Goal: Answer question/provide support: Share knowledge or assist other users

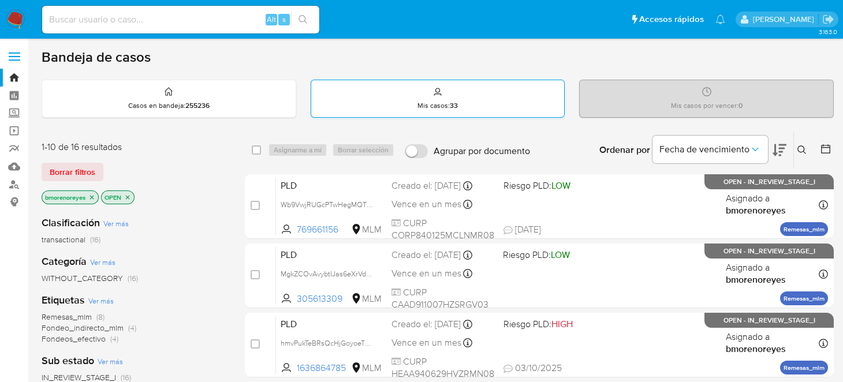
click at [418, 107] on p "Mis casos : 33" at bounding box center [437, 105] width 40 height 9
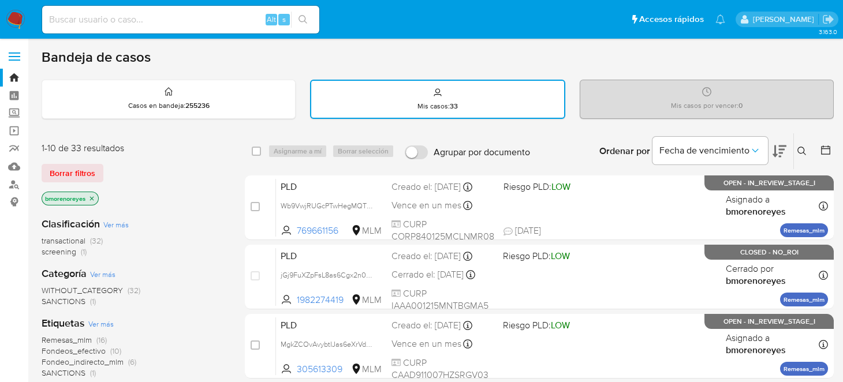
click at [802, 147] on icon at bounding box center [801, 151] width 9 height 9
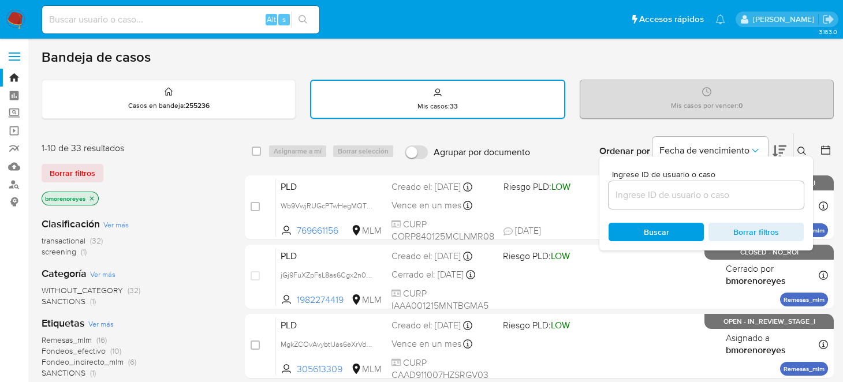
click at [644, 197] on input at bounding box center [705, 195] width 195 height 15
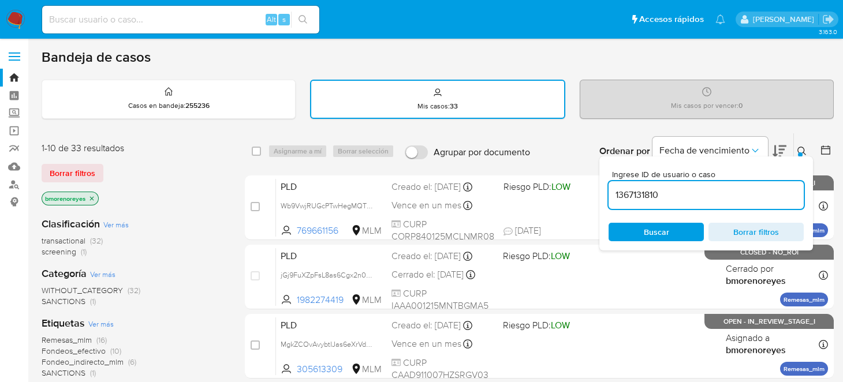
type input "1367131810"
click at [644, 247] on div "Ingrese ID de usuario o caso 1367131810 Buscar Borrar filtros" at bounding box center [706, 203] width 214 height 94
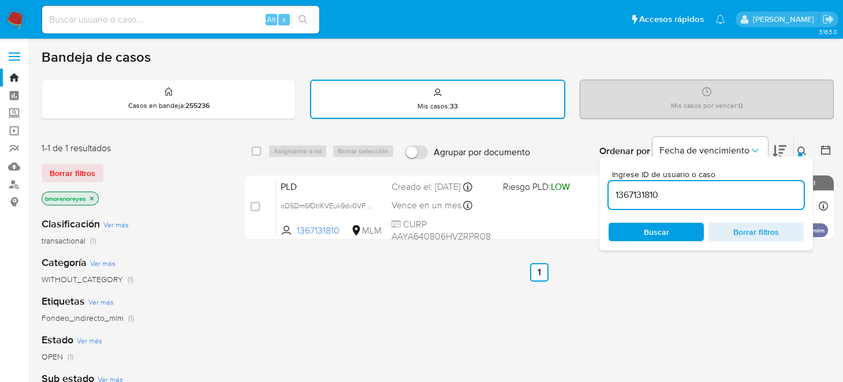
click at [645, 234] on span "Buscar" at bounding box center [656, 232] width 25 height 18
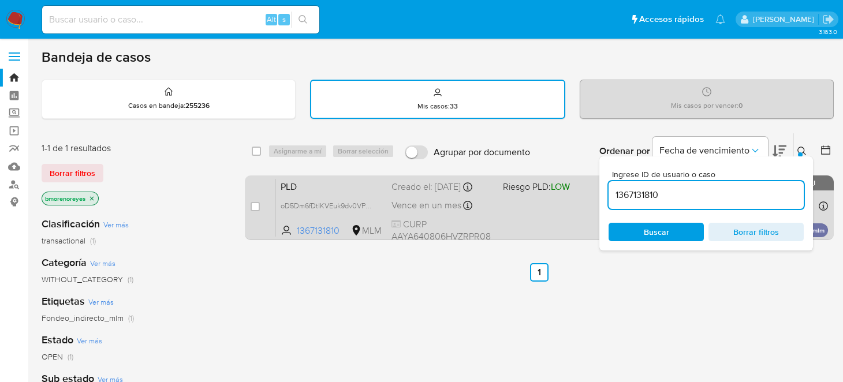
click at [529, 212] on div "PLD oD5Dm6fDtlKVEuk9dv0VP8p2 1367131810 MLM Riesgo PLD: LOW Creado el: 12/09/20…" at bounding box center [552, 207] width 552 height 58
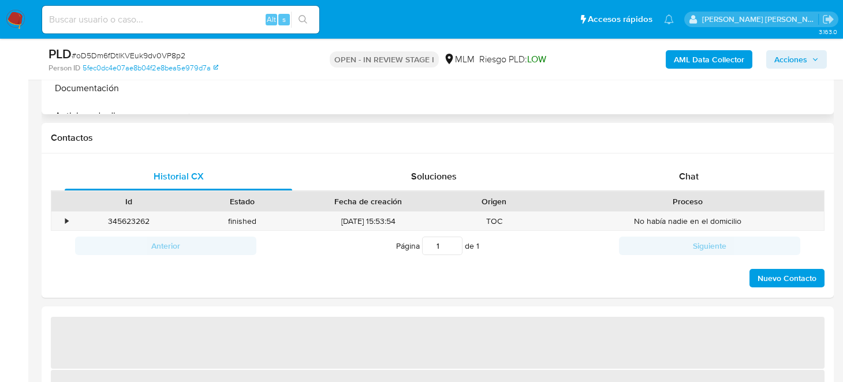
select select "10"
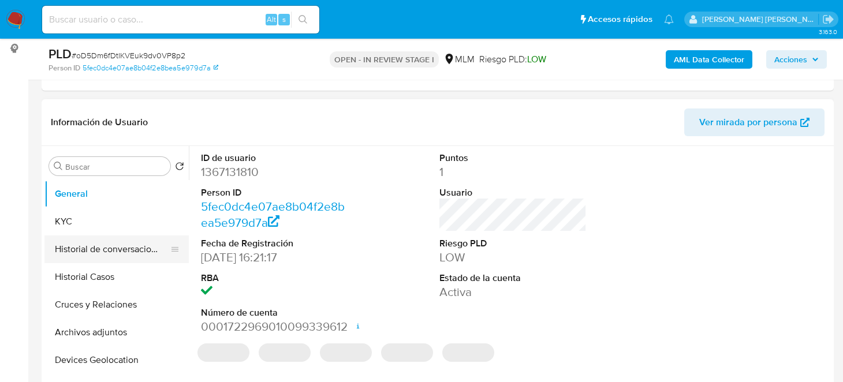
scroll to position [173, 0]
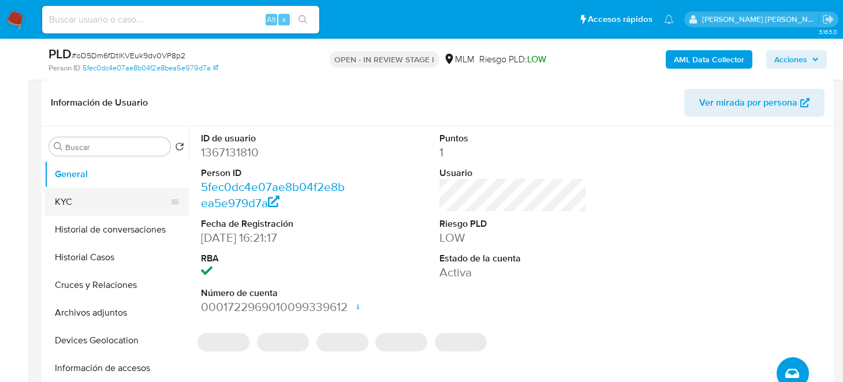
click at [73, 201] on button "KYC" at bounding box center [111, 202] width 135 height 28
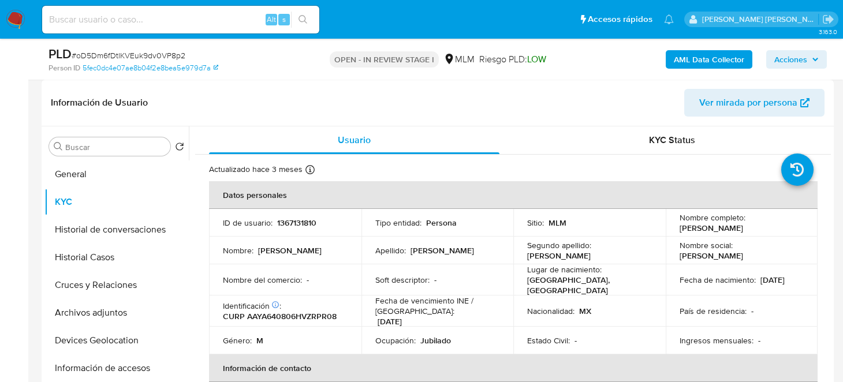
scroll to position [0, 0]
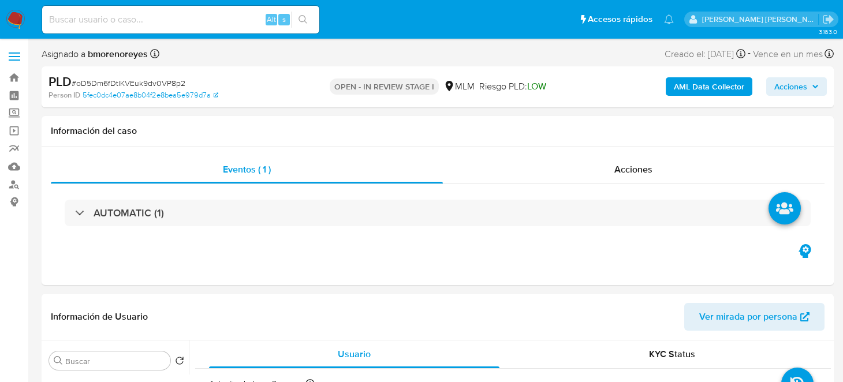
drag, startPoint x: 9, startPoint y: 25, endPoint x: 57, endPoint y: 44, distance: 51.0
click at [9, 24] on img at bounding box center [16, 20] width 20 height 20
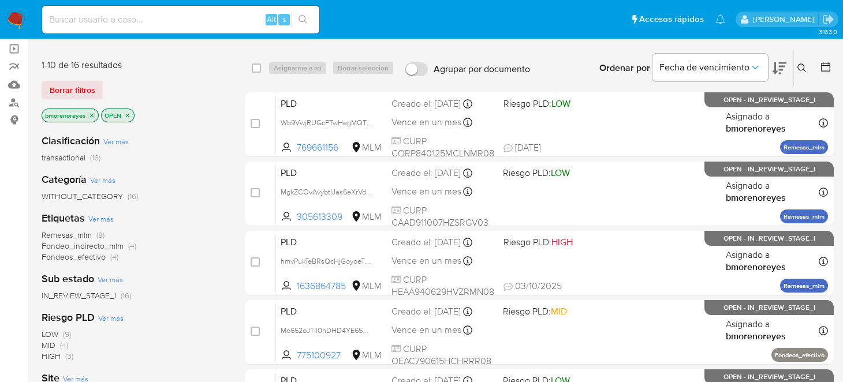
scroll to position [57, 0]
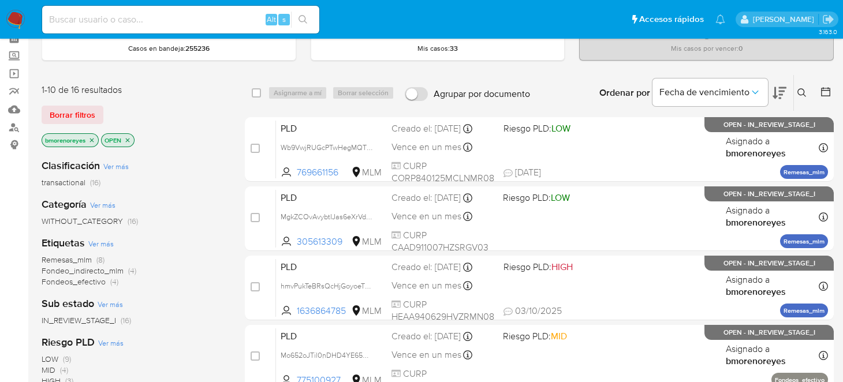
click at [130, 140] on icon "close-filter" at bounding box center [127, 140] width 7 height 7
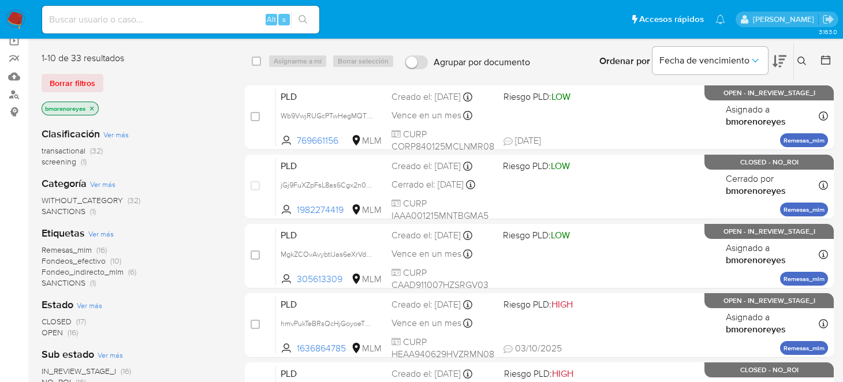
scroll to position [115, 0]
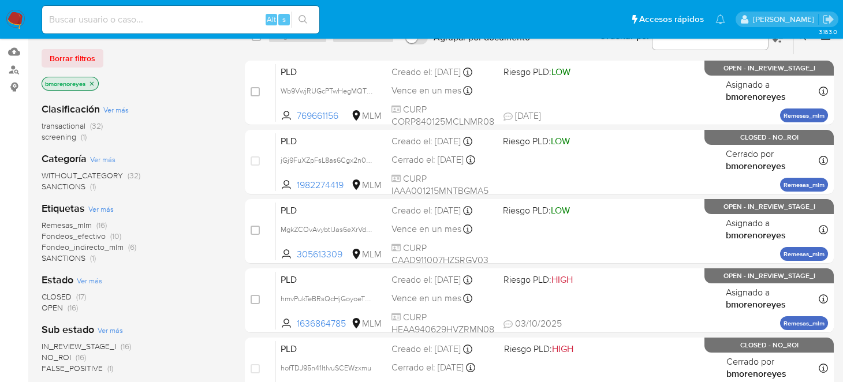
click at [62, 296] on span "CLOSED" at bounding box center [57, 297] width 30 height 12
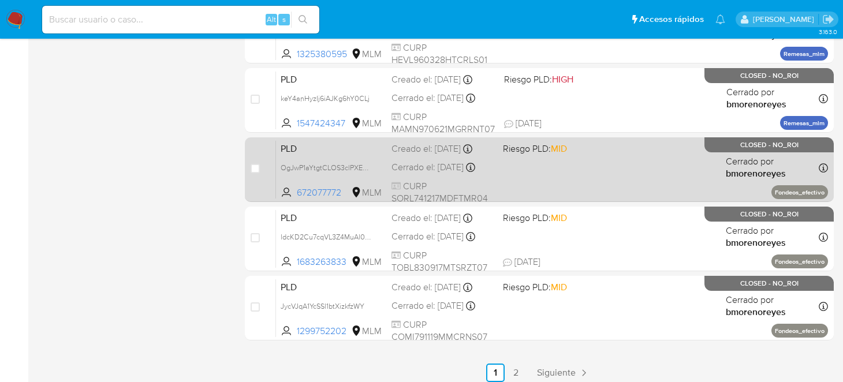
scroll to position [570, 0]
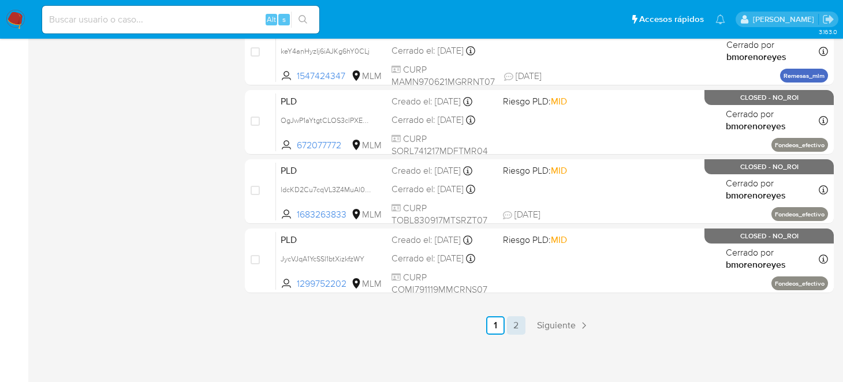
click at [509, 327] on link "2" at bounding box center [516, 325] width 18 height 18
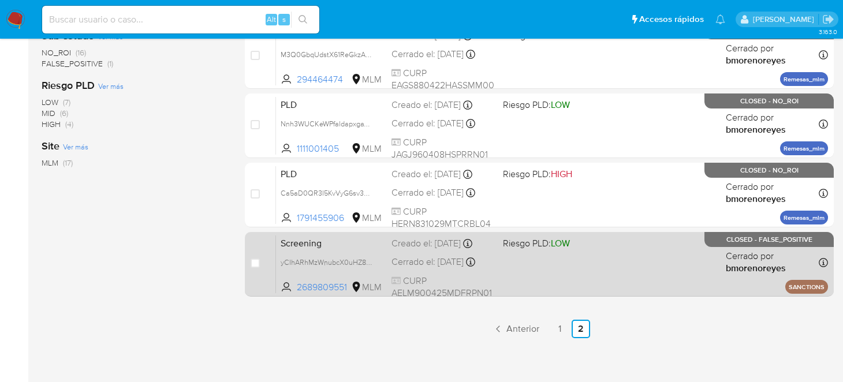
scroll to position [363, 0]
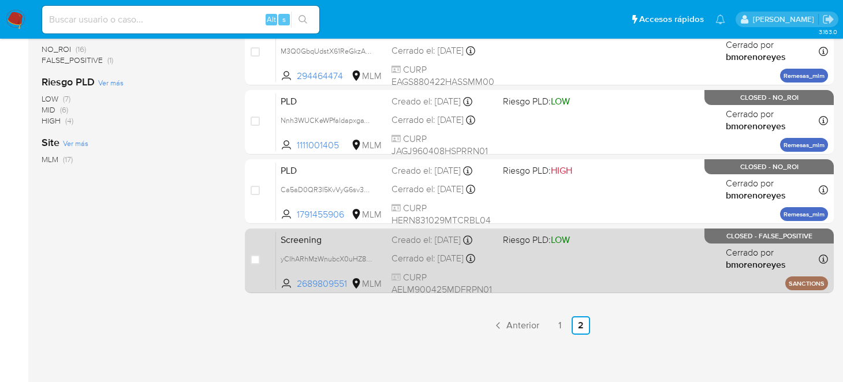
click at [556, 263] on div "Screening yCIhARhMzWnubcX0uHZ84LFh 2689809551 MLM Riesgo PLD: LOW Creado el: 12…" at bounding box center [552, 260] width 552 height 58
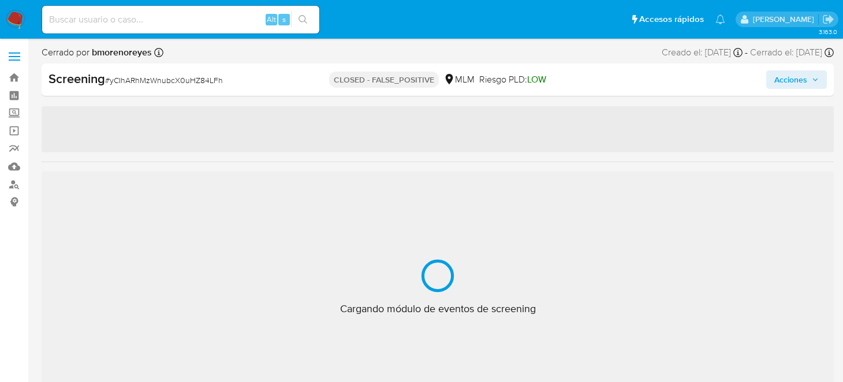
select select "10"
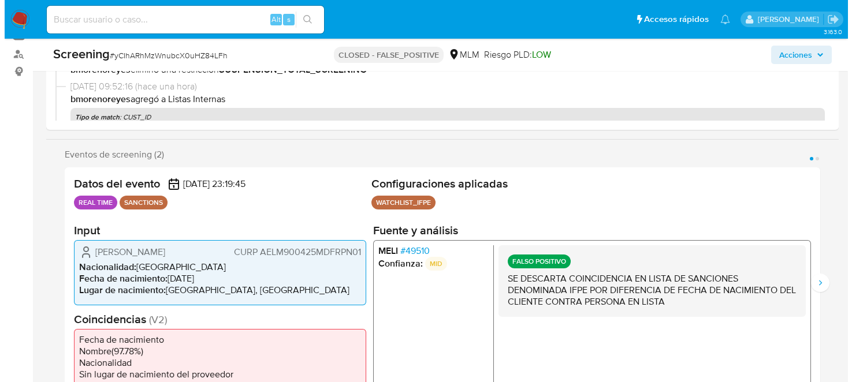
scroll to position [173, 0]
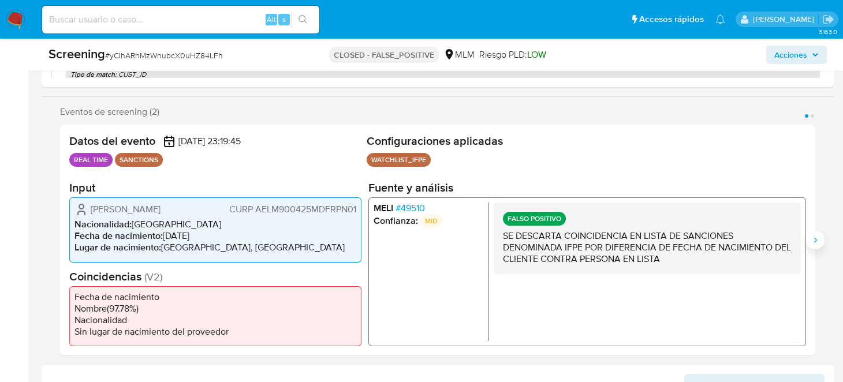
click at [814, 245] on button "Siguiente" at bounding box center [815, 240] width 18 height 18
click at [55, 239] on icon "Anterior" at bounding box center [59, 240] width 9 height 9
click at [820, 242] on button "Siguiente" at bounding box center [815, 240] width 18 height 18
click at [57, 241] on icon "Anterior" at bounding box center [59, 240] width 9 height 9
click at [820, 238] on button "Siguiente" at bounding box center [815, 240] width 18 height 18
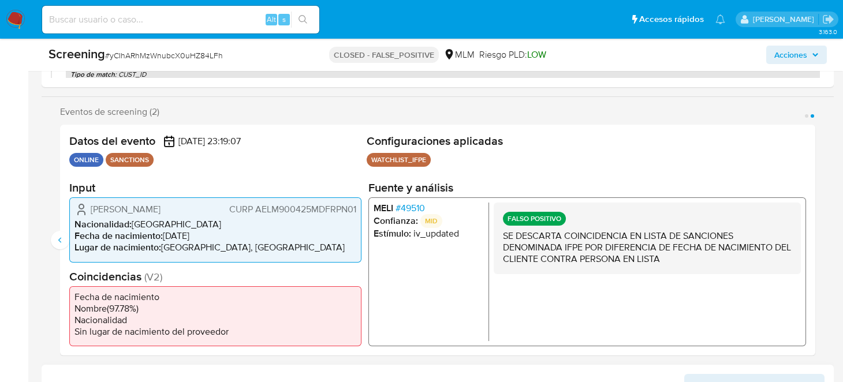
click at [403, 204] on span "# 49510" at bounding box center [409, 209] width 29 height 12
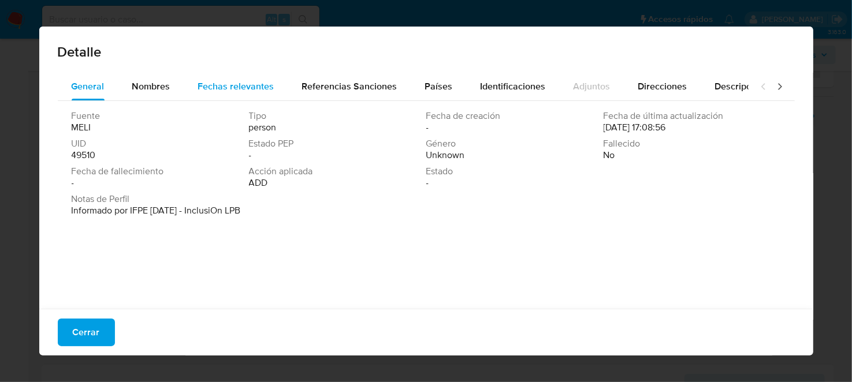
click at [218, 88] on span "Fechas relevantes" at bounding box center [236, 86] width 76 height 13
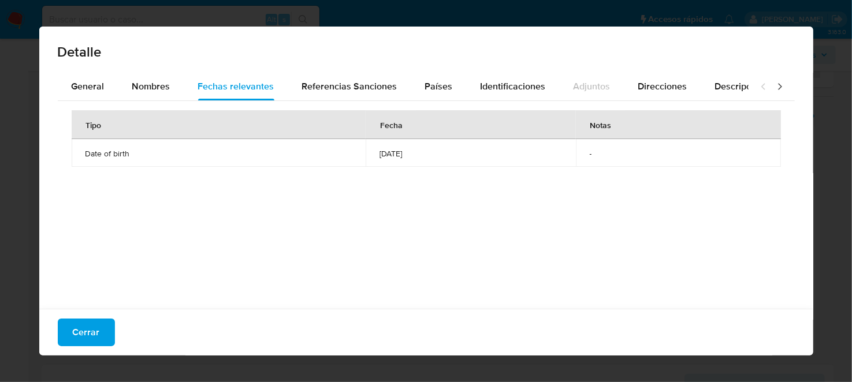
click at [842, 139] on div "Detalle General Nombres Fechas relevantes Referencias Sanciones Países Identifi…" at bounding box center [426, 191] width 852 height 382
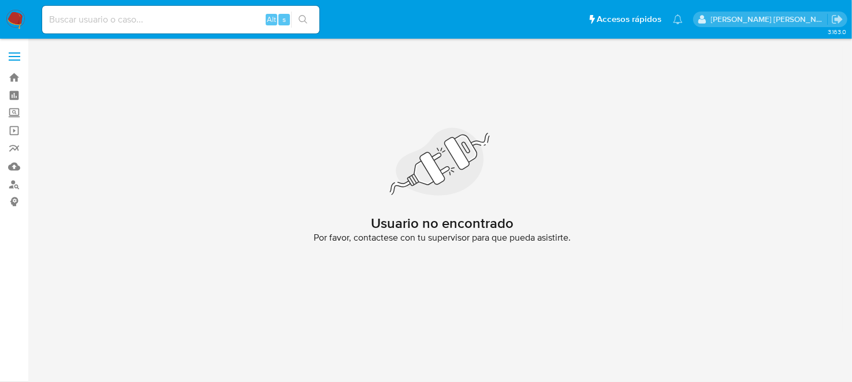
click at [22, 17] on img at bounding box center [16, 20] width 20 height 20
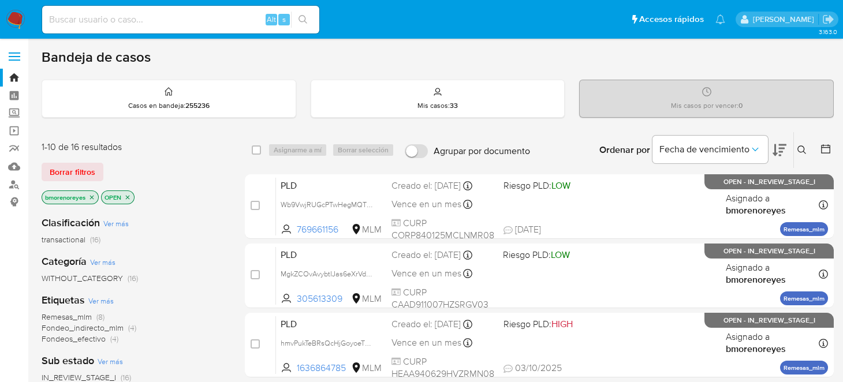
drag, startPoint x: 450, startPoint y: 98, endPoint x: 556, endPoint y: 163, distance: 123.9
click at [451, 98] on div "Mis casos : 33" at bounding box center [437, 98] width 253 height 37
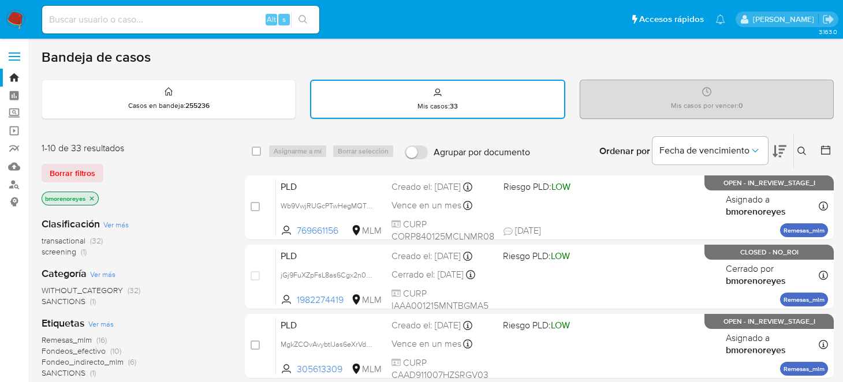
click at [810, 154] on button at bounding box center [803, 151] width 19 height 14
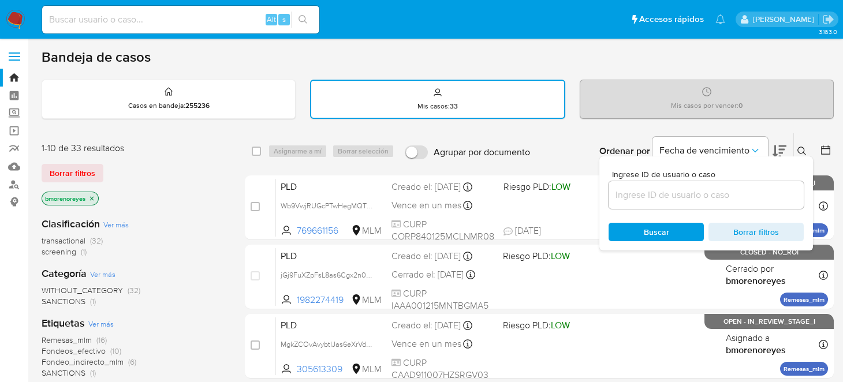
click at [658, 184] on div at bounding box center [705, 195] width 195 height 28
click at [660, 194] on input at bounding box center [705, 195] width 195 height 15
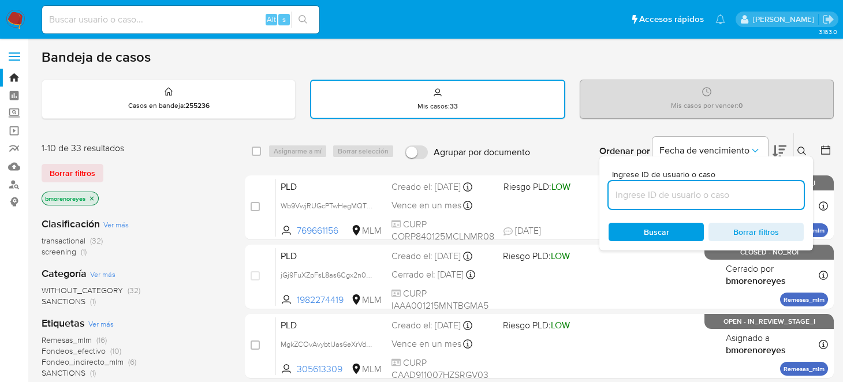
paste input "305613309"
type input "305613309"
click at [652, 226] on div "Buscar Borrar filtros" at bounding box center [705, 232] width 195 height 18
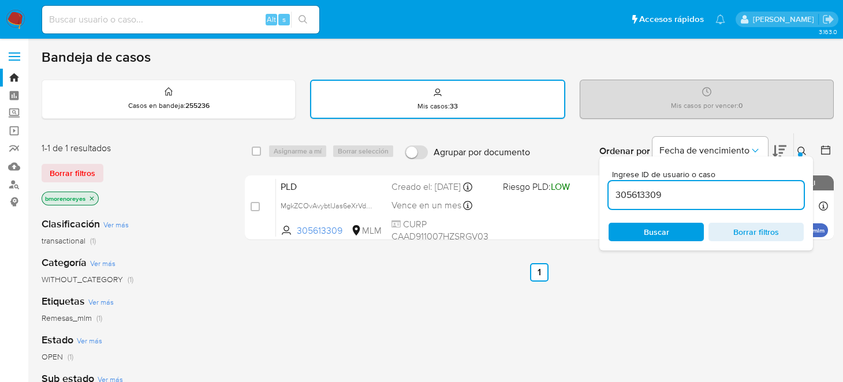
click at [566, 147] on div "Ordenar por Fecha de vencimiento No es posible ordenar los resultados mientras …" at bounding box center [685, 151] width 298 height 36
click at [801, 147] on icon at bounding box center [801, 151] width 9 height 9
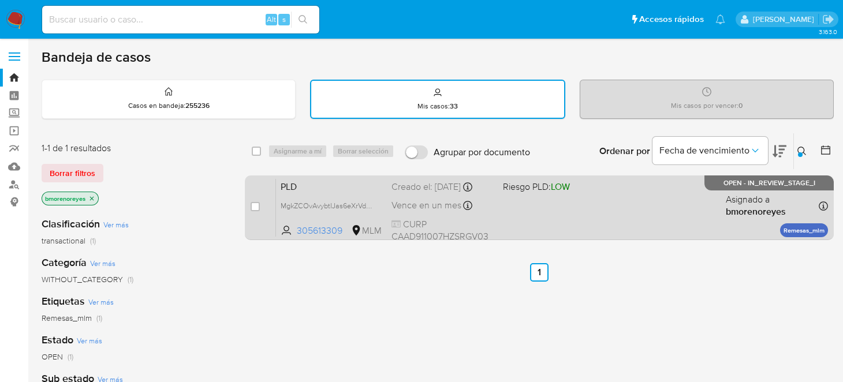
click at [563, 209] on div "PLD MgkZCOvAvybtIJas6eXrVdLg 305613309 MLM Riesgo PLD: LOW Creado el: 12/09/202…" at bounding box center [552, 207] width 552 height 58
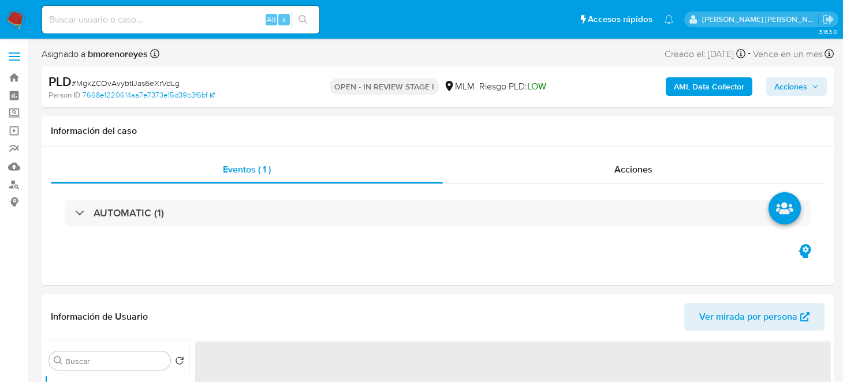
select select "10"
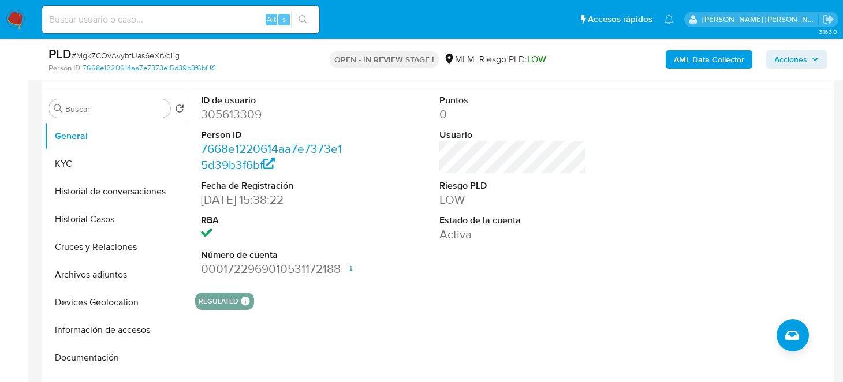
scroll to position [231, 0]
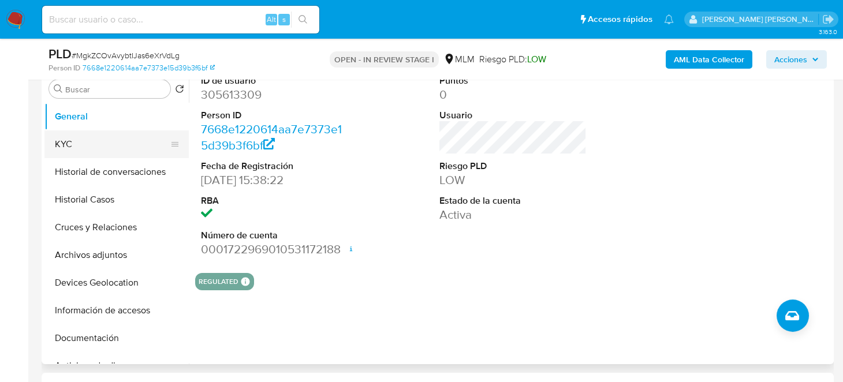
click at [111, 142] on button "KYC" at bounding box center [111, 144] width 135 height 28
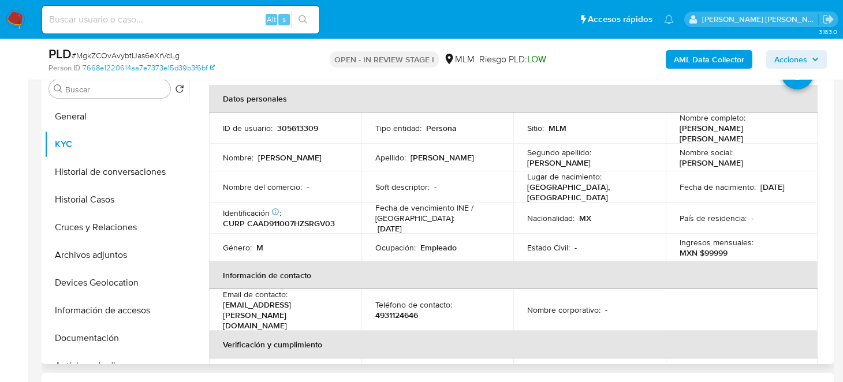
scroll to position [0, 0]
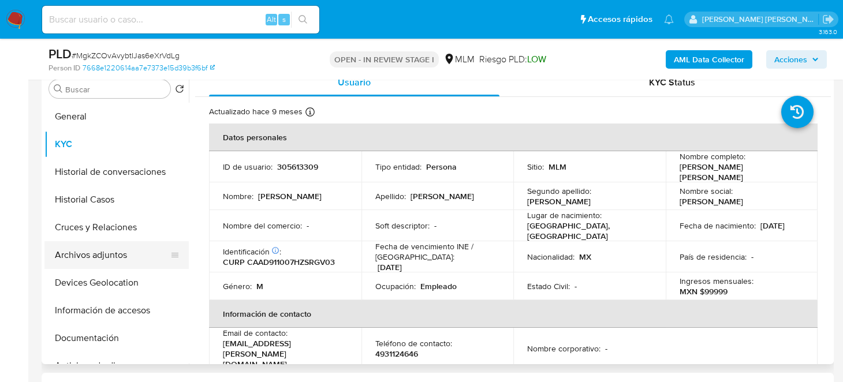
click at [107, 262] on button "Archivos adjuntos" at bounding box center [111, 255] width 135 height 28
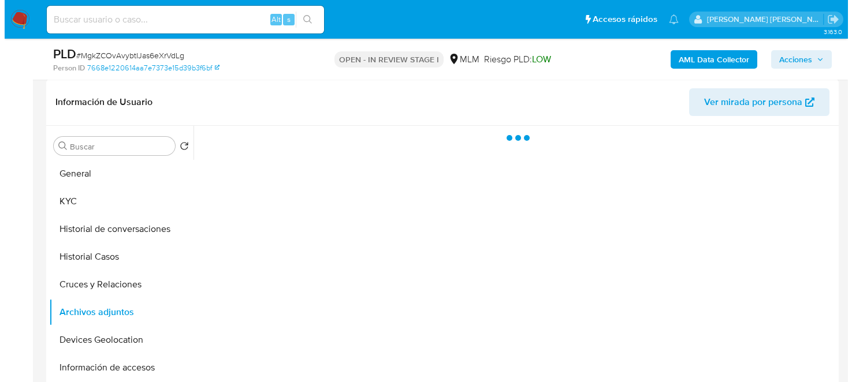
scroll to position [173, 0]
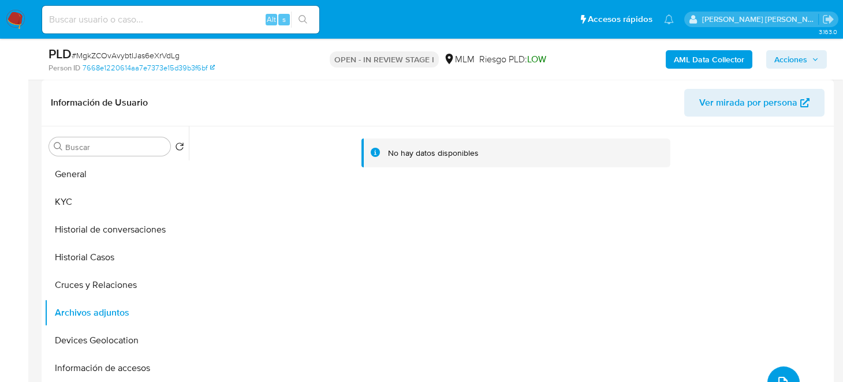
click at [776, 376] on span "upload-file" at bounding box center [783, 383] width 14 height 14
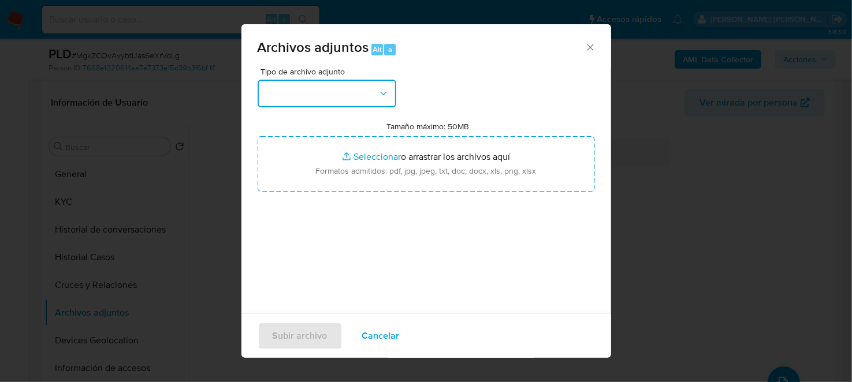
click at [302, 91] on button "button" at bounding box center [326, 94] width 139 height 28
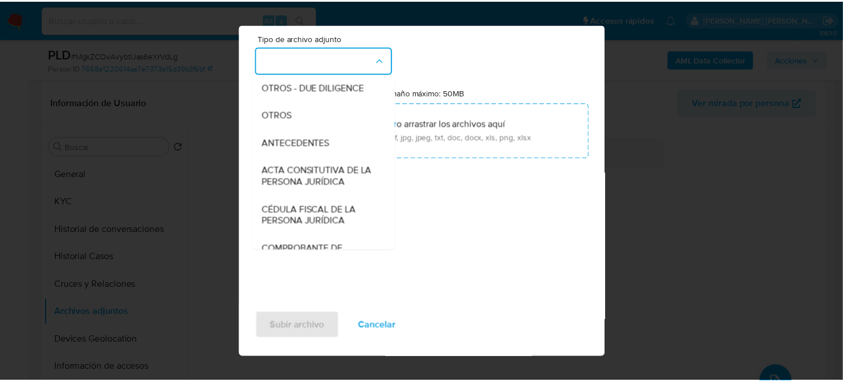
scroll to position [99, 0]
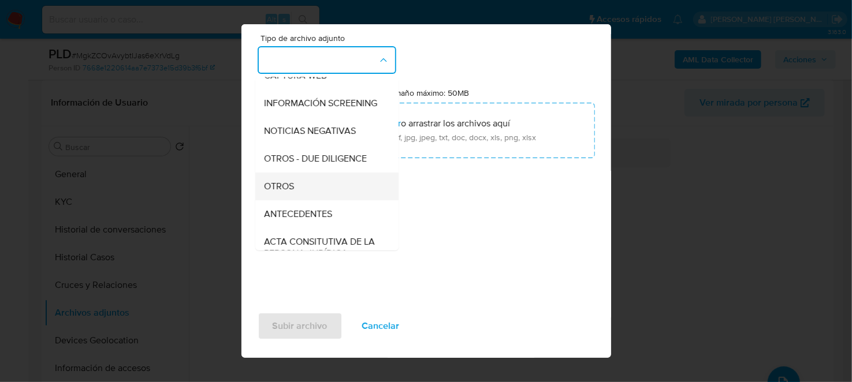
click at [315, 200] on div "OTROS" at bounding box center [323, 186] width 118 height 28
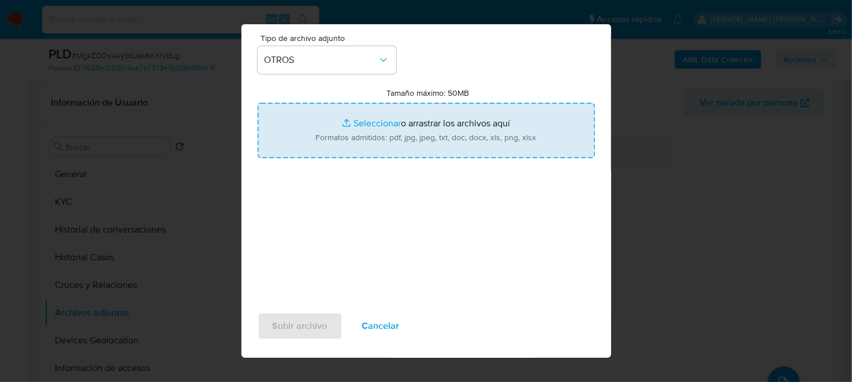
click at [395, 123] on input "Tamaño máximo: 50MB Seleccionar archivos" at bounding box center [425, 130] width 337 height 55
type input "C:\fakepath\305613309_JOSE DAVID CARDENAS AGUILAR_SEP2025.xlsx"
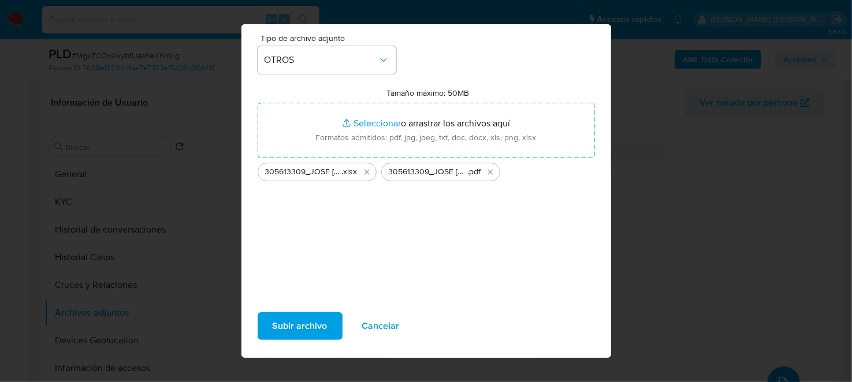
click at [292, 323] on span "Subir archivo" at bounding box center [299, 325] width 55 height 25
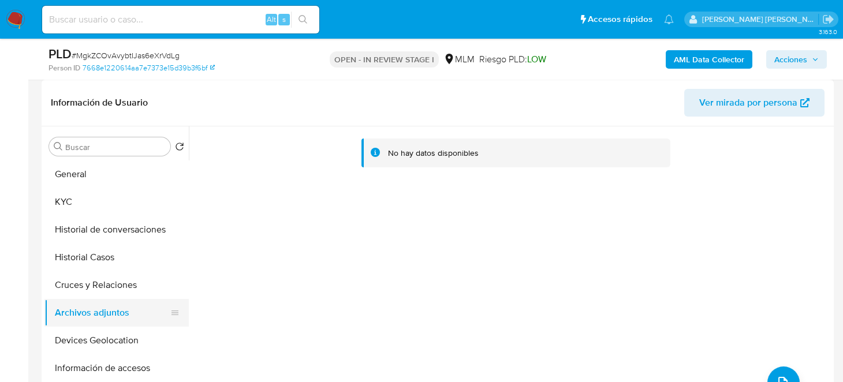
click at [100, 312] on button "Archivos adjuntos" at bounding box center [111, 313] width 135 height 28
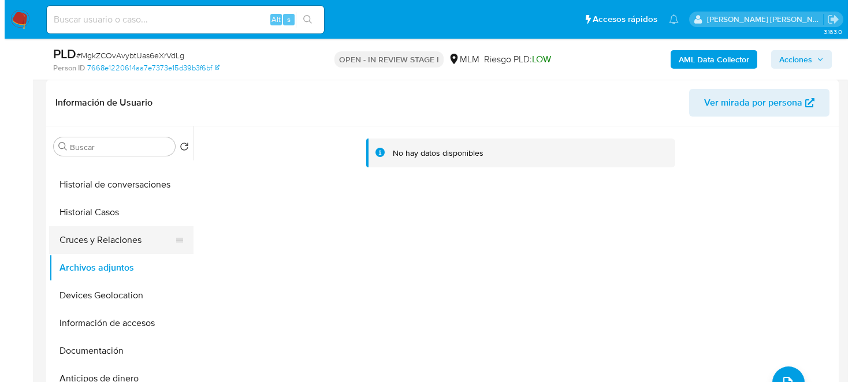
scroll to position [115, 0]
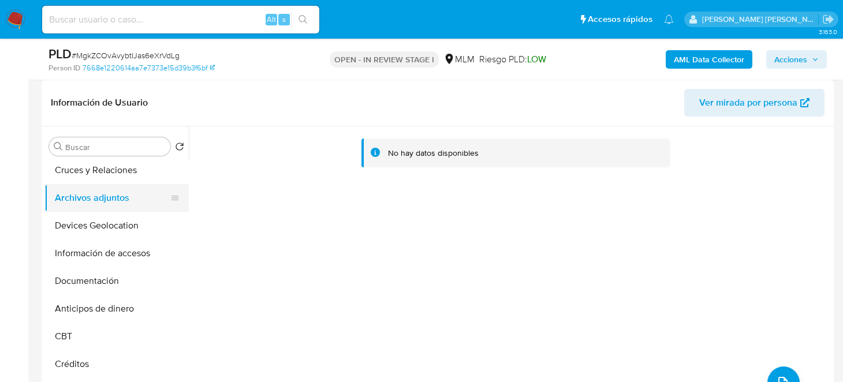
click at [72, 178] on button "Cruces y Relaciones" at bounding box center [116, 170] width 144 height 28
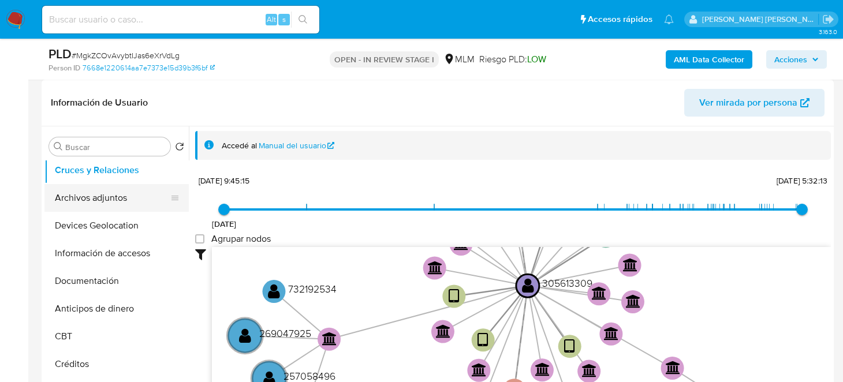
click at [95, 203] on button "Archivos adjuntos" at bounding box center [111, 198] width 135 height 28
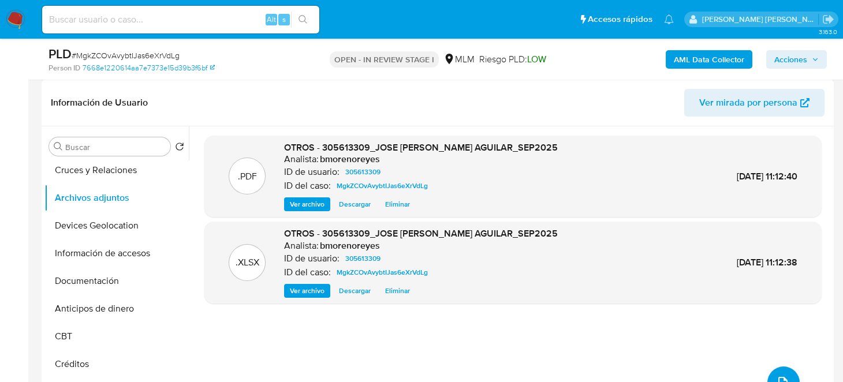
click at [401, 205] on span "Eliminar" at bounding box center [397, 205] width 25 height 12
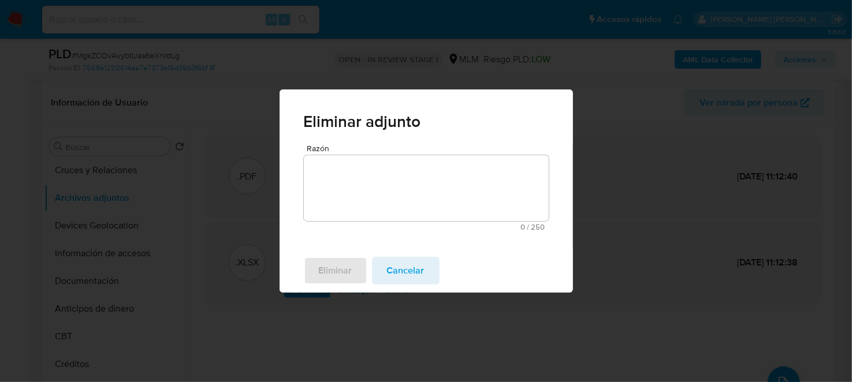
click at [384, 197] on textarea "Razón" at bounding box center [426, 188] width 245 height 66
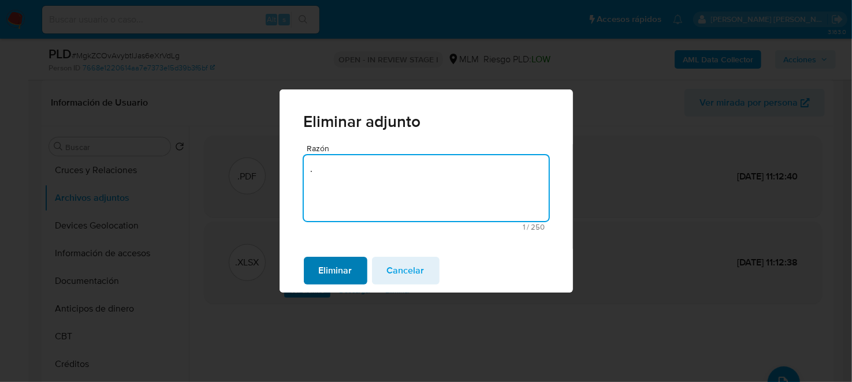
type textarea "."
click at [315, 277] on button "Eliminar" at bounding box center [336, 271] width 64 height 28
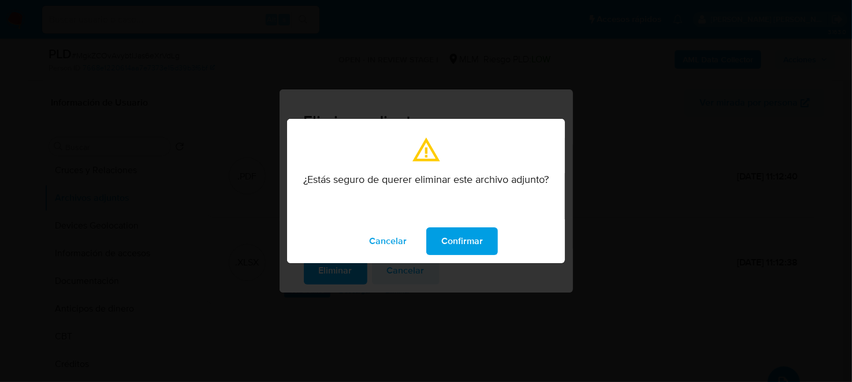
click at [452, 240] on span "Confirmar" at bounding box center [462, 241] width 42 height 25
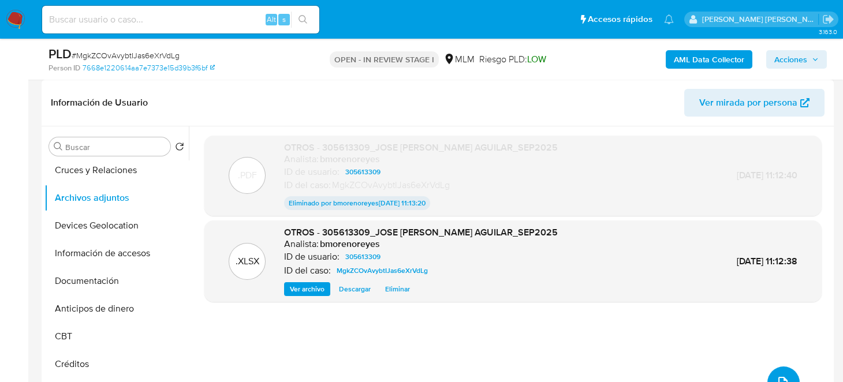
click at [779, 372] on button "upload-file" at bounding box center [783, 383] width 32 height 32
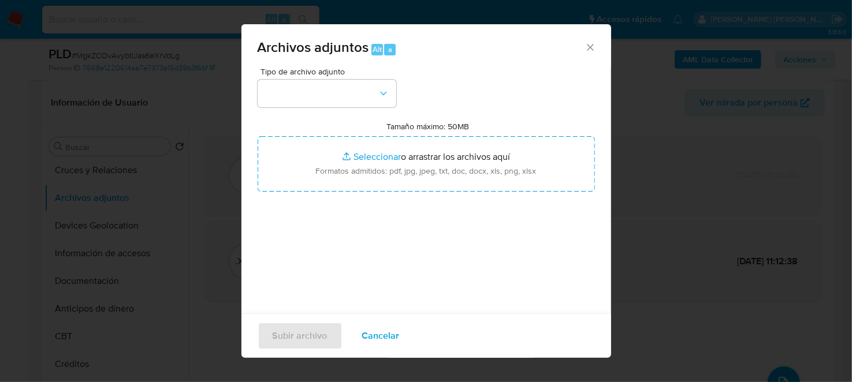
click at [350, 109] on div "Tipo de archivo adjunto Tamaño máximo: 50MB Seleccionar archivos Seleccionar o …" at bounding box center [425, 204] width 337 height 272
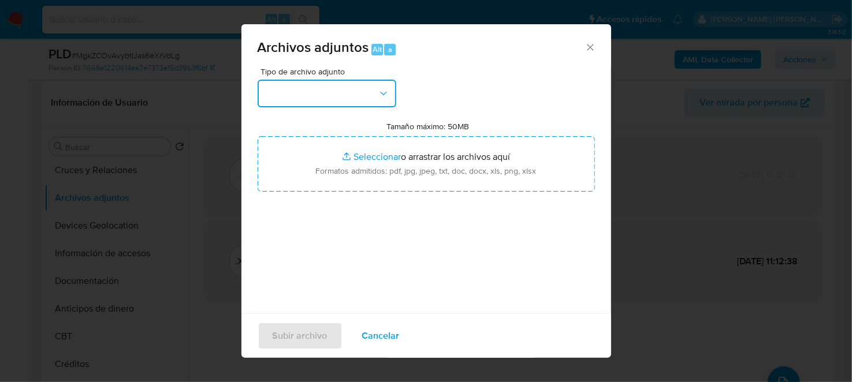
click at [327, 100] on button "button" at bounding box center [326, 94] width 139 height 28
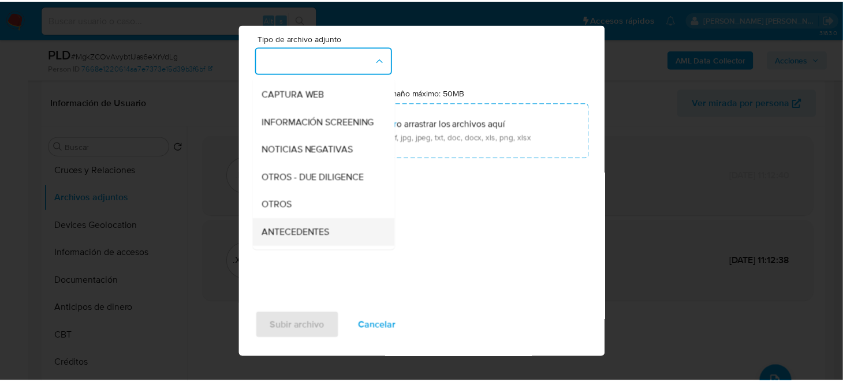
scroll to position [99, 0]
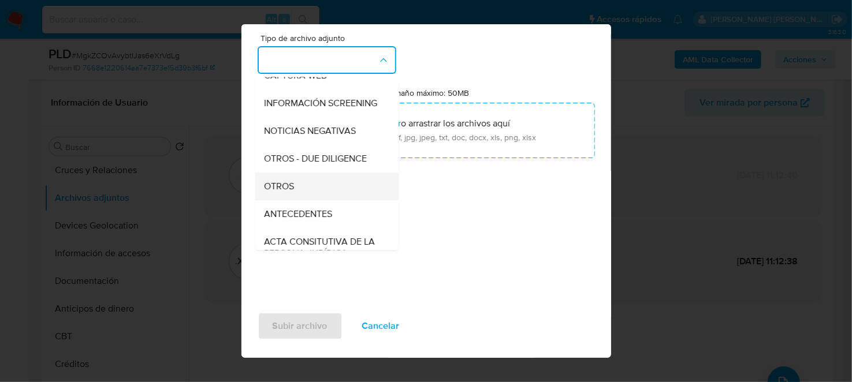
click at [290, 192] on span "OTROS" at bounding box center [279, 186] width 30 height 12
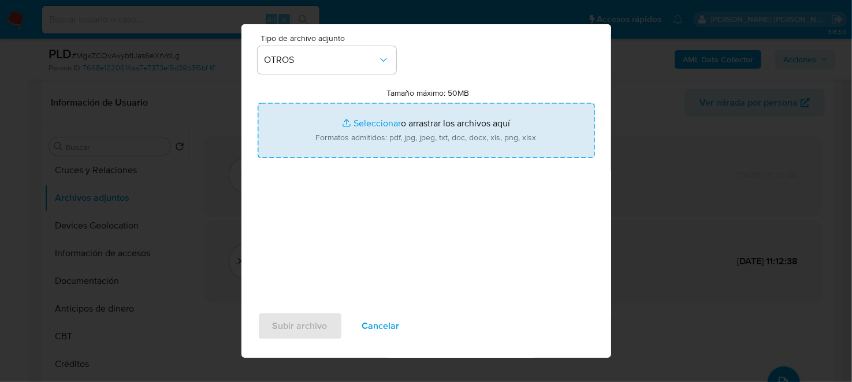
click at [401, 137] on input "Tamaño máximo: 50MB Seleccionar archivos" at bounding box center [425, 130] width 337 height 55
type input "C:\fakepath\305613309_JOSE DAVID CARDENAS AGUILAR_SEP2025AP.pdf"
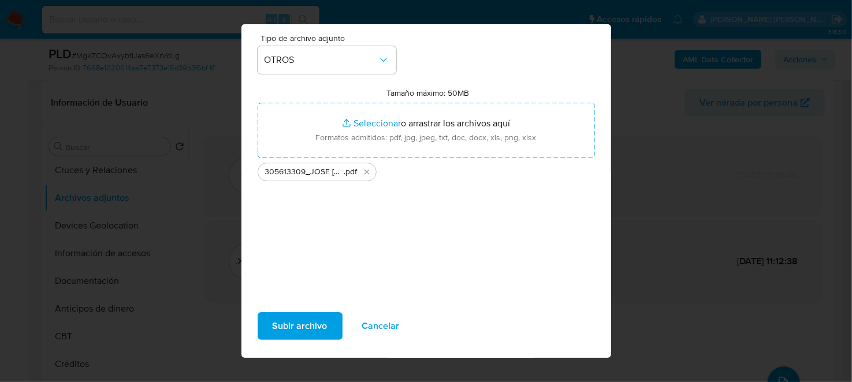
click at [308, 329] on span "Subir archivo" at bounding box center [299, 325] width 55 height 25
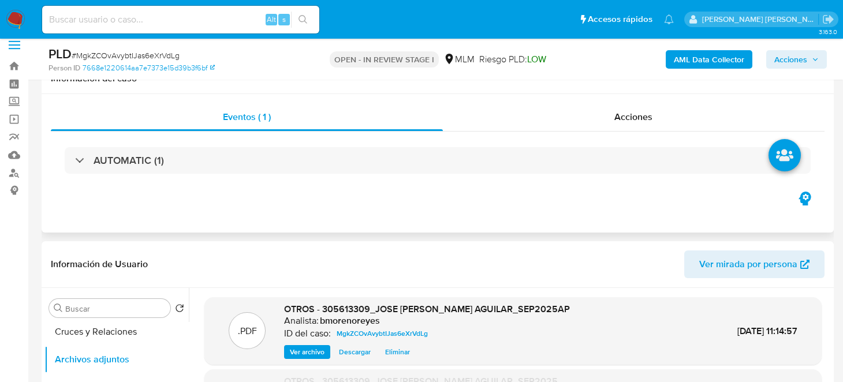
scroll to position [0, 0]
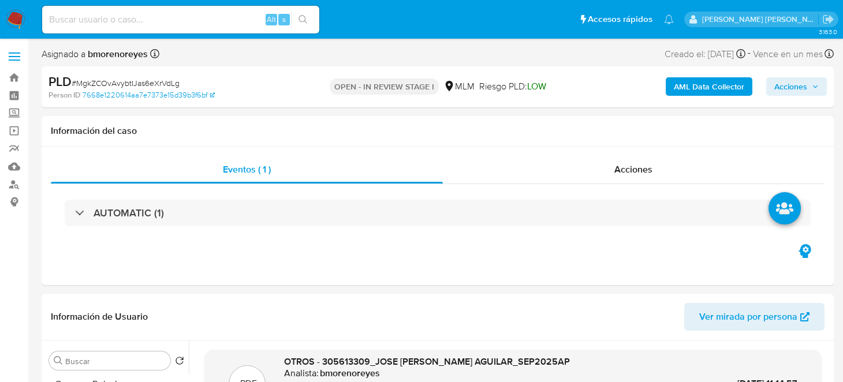
click at [802, 87] on span "Acciones" at bounding box center [790, 86] width 33 height 18
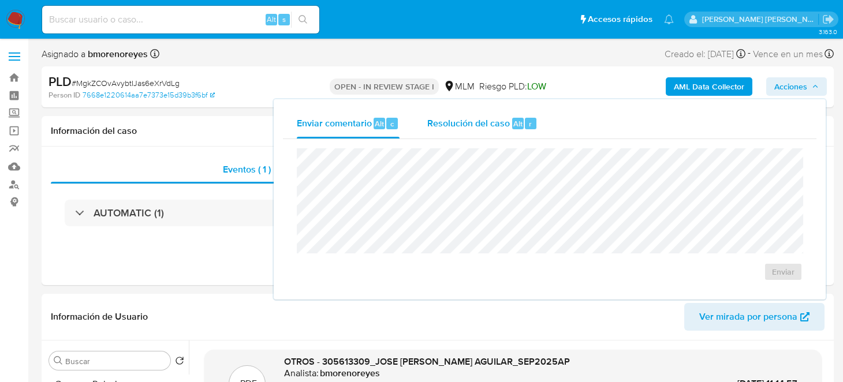
click at [480, 125] on span "Resolución del caso" at bounding box center [468, 123] width 83 height 13
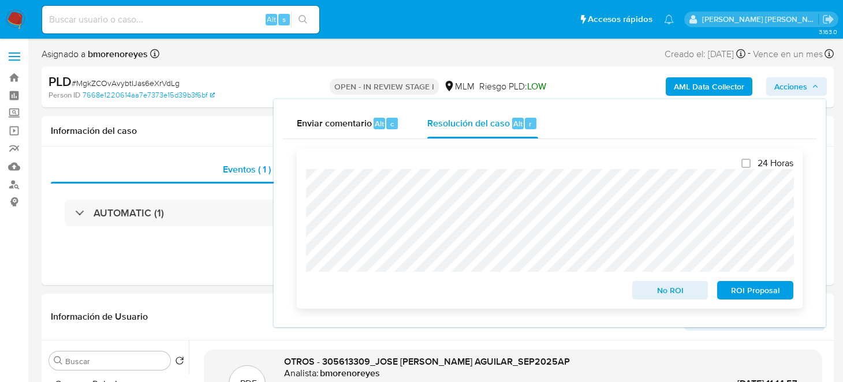
click at [640, 295] on span "No ROI" at bounding box center [670, 290] width 60 height 16
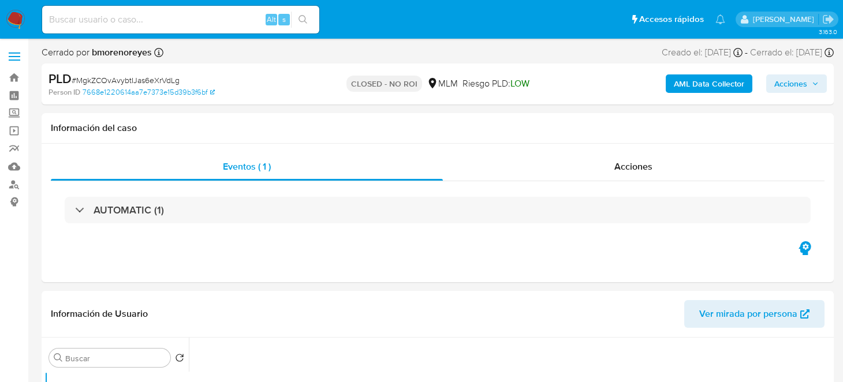
select select "10"
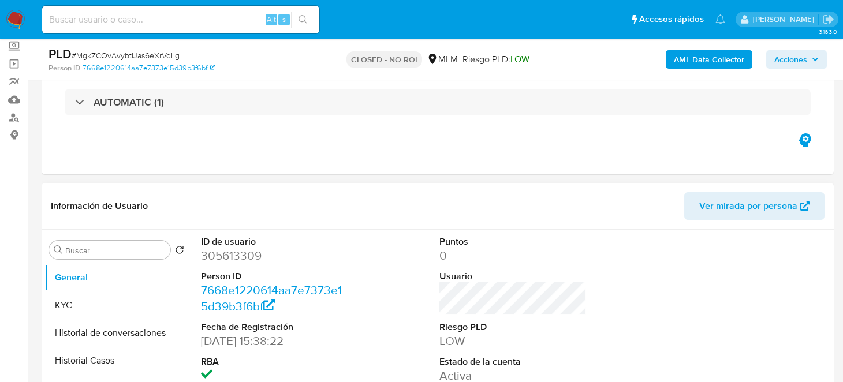
scroll to position [173, 0]
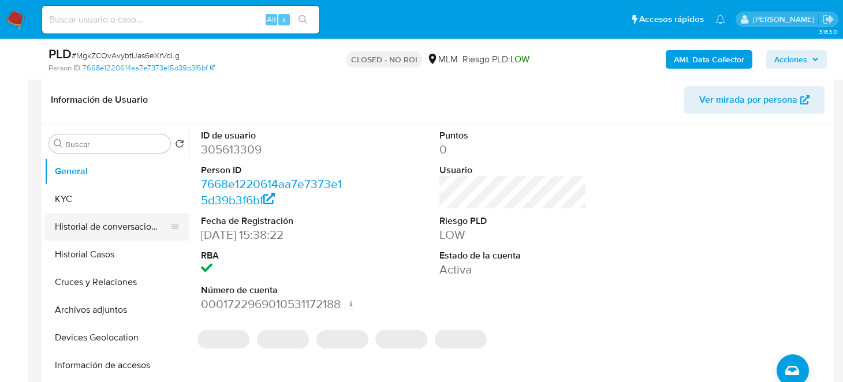
click at [81, 200] on button "KYC" at bounding box center [116, 199] width 144 height 28
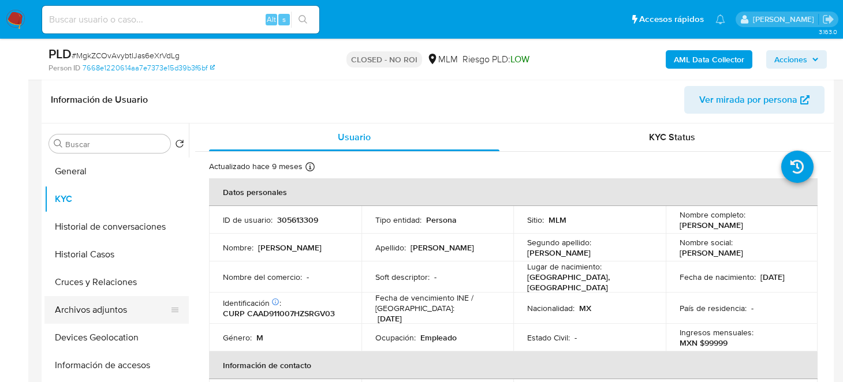
click at [121, 316] on button "Archivos adjuntos" at bounding box center [111, 310] width 135 height 28
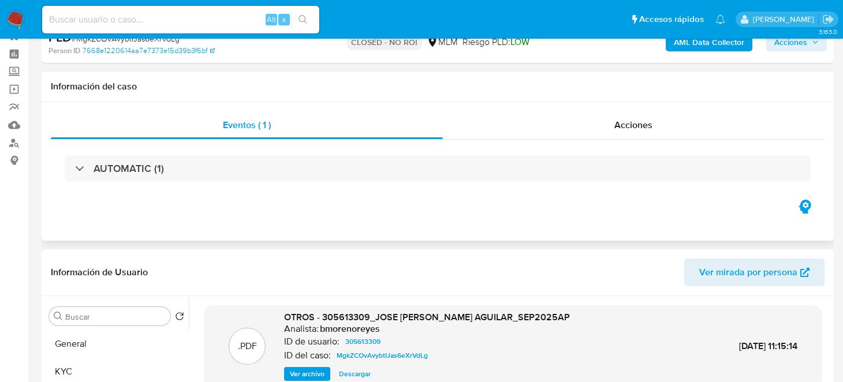
scroll to position [0, 0]
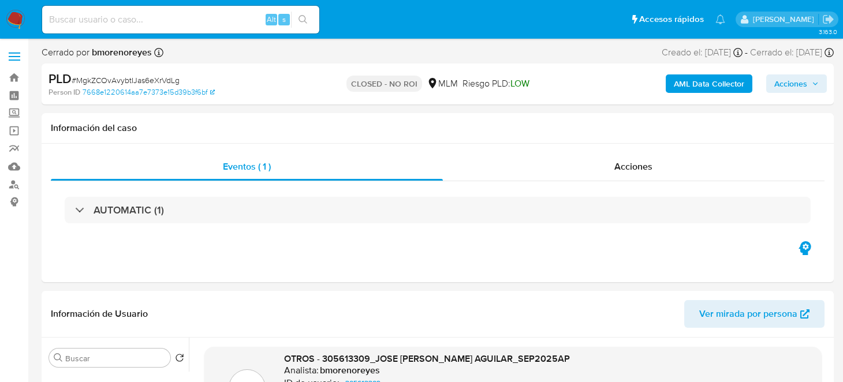
click at [5, 20] on nav "Pausado Ver notificaciones Alt s Accesos rápidos Presiona las siguientes teclas…" at bounding box center [421, 19] width 843 height 39
click at [8, 18] on img at bounding box center [16, 20] width 20 height 20
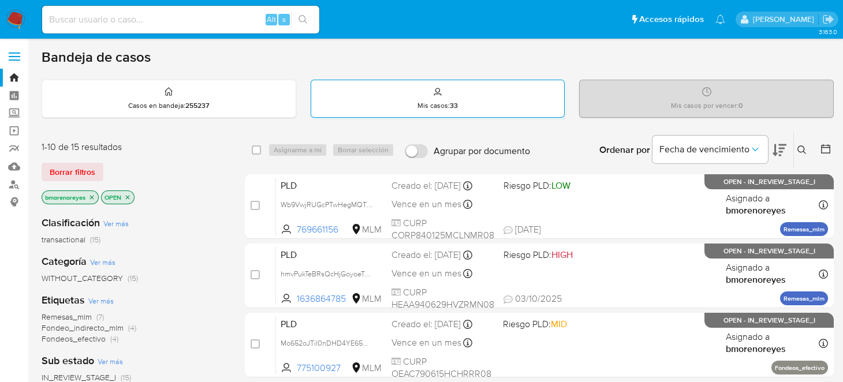
click at [390, 110] on div "Mis casos : 33" at bounding box center [437, 98] width 253 height 37
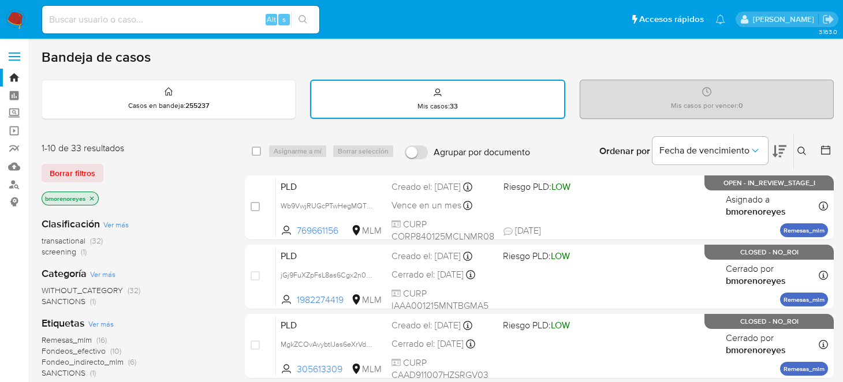
click at [798, 148] on icon at bounding box center [801, 151] width 9 height 9
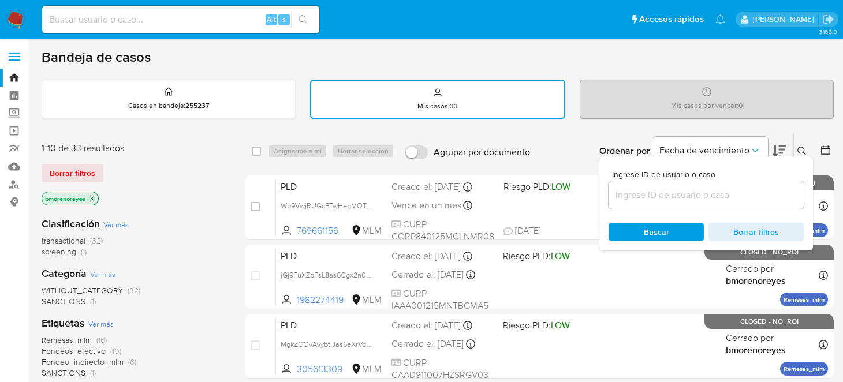
click at [629, 197] on input at bounding box center [705, 195] width 195 height 15
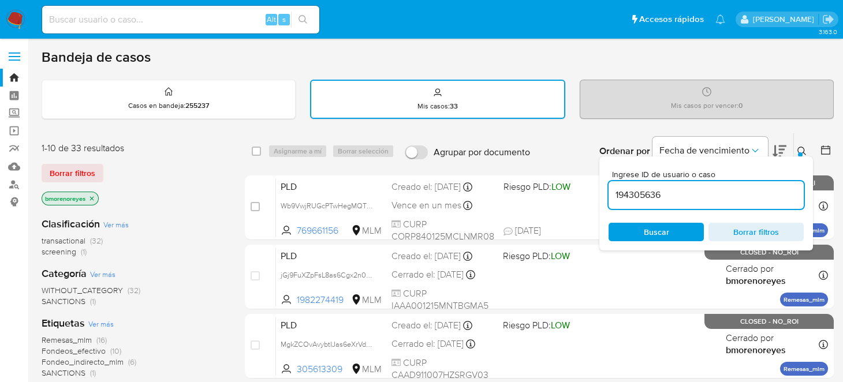
type input "194305636"
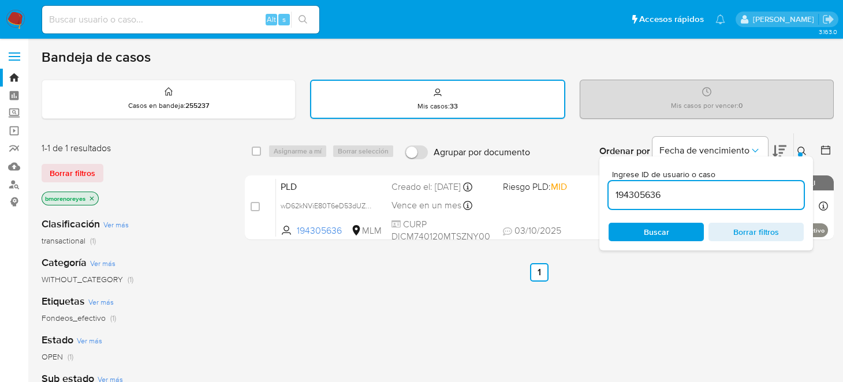
click at [801, 147] on icon at bounding box center [801, 151] width 9 height 9
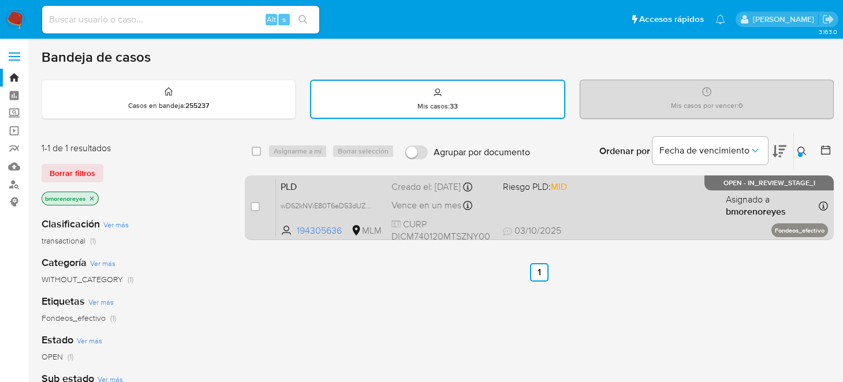
click at [642, 211] on div "PLD wD62kNViE80T6eD53dUZ9JSY 194305636 MLM Riesgo PLD: MID Creado el: [DATE] Cr…" at bounding box center [552, 207] width 552 height 58
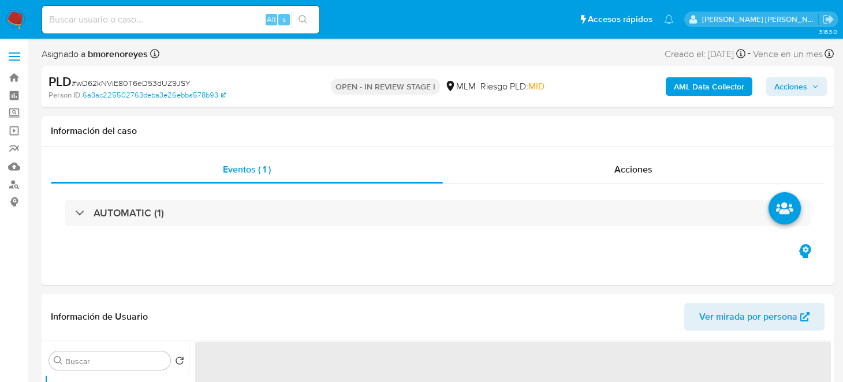
select select "10"
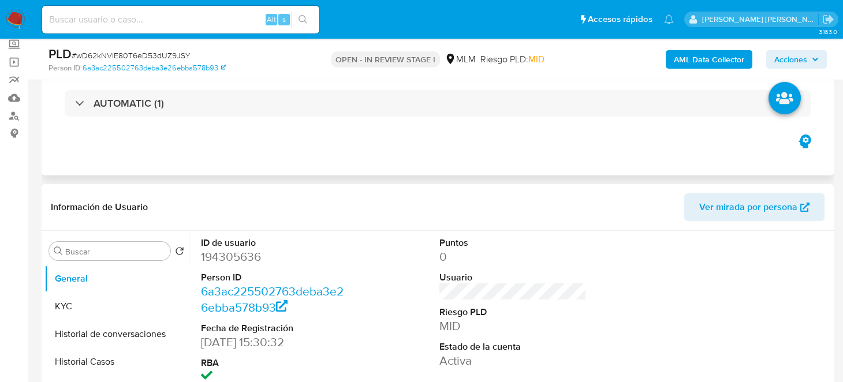
scroll to position [173, 0]
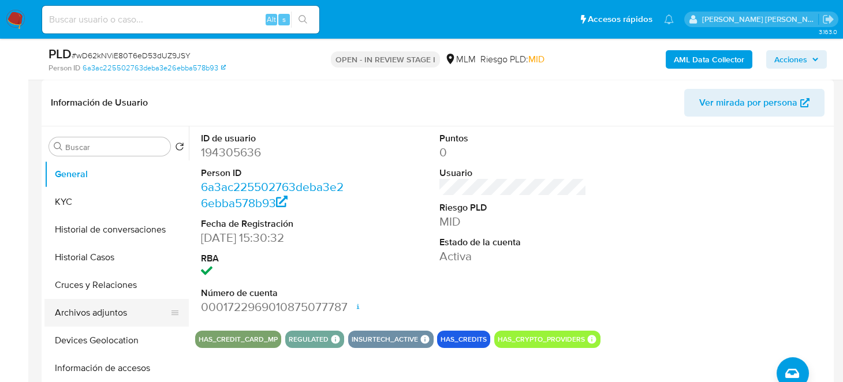
click at [119, 316] on button "Archivos adjuntos" at bounding box center [111, 313] width 135 height 28
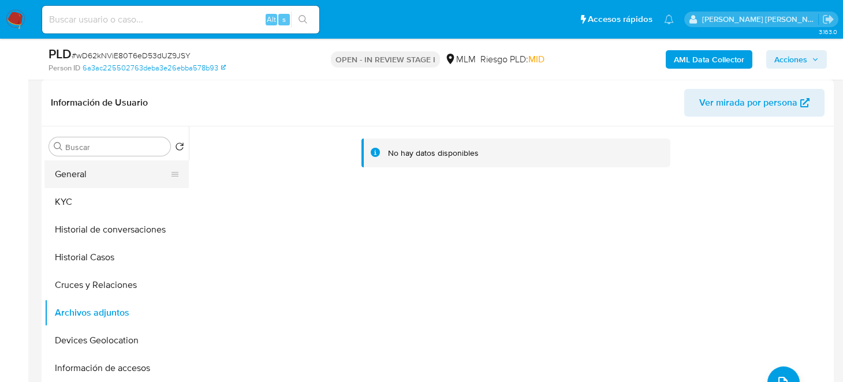
click at [89, 173] on button "General" at bounding box center [111, 174] width 135 height 28
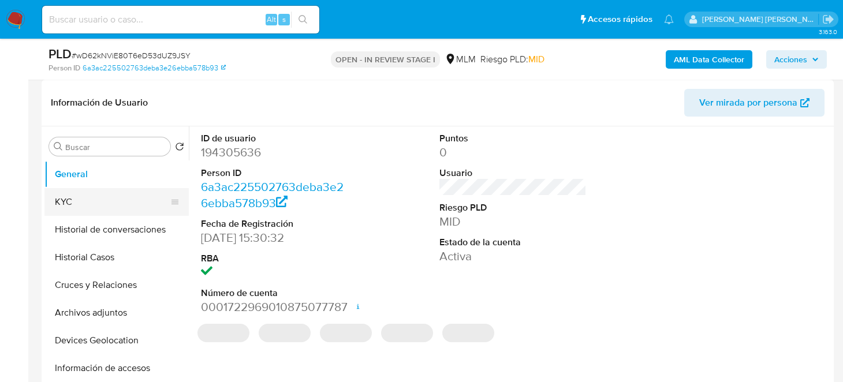
click at [125, 200] on button "KYC" at bounding box center [111, 202] width 135 height 28
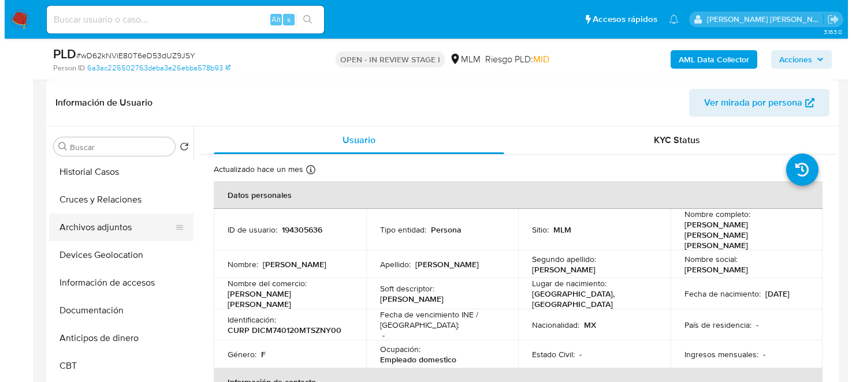
scroll to position [115, 0]
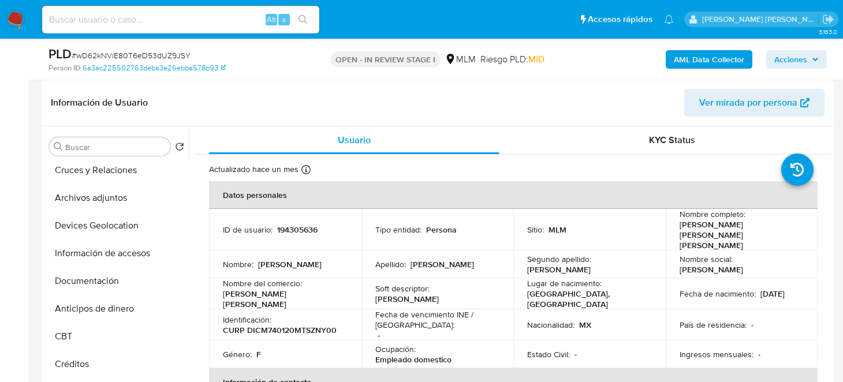
drag, startPoint x: 111, startPoint y: 194, endPoint x: 290, endPoint y: 242, distance: 185.8
click at [110, 194] on button "Archivos adjuntos" at bounding box center [116, 198] width 144 height 28
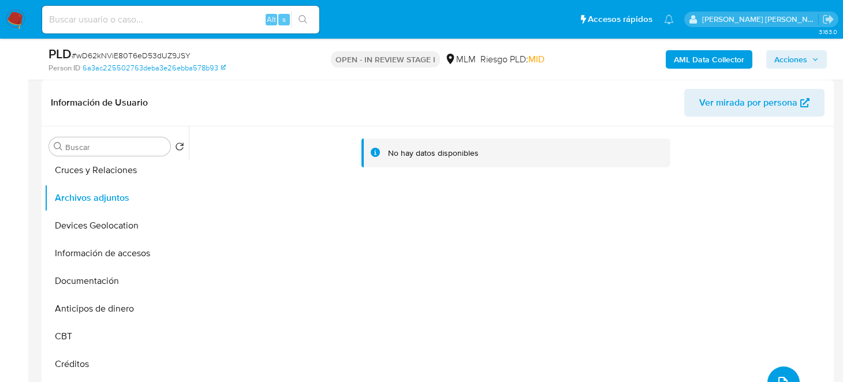
click at [780, 372] on button "upload-file" at bounding box center [783, 383] width 32 height 32
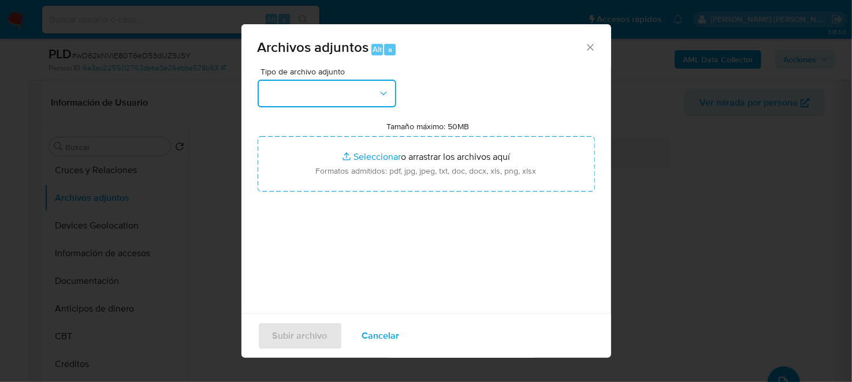
click at [297, 87] on button "button" at bounding box center [326, 94] width 139 height 28
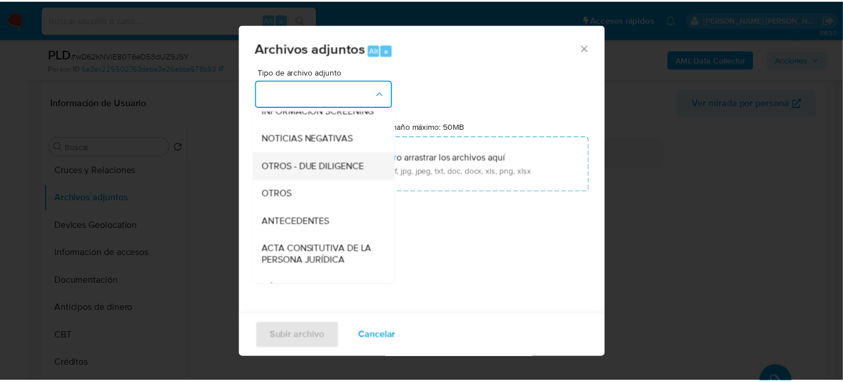
scroll to position [99, 0]
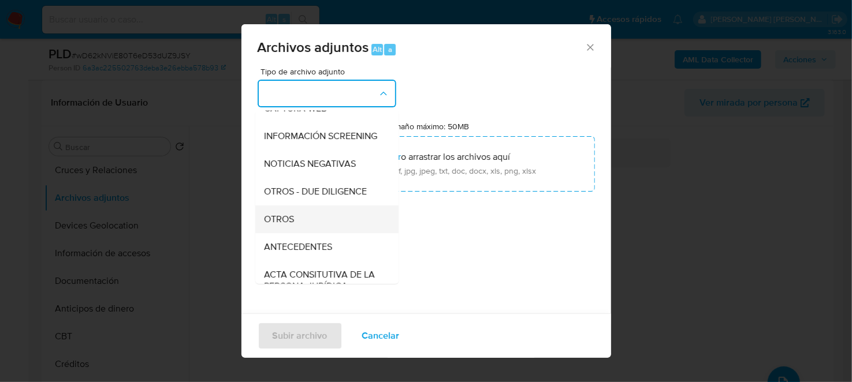
click at [296, 233] on div "OTROS" at bounding box center [323, 219] width 118 height 28
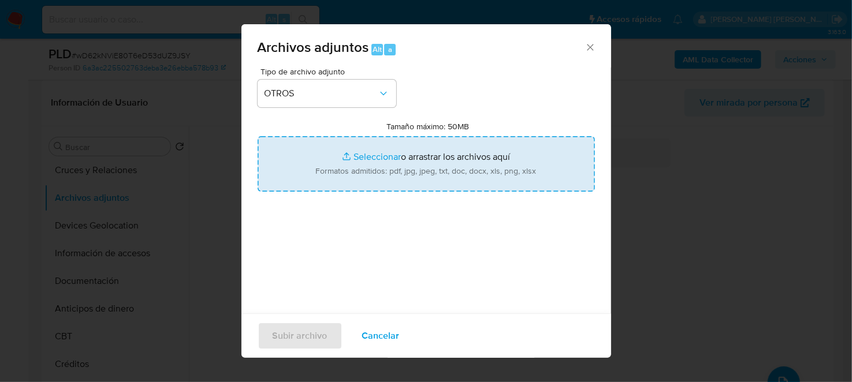
click at [473, 222] on div "Tipo de archivo adjunto OTROS Tamaño máximo: 50MB Seleccionar archivos Seleccio…" at bounding box center [425, 204] width 337 height 272
click at [371, 159] on input "Tamaño máximo: 50MB Seleccionar archivos" at bounding box center [425, 163] width 337 height 55
type input "C:\fakepath\194305636_MAYRA ELIZABETH DIAZ CONTRERAS_SEP2025.pdf"
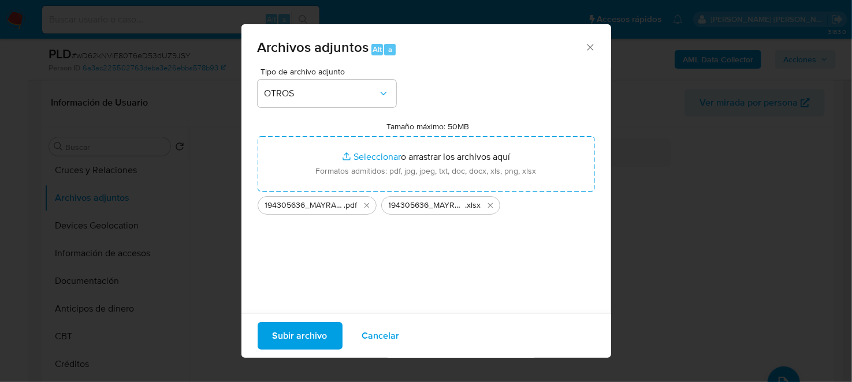
click at [301, 331] on span "Subir archivo" at bounding box center [299, 335] width 55 height 25
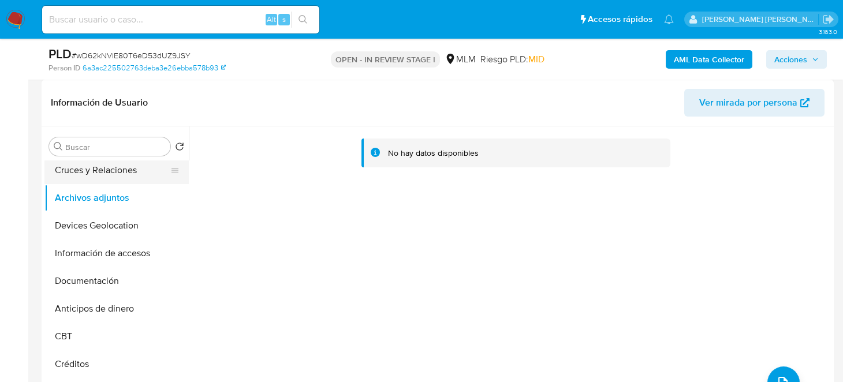
click at [115, 175] on button "Cruces y Relaciones" at bounding box center [111, 170] width 135 height 28
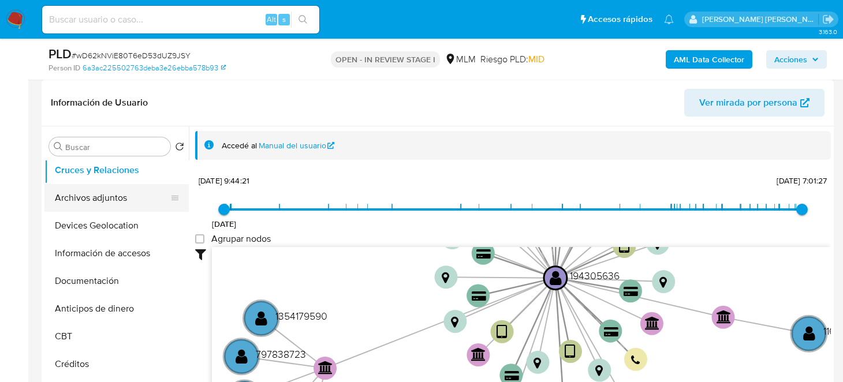
click at [105, 198] on button "Archivos adjuntos" at bounding box center [111, 198] width 135 height 28
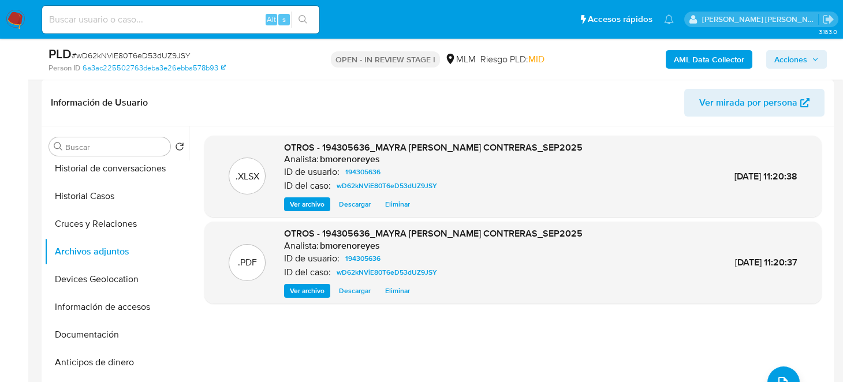
scroll to position [0, 0]
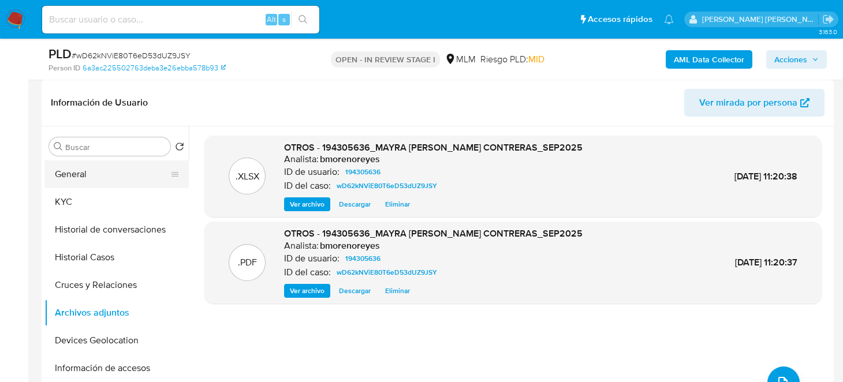
click at [78, 174] on button "General" at bounding box center [111, 174] width 135 height 28
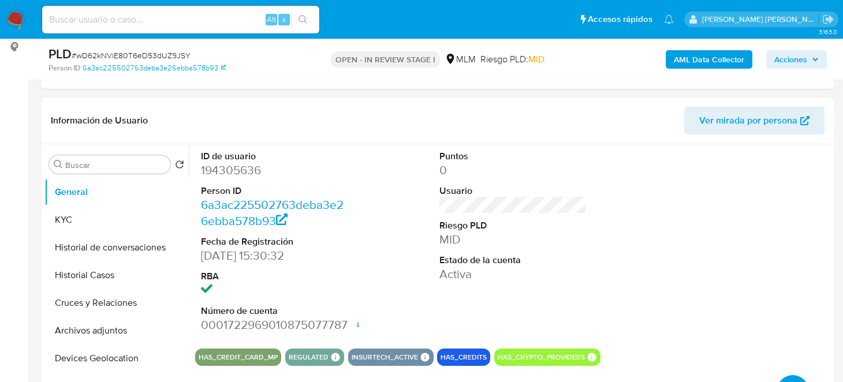
scroll to position [173, 0]
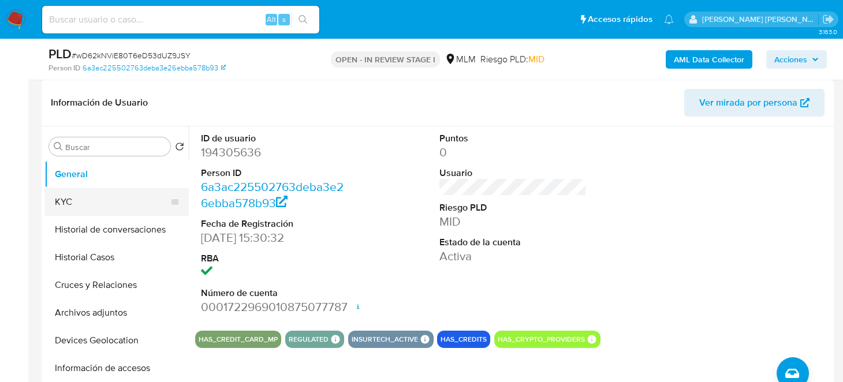
click at [51, 207] on button "KYC" at bounding box center [111, 202] width 135 height 28
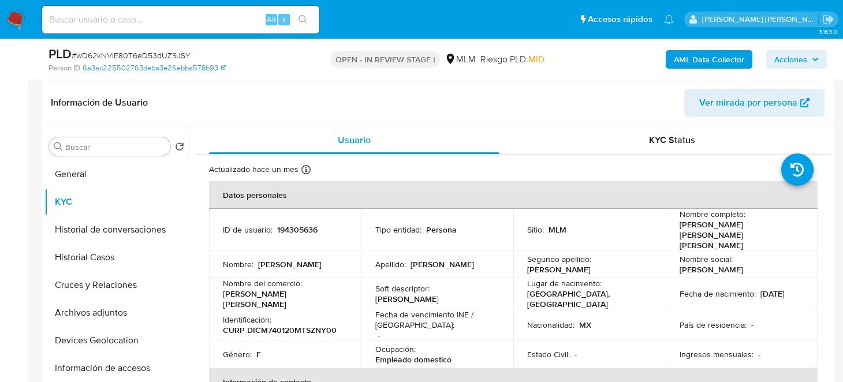
click at [791, 66] on span "Acciones" at bounding box center [790, 59] width 33 height 18
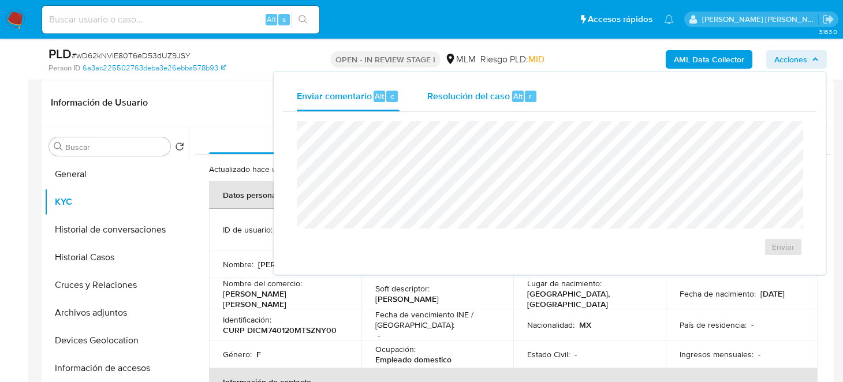
click at [477, 91] on span "Resolución del caso" at bounding box center [468, 95] width 83 height 13
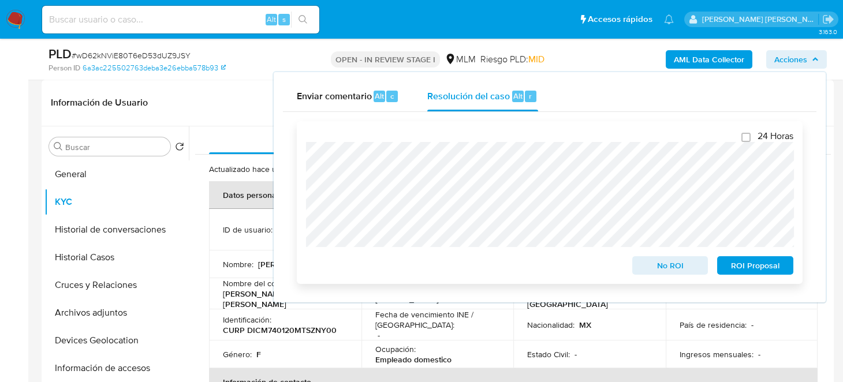
click at [636, 268] on button "No ROI" at bounding box center [670, 265] width 76 height 18
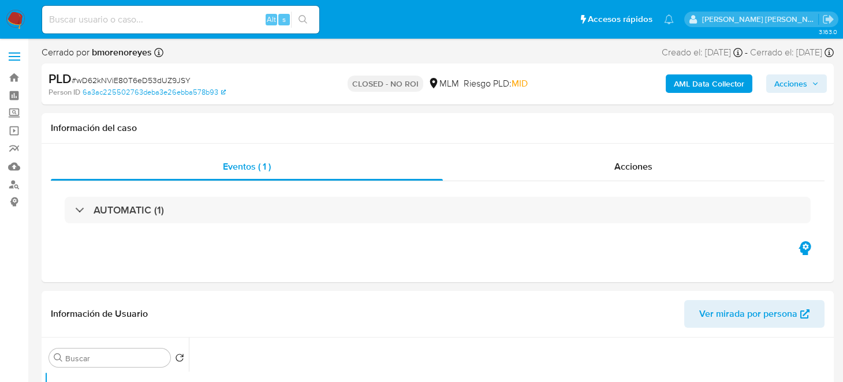
select select "10"
click at [15, 14] on img at bounding box center [16, 20] width 20 height 20
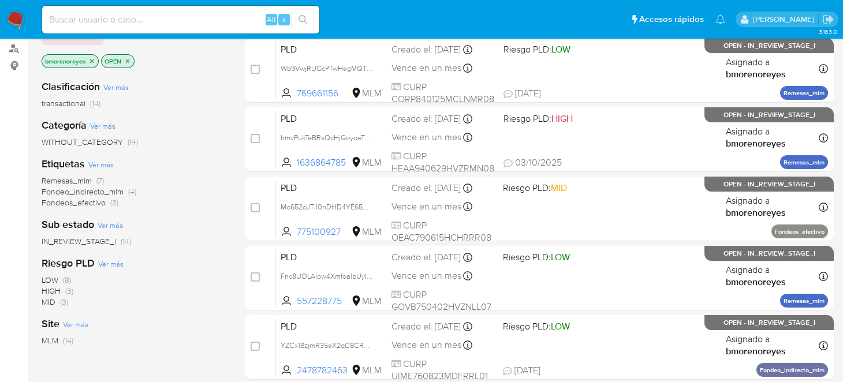
scroll to position [115, 0]
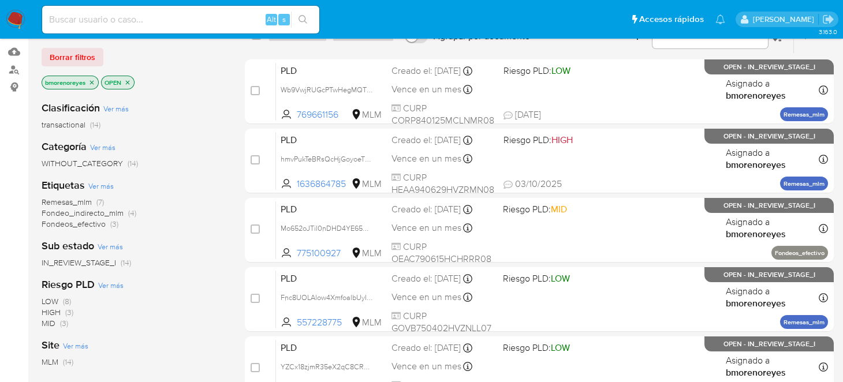
click at [128, 79] on icon "close-filter" at bounding box center [127, 82] width 7 height 7
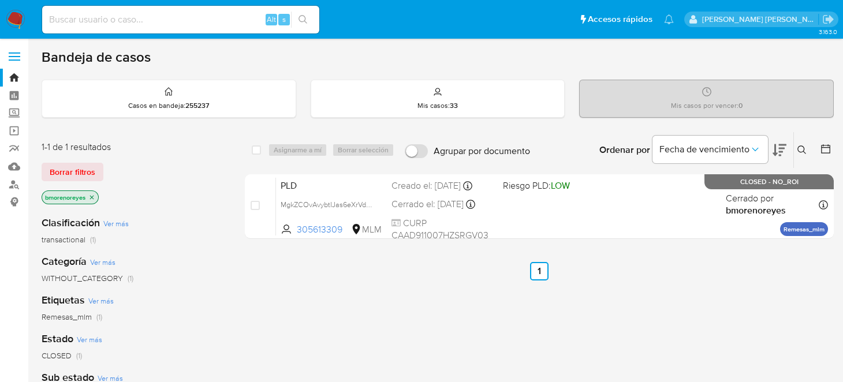
click at [216, 20] on input at bounding box center [180, 19] width 277 height 15
paste input "194305636"
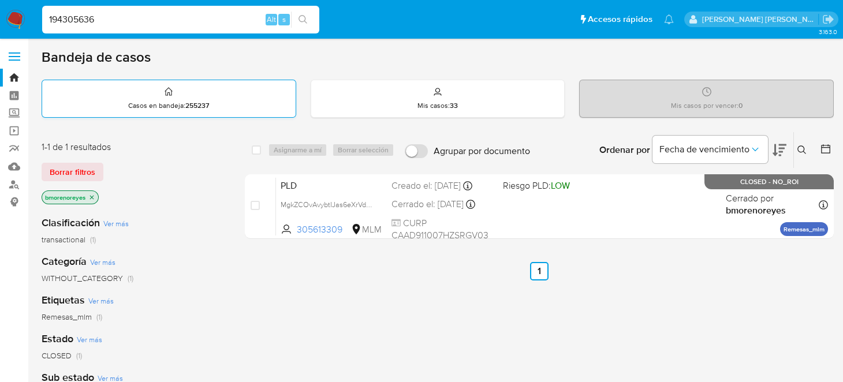
type input "194305636"
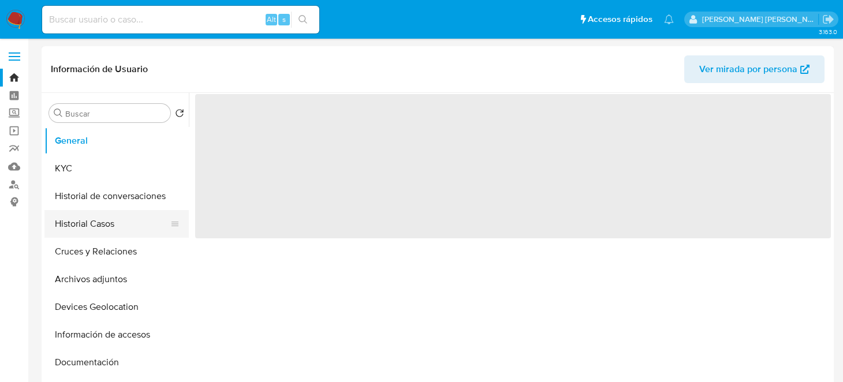
select select "10"
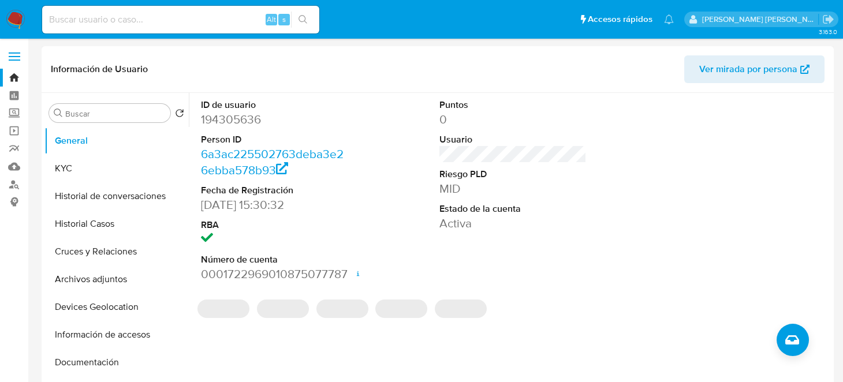
drag, startPoint x: 99, startPoint y: 220, endPoint x: 185, endPoint y: 229, distance: 85.9
click at [101, 220] on button "Historial Casos" at bounding box center [116, 224] width 144 height 28
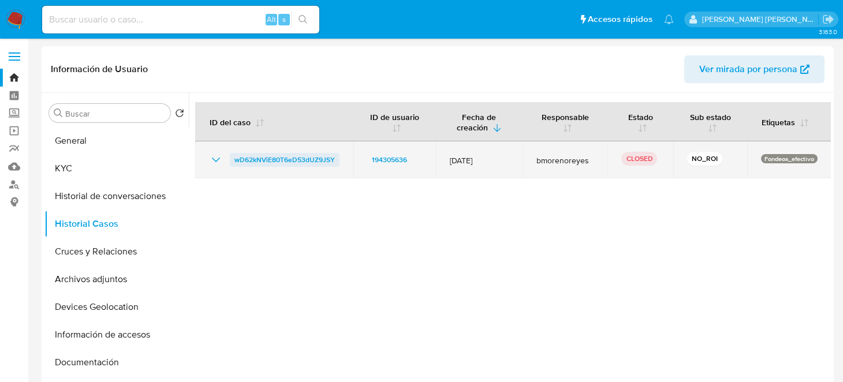
click at [242, 159] on span "wD62kNViE80T6eD53dUZ9JSY" at bounding box center [284, 160] width 100 height 14
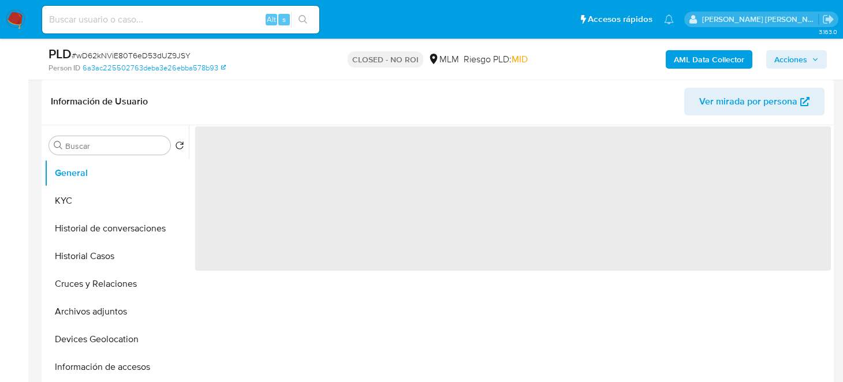
select select "10"
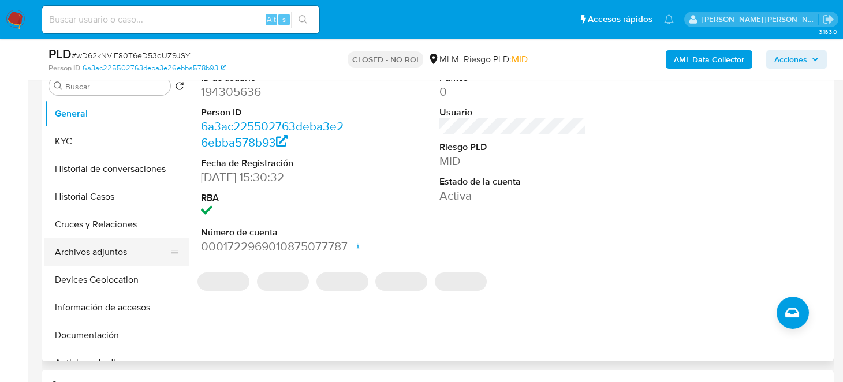
click at [121, 249] on button "Archivos adjuntos" at bounding box center [111, 252] width 135 height 28
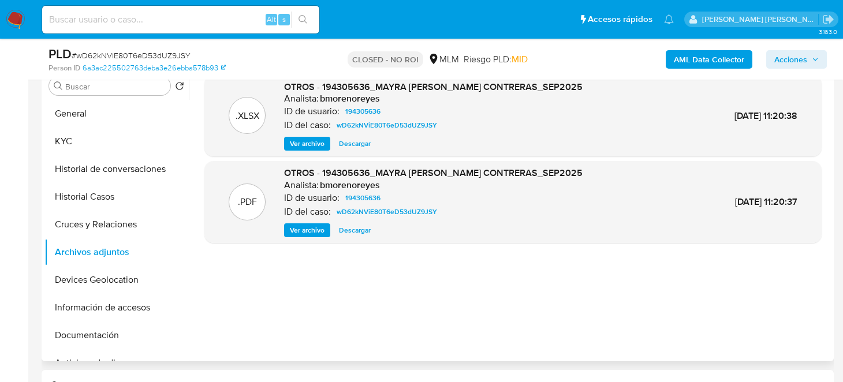
scroll to position [173, 0]
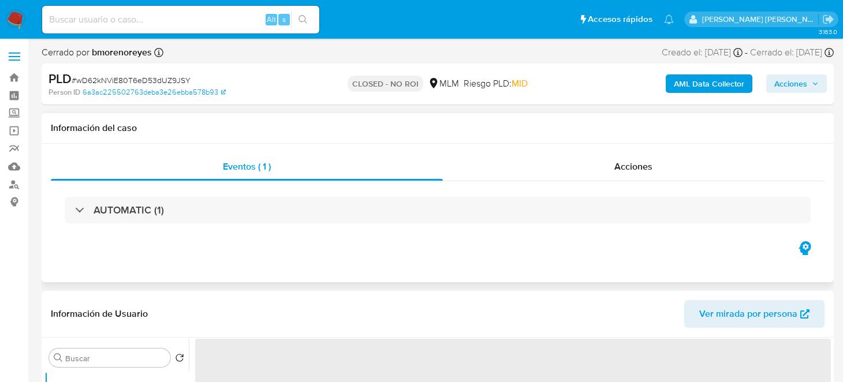
select select "10"
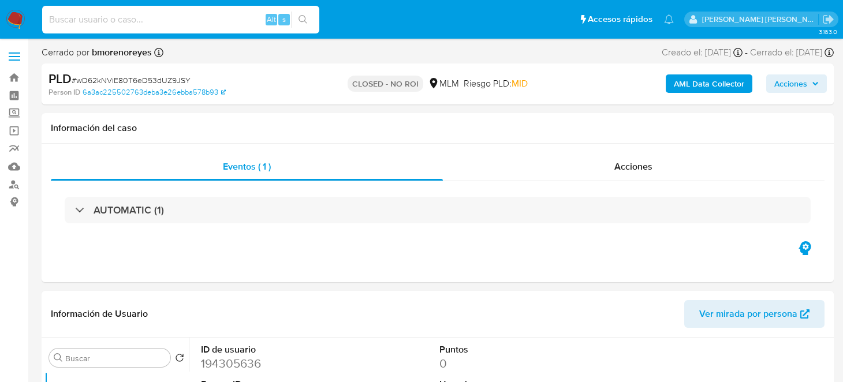
click at [101, 12] on input at bounding box center [180, 19] width 277 height 15
paste input "1367131810"
type input "1367131810"
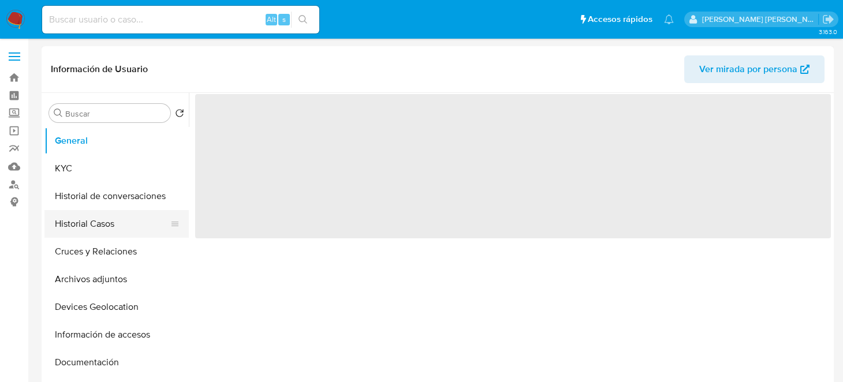
select select "10"
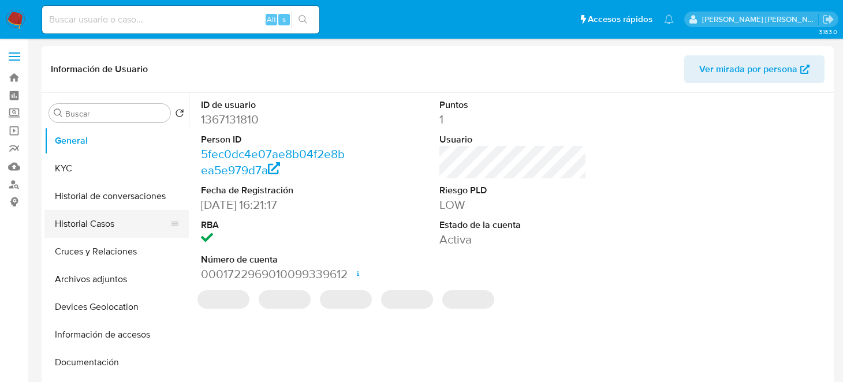
click at [101, 236] on button "Historial Casos" at bounding box center [111, 224] width 135 height 28
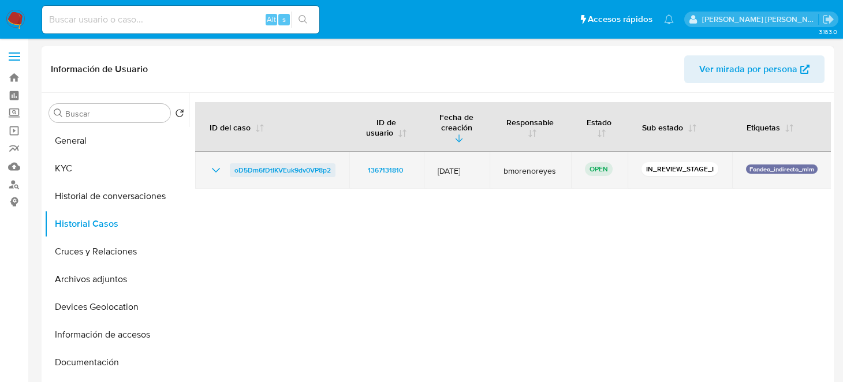
click at [277, 163] on span "oD5Dm6fDtlKVEuk9dv0VP8p2" at bounding box center [282, 170] width 96 height 14
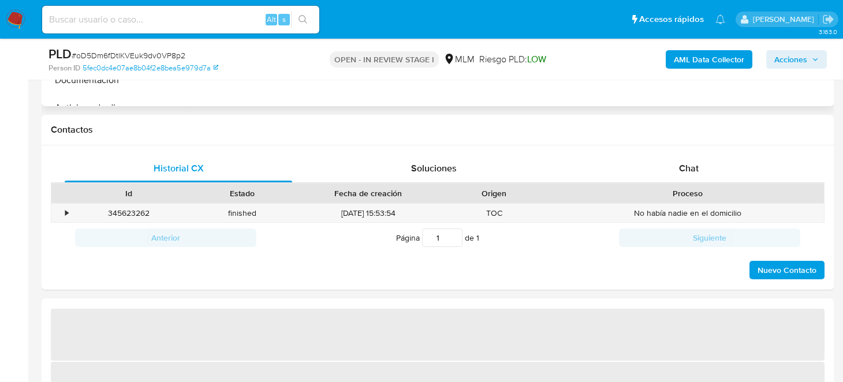
select select "10"
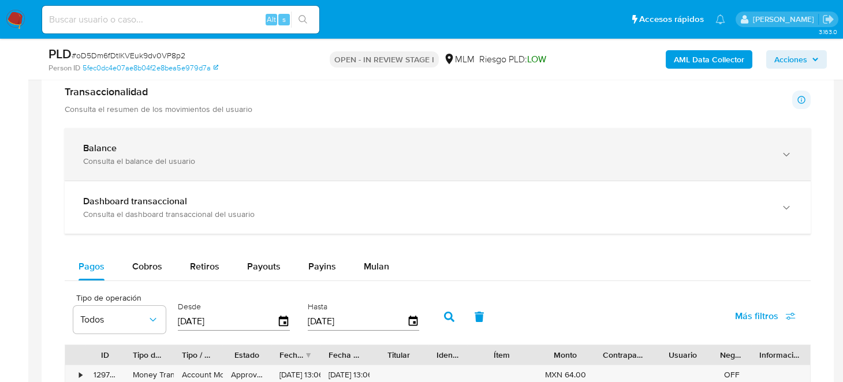
scroll to position [634, 0]
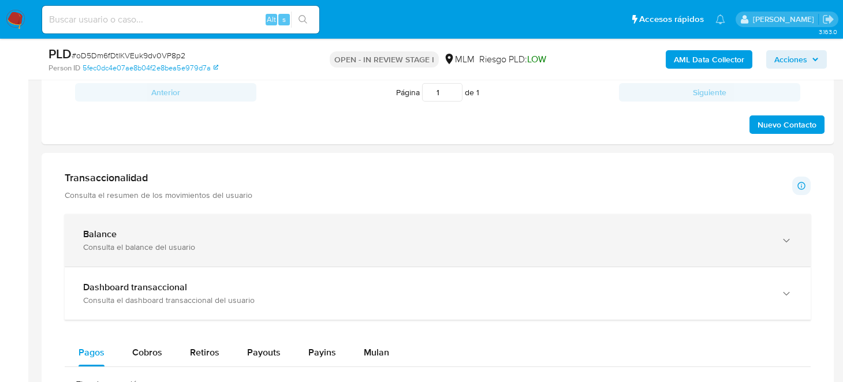
click at [140, 242] on div "Consulta el balance del usuario" at bounding box center [426, 247] width 686 height 10
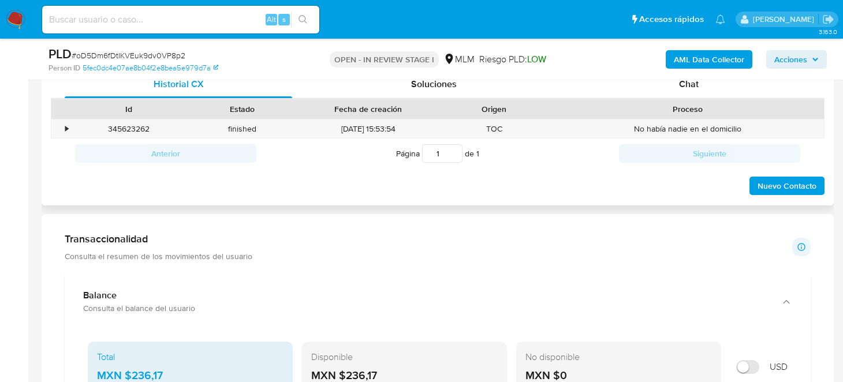
scroll to position [404, 0]
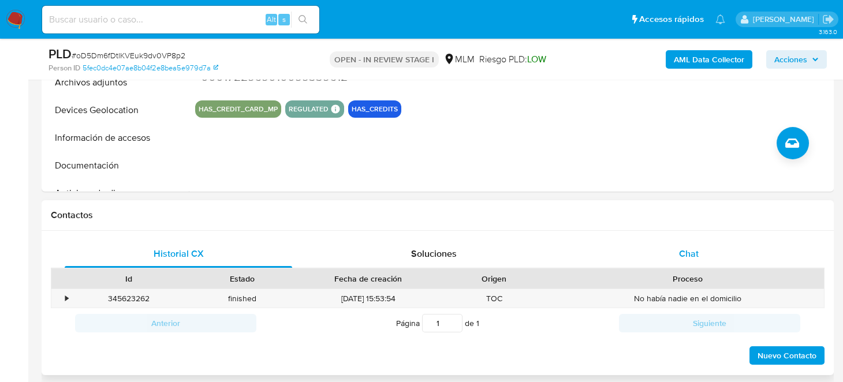
click at [704, 255] on div "Chat" at bounding box center [688, 254] width 227 height 28
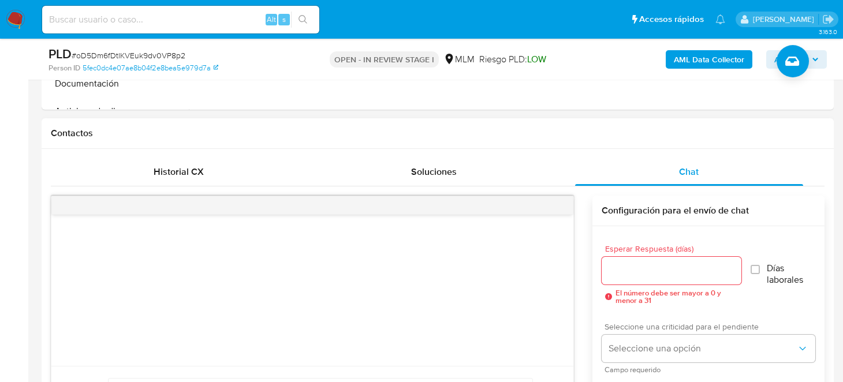
scroll to position [577, 0]
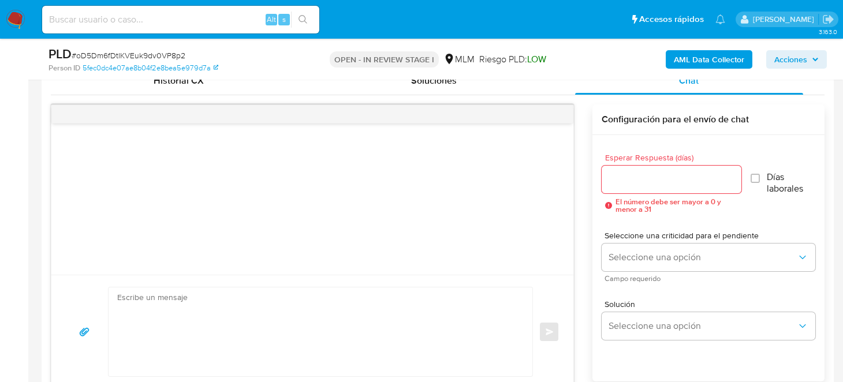
click at [631, 184] on input "Esperar Respuesta (días)" at bounding box center [672, 179] width 140 height 15
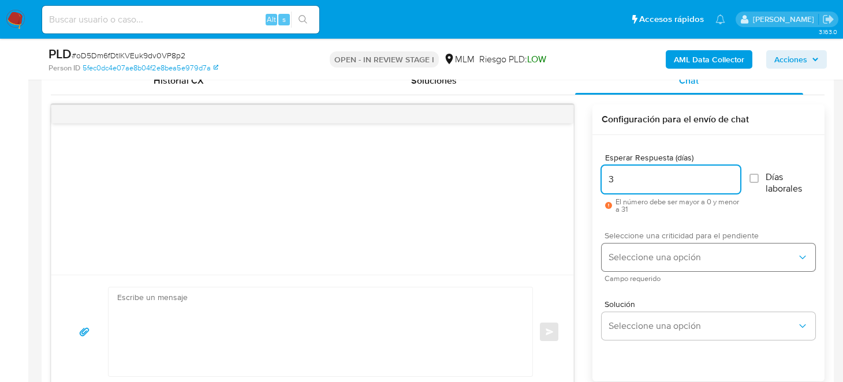
type input "3"
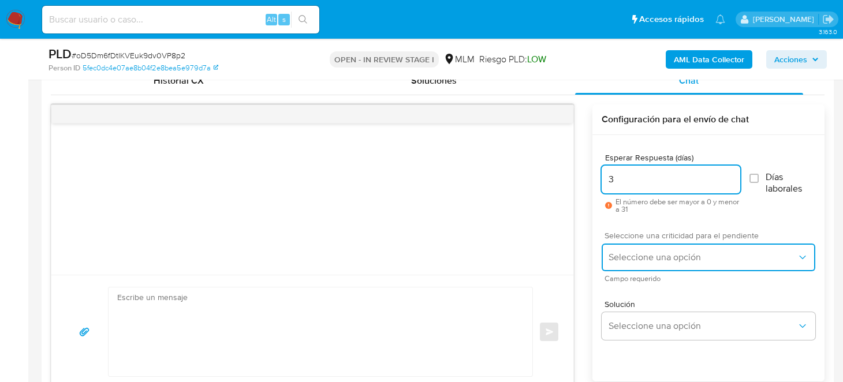
click at [648, 247] on button "Seleccione una opción" at bounding box center [709, 258] width 214 height 28
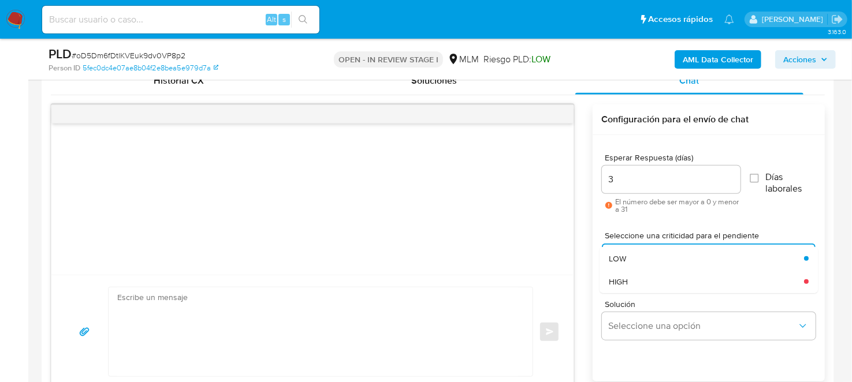
click at [649, 288] on div "HIGH" at bounding box center [705, 281] width 195 height 23
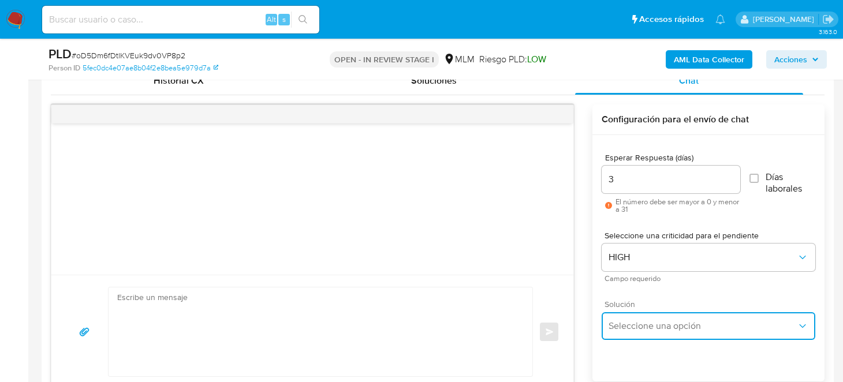
click at [652, 322] on span "Seleccione una opción" at bounding box center [702, 326] width 188 height 12
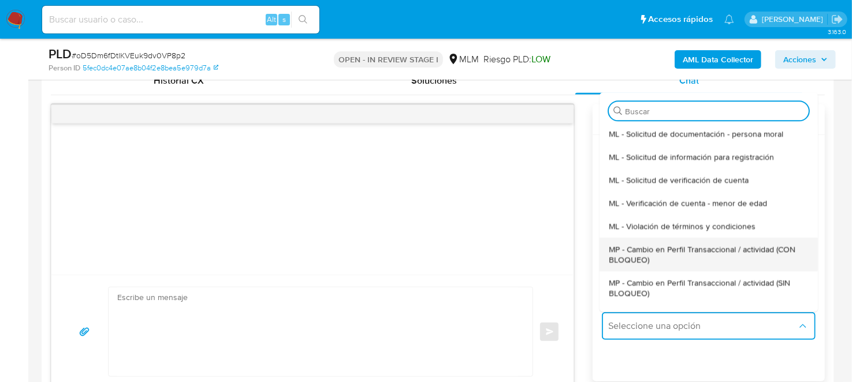
click at [665, 257] on span "MP - Cambio en Perfil Transaccional / actividad (CON BLOQUEO)" at bounding box center [708, 254] width 200 height 21
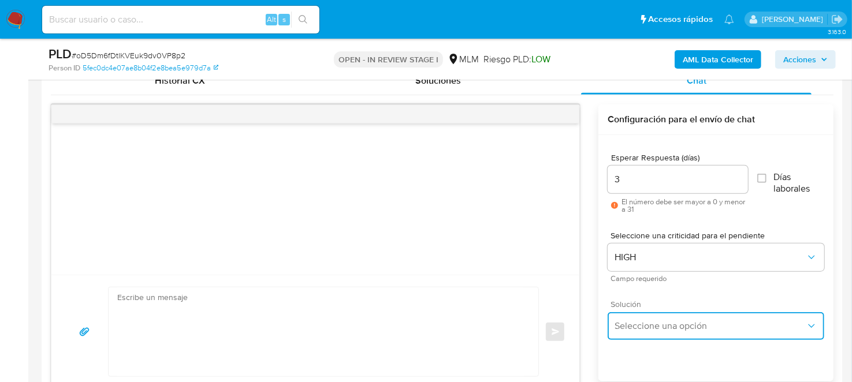
type textarea "Estimado ,Te comunicamos que se ha identificado un cambio en el uso habitual de…"
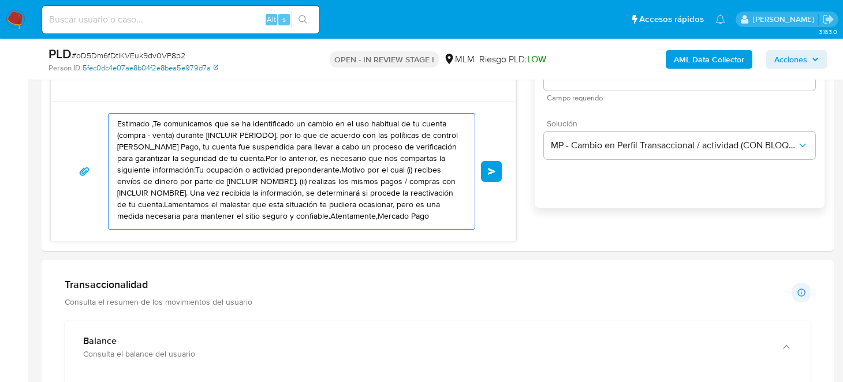
scroll to position [0, 0]
drag, startPoint x: 155, startPoint y: 218, endPoint x: 107, endPoint y: 73, distance: 153.2
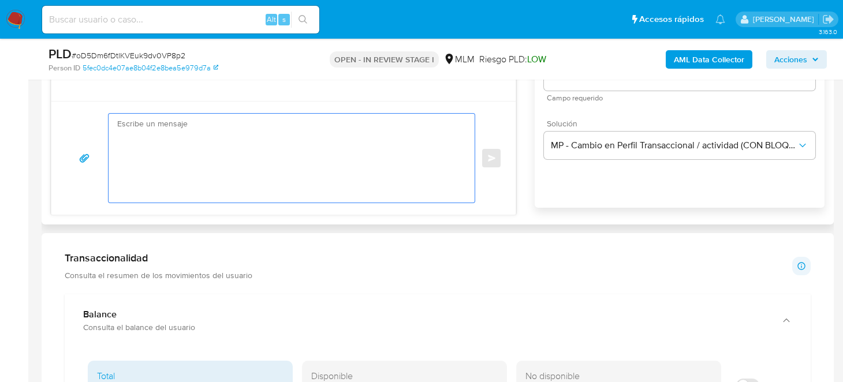
paste textarea "Estimado Cliente, Te comunicamos que de acuerdo con las políticas de control de…"
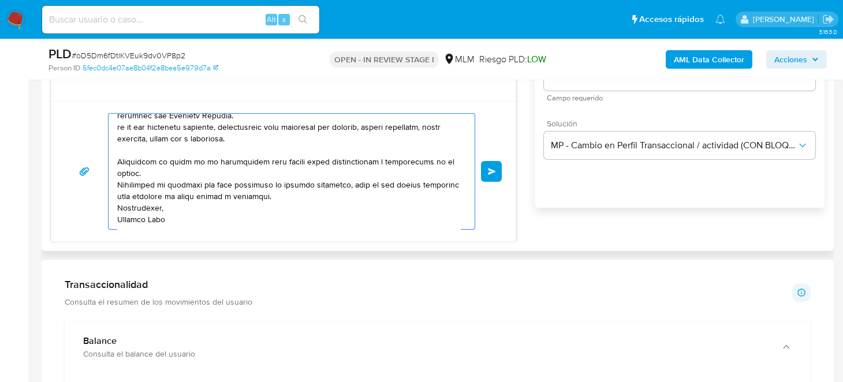
click at [227, 181] on textarea at bounding box center [288, 171] width 343 height 115
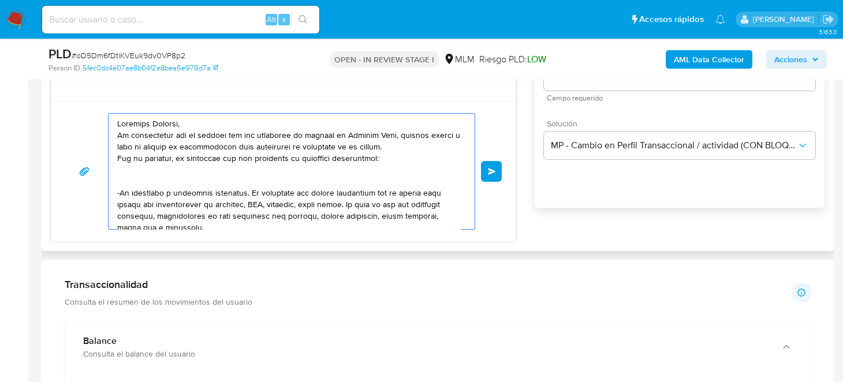
click at [189, 180] on textarea at bounding box center [288, 171] width 343 height 115
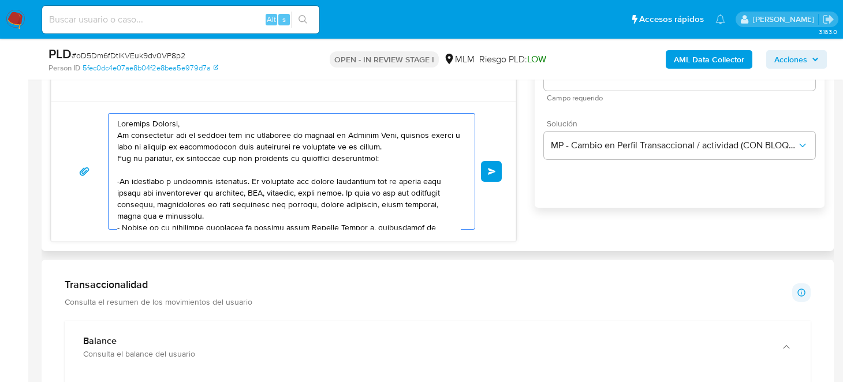
drag, startPoint x: 208, startPoint y: 182, endPoint x: 248, endPoint y: 180, distance: 40.4
click at [216, 182] on textarea at bounding box center [288, 171] width 343 height 115
drag, startPoint x: 250, startPoint y: 183, endPoint x: 269, endPoint y: 193, distance: 21.4
click at [251, 183] on textarea at bounding box center [288, 171] width 343 height 115
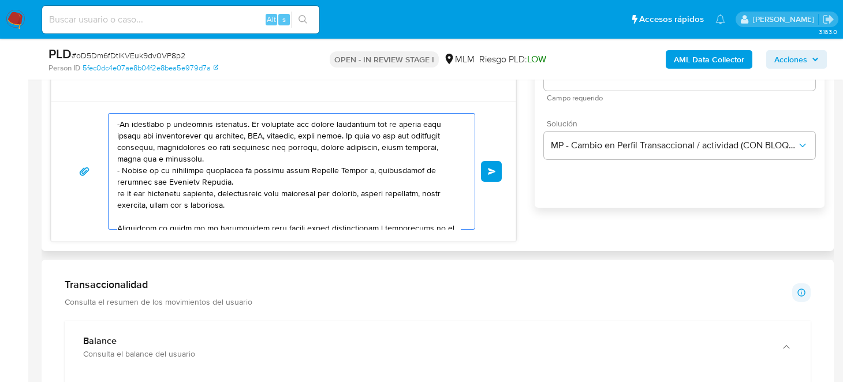
click at [195, 125] on textarea at bounding box center [288, 171] width 343 height 115
drag, startPoint x: 120, startPoint y: 119, endPoint x: 233, endPoint y: 123, distance: 112.6
click at [233, 123] on textarea at bounding box center [288, 171] width 343 height 115
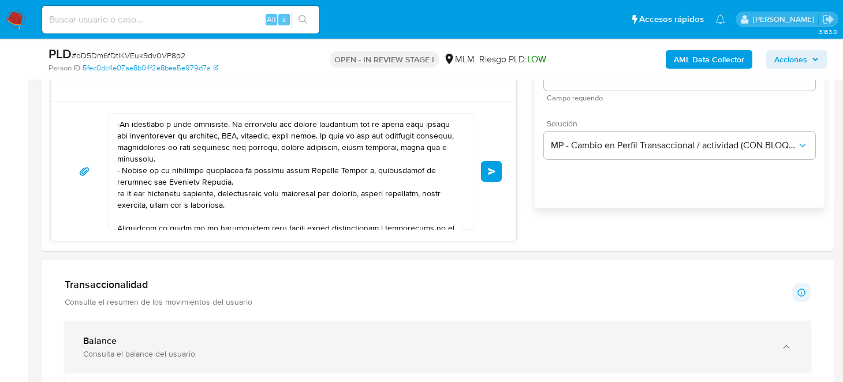
click at [457, 352] on div "Consulta el balance del usuario" at bounding box center [426, 354] width 686 height 10
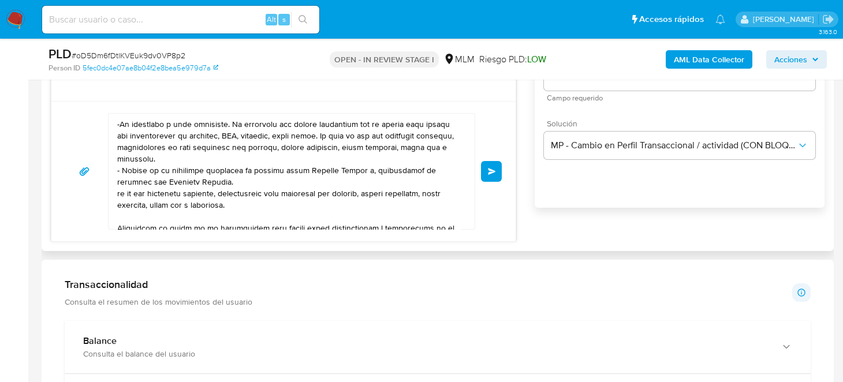
click at [282, 177] on textarea at bounding box center [288, 171] width 343 height 115
click at [235, 180] on textarea at bounding box center [288, 171] width 343 height 115
drag, startPoint x: 206, startPoint y: 169, endPoint x: 214, endPoint y: 178, distance: 12.7
click at [214, 178] on textarea at bounding box center [288, 171] width 343 height 115
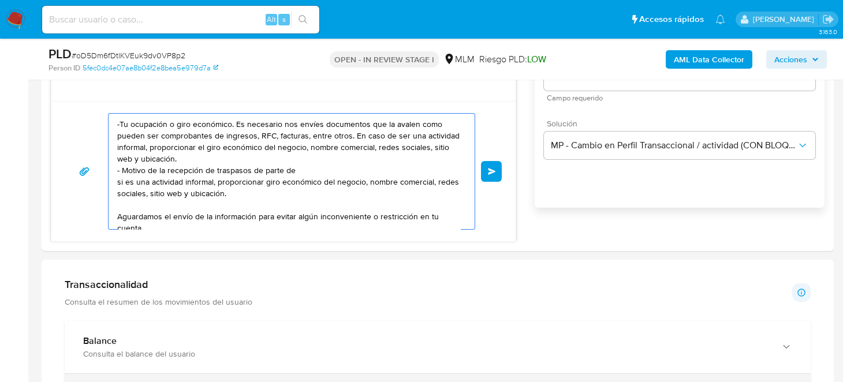
paste textarea "KAREN EUNICES VIDAL ACOSTA"
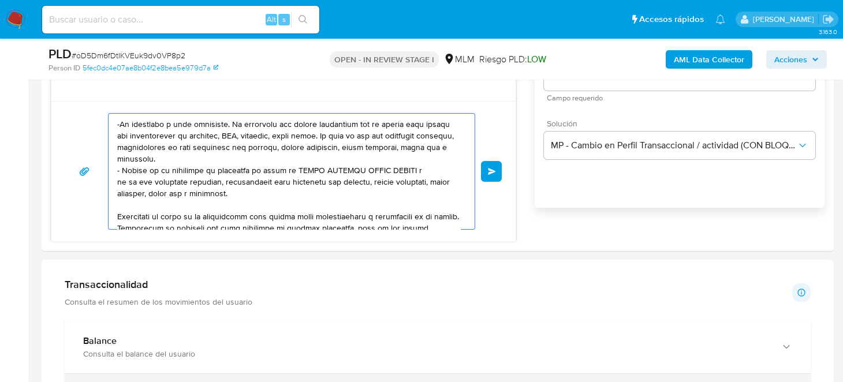
paste textarea "LAURA CORTES MARTINEZ"
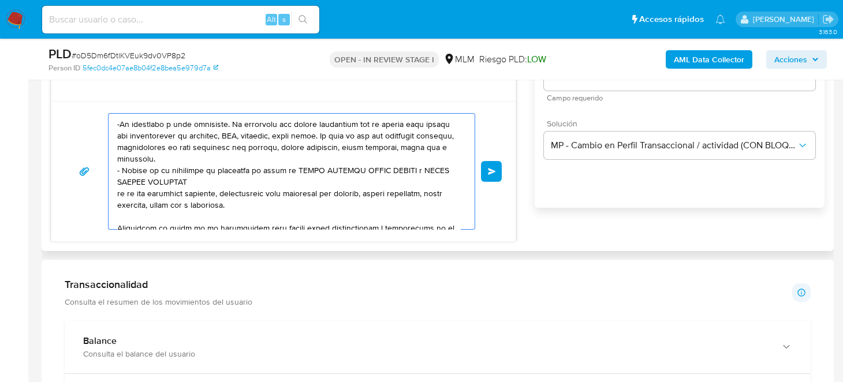
drag, startPoint x: 218, startPoint y: 196, endPoint x: 259, endPoint y: 210, distance: 43.8
click at [259, 210] on textarea at bounding box center [288, 171] width 343 height 115
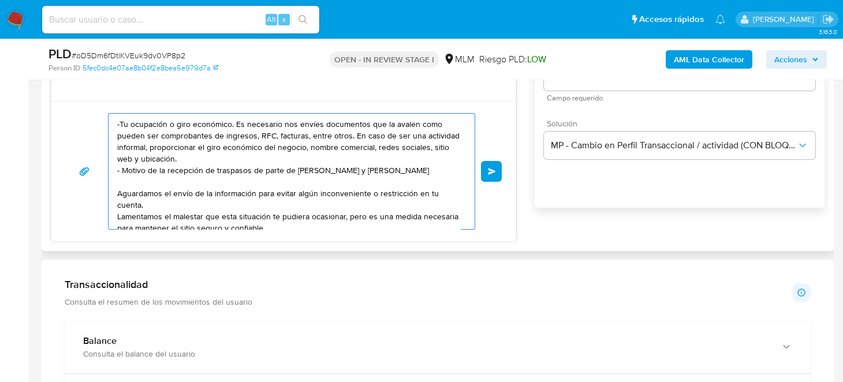
click at [294, 190] on textarea "Estimado Cliente, Te comunicamos que de acuerdo con las políticas de control de…" at bounding box center [288, 171] width 343 height 115
click at [254, 179] on textarea "Estimado Cliente, Te comunicamos que de acuerdo con las políticas de control de…" at bounding box center [288, 171] width 343 height 115
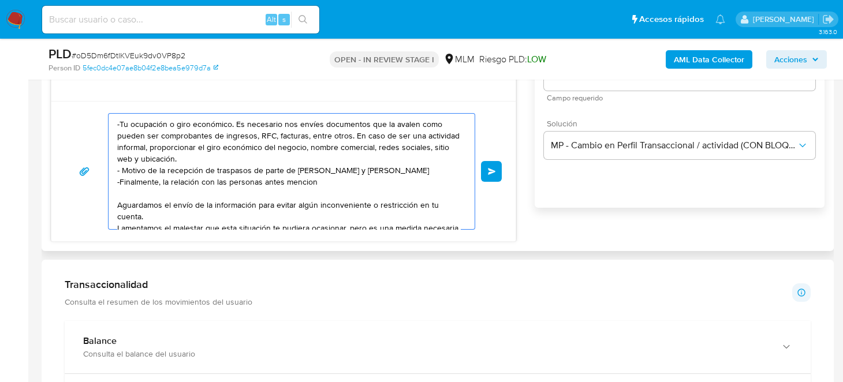
drag, startPoint x: 209, startPoint y: 177, endPoint x: 325, endPoint y: 198, distance: 118.0
click at [325, 198] on textarea "Estimado Cliente, Te comunicamos que de acuerdo con las políticas de control de…" at bounding box center [288, 171] width 343 height 115
type textarea "Estimado Cliente, Te comunicamos que de acuerdo con las políticas de control de…"
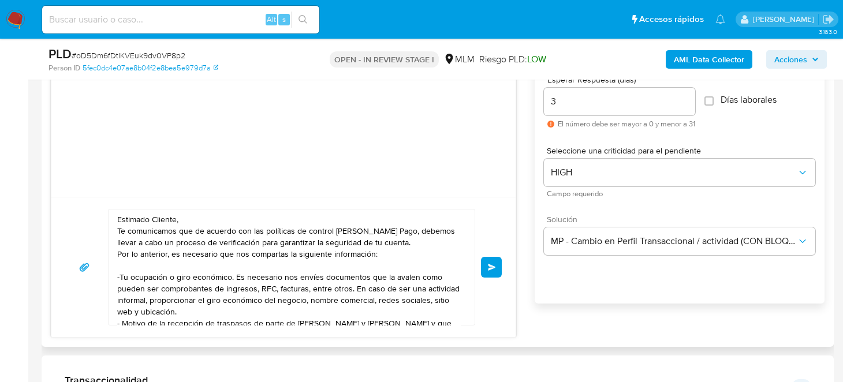
scroll to position [693, 0]
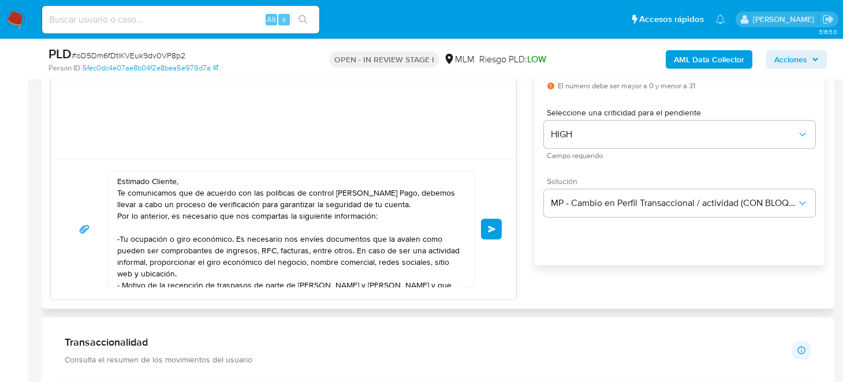
click at [487, 232] on button "Enviar" at bounding box center [491, 229] width 21 height 21
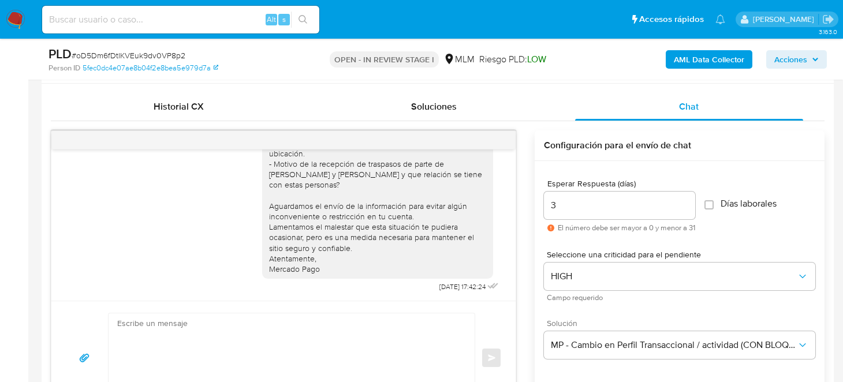
scroll to position [520, 0]
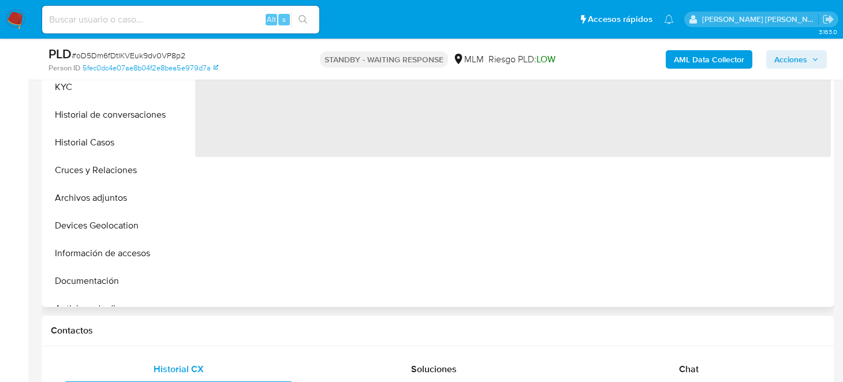
select select "10"
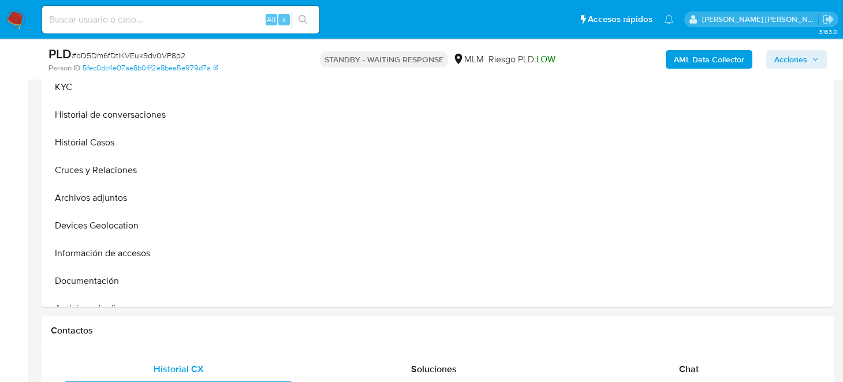
scroll to position [57, 0]
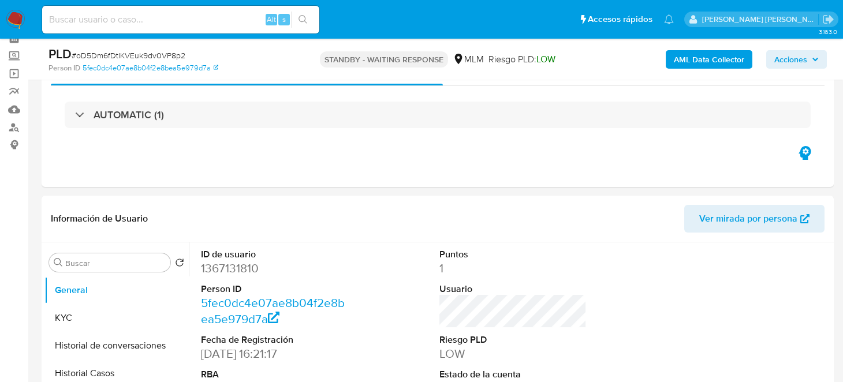
drag, startPoint x: 25, startPoint y: 17, endPoint x: 178, endPoint y: 82, distance: 166.3
click at [25, 17] on img at bounding box center [16, 20] width 20 height 20
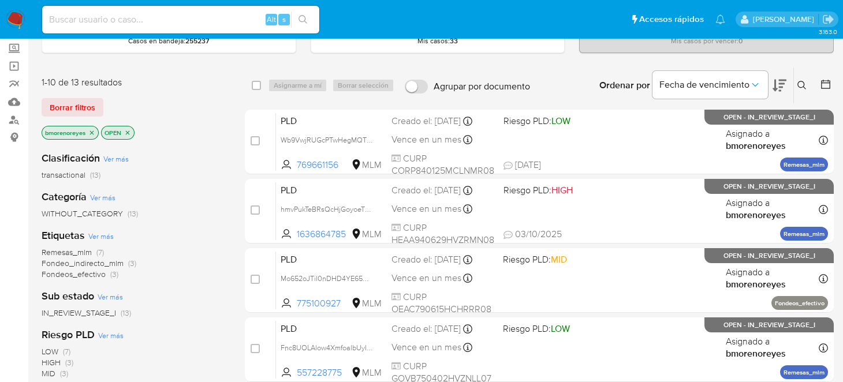
scroll to position [57, 0]
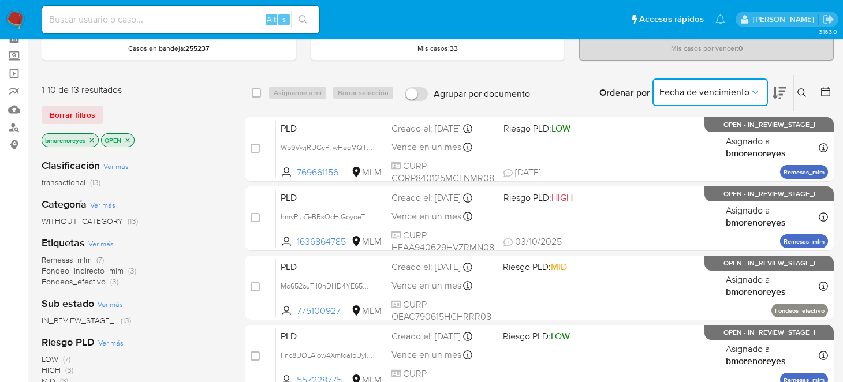
click at [755, 96] on button "Fecha de vencimiento" at bounding box center [709, 93] width 115 height 28
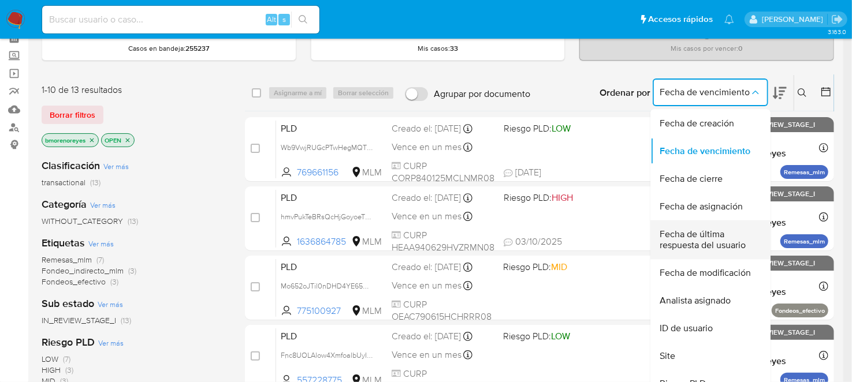
click at [716, 237] on span "Fecha de última respuesta del usuario" at bounding box center [706, 240] width 95 height 23
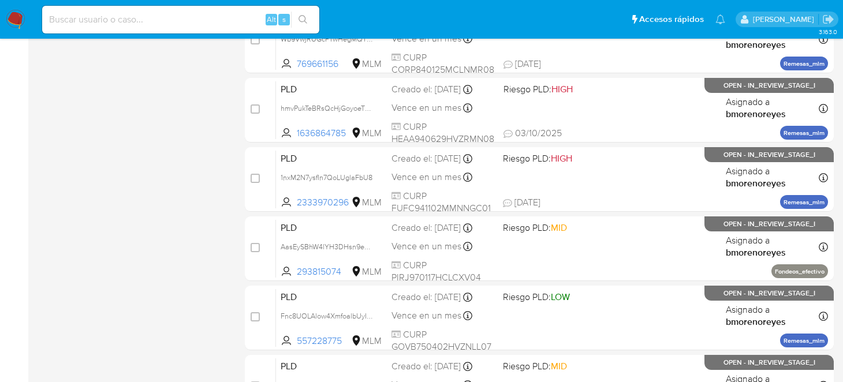
scroll to position [462, 0]
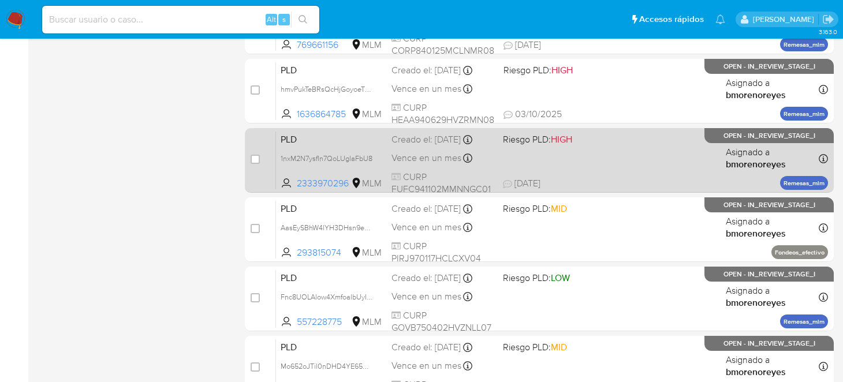
click at [606, 169] on div "PLD 1nxM2N7ysfIn7QoLUglaFbU8 2333970296 MLM Riesgo PLD: HIGH Creado el: [DATE] …" at bounding box center [552, 160] width 552 height 58
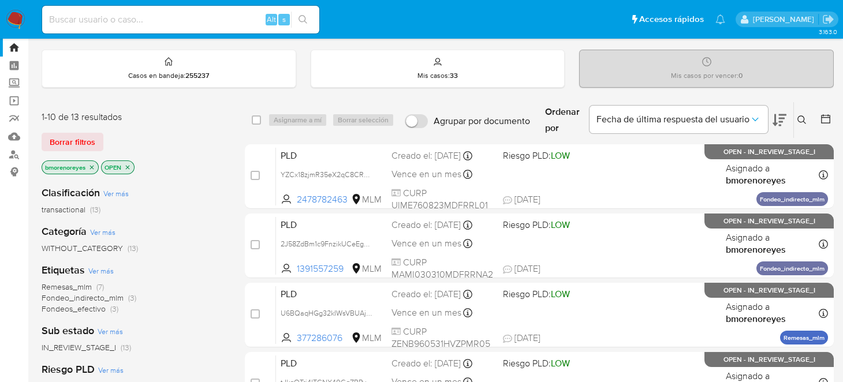
scroll to position [57, 0]
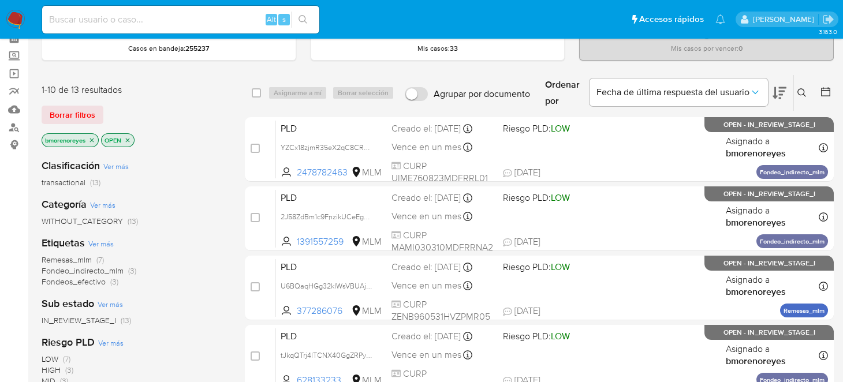
click at [156, 16] on input at bounding box center [180, 19] width 277 height 15
paste input "194305636"
type input "194305636"
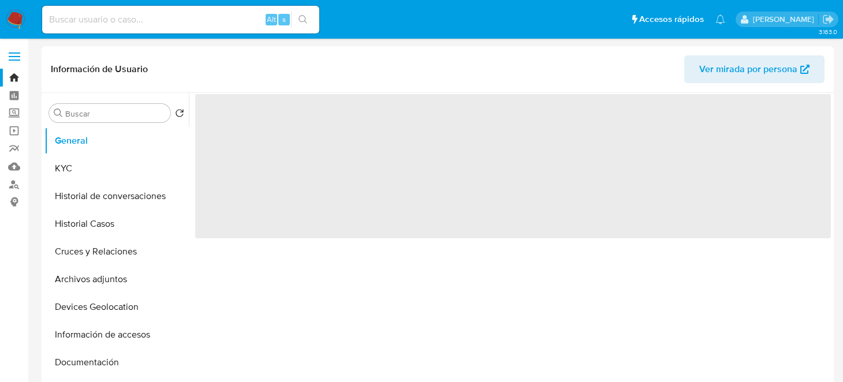
click at [119, 196] on button "Historial de conversaciones" at bounding box center [116, 196] width 144 height 28
select select "10"
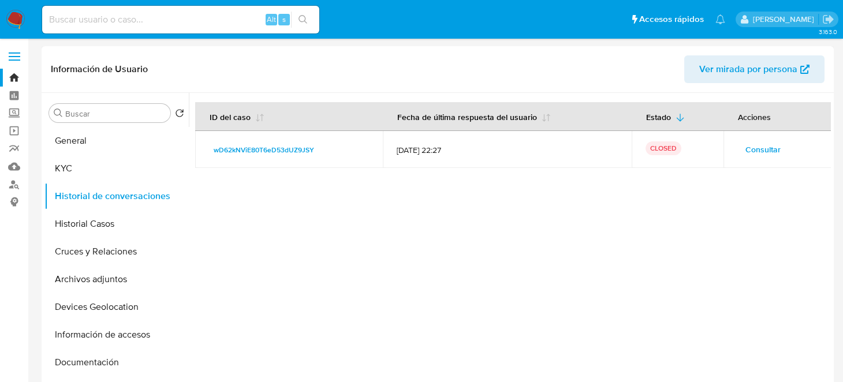
click at [750, 145] on span "Consultar" at bounding box center [762, 149] width 35 height 16
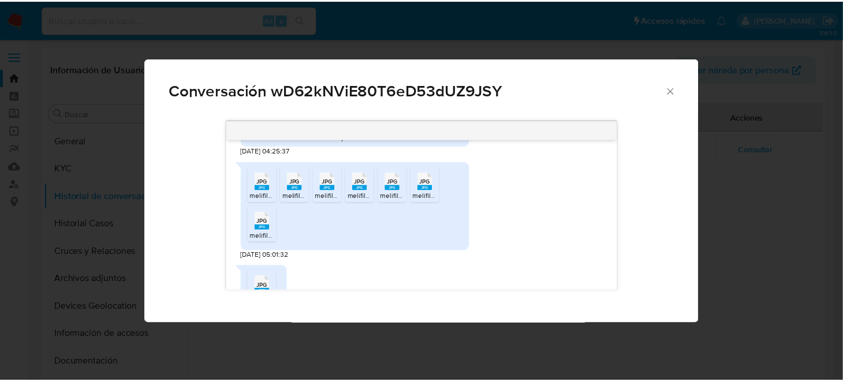
scroll to position [520, 0]
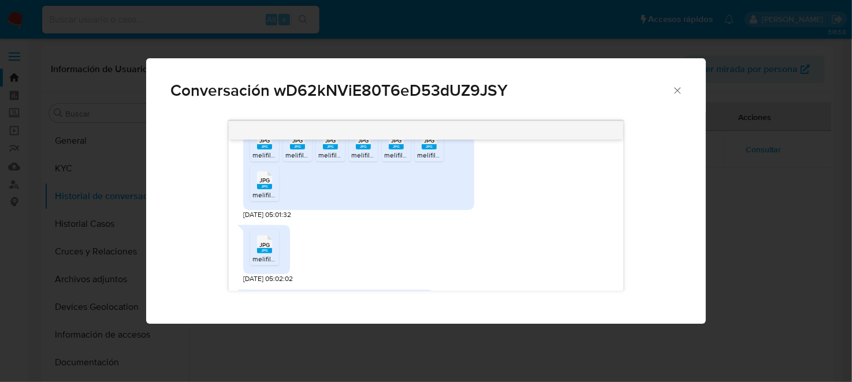
click at [680, 86] on icon "Cerrar" at bounding box center [677, 91] width 12 height 12
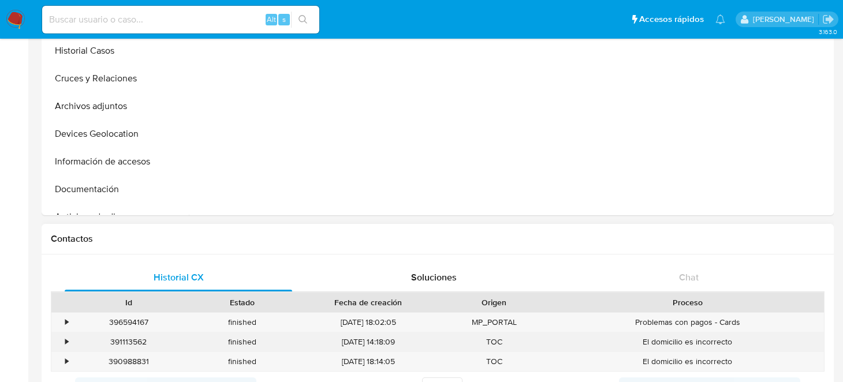
scroll to position [0, 0]
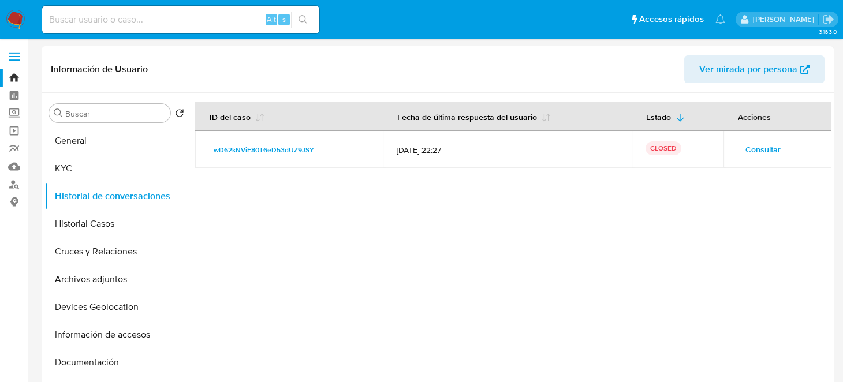
click at [10, 20] on img at bounding box center [16, 20] width 20 height 20
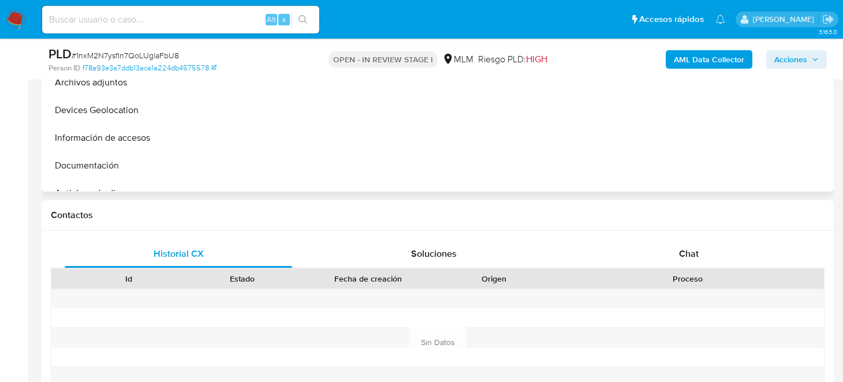
select select "10"
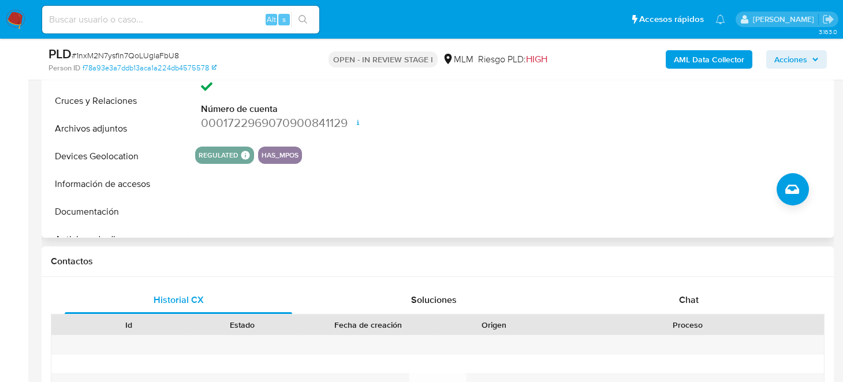
scroll to position [404, 0]
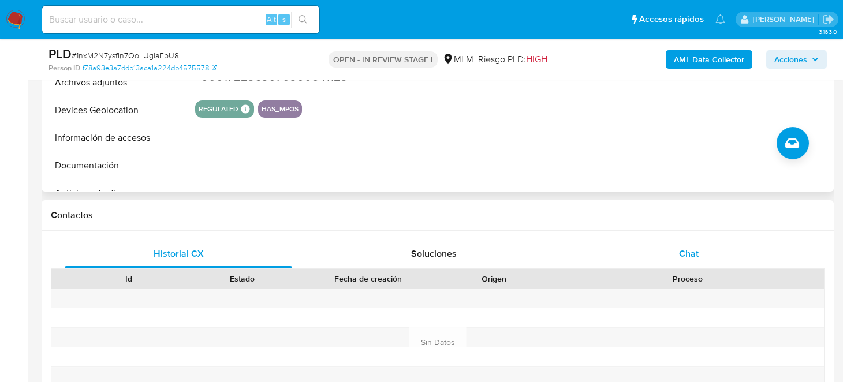
click at [691, 247] on span "Chat" at bounding box center [689, 253] width 20 height 13
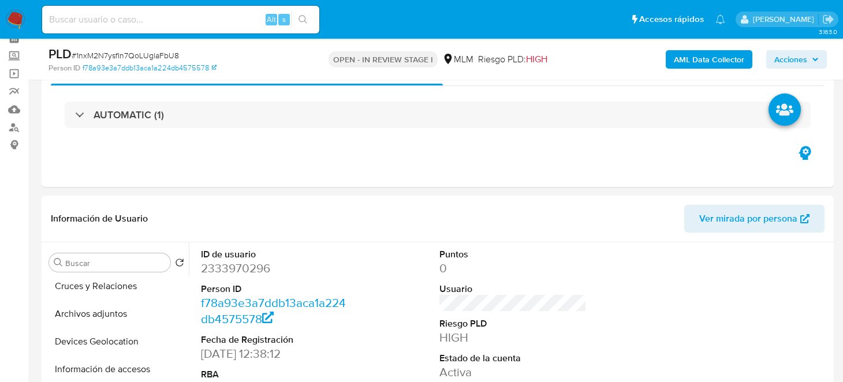
scroll to position [0, 0]
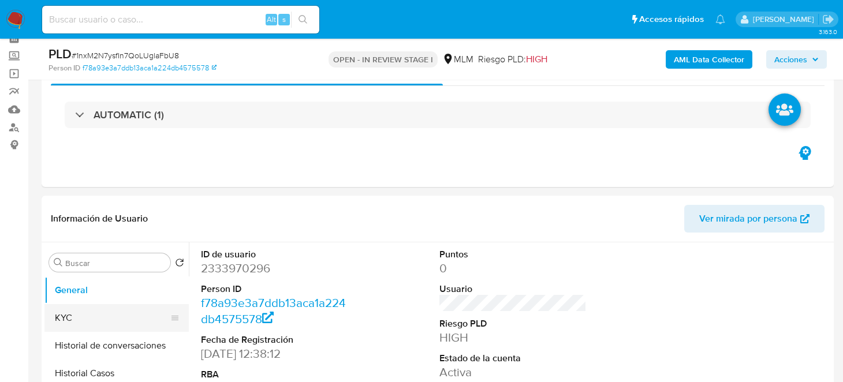
click at [91, 312] on button "KYC" at bounding box center [111, 318] width 135 height 28
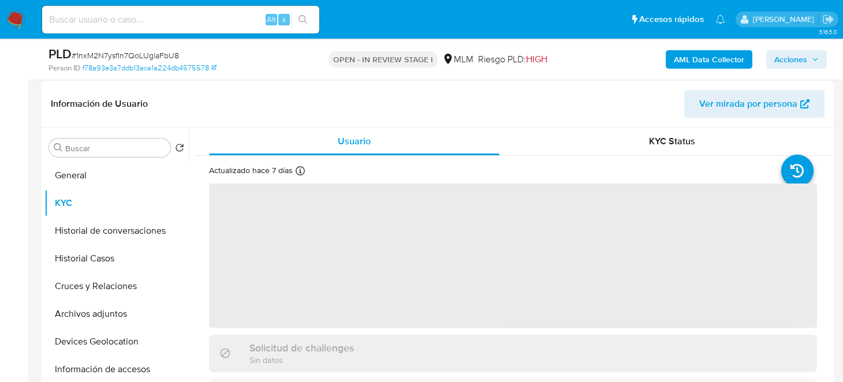
scroll to position [173, 0]
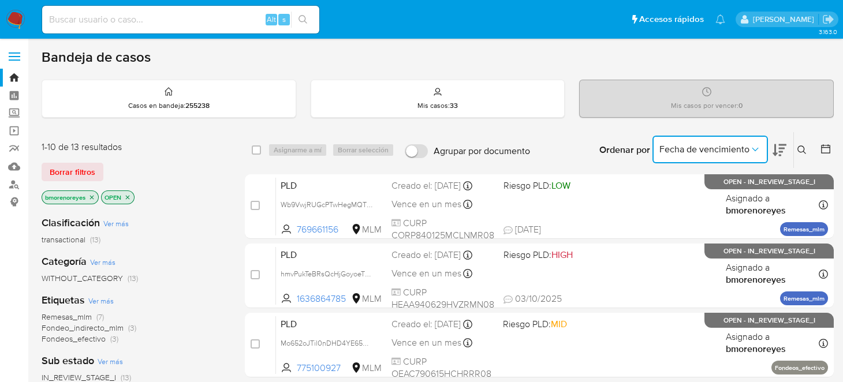
click at [745, 150] on span "Fecha de vencimiento" at bounding box center [704, 150] width 90 height 12
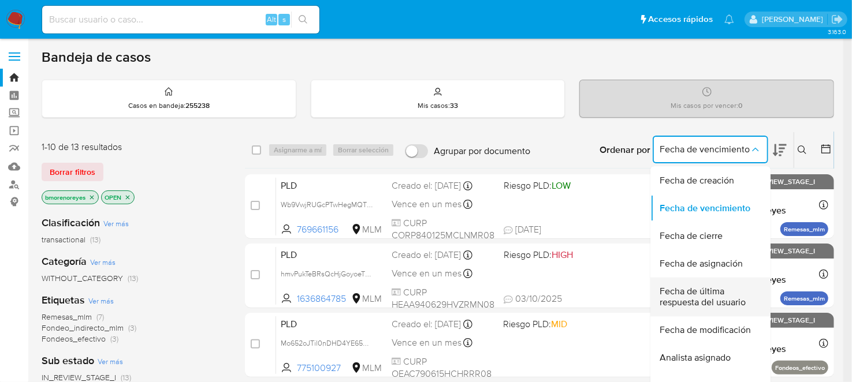
click at [705, 298] on span "Fecha de última respuesta del usuario" at bounding box center [706, 297] width 95 height 23
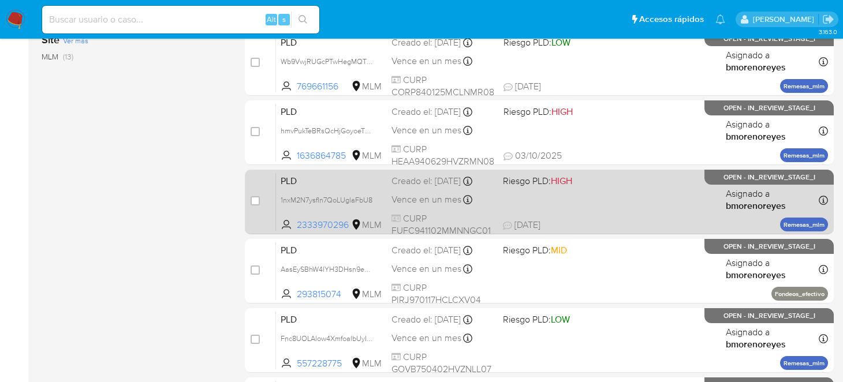
scroll to position [404, 0]
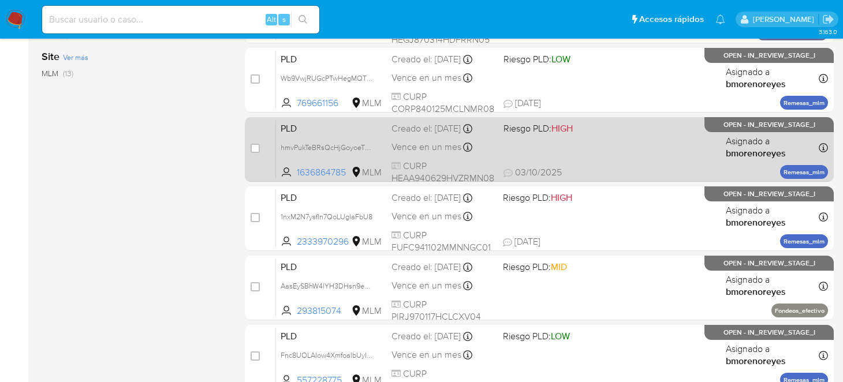
drag, startPoint x: 598, startPoint y: 155, endPoint x: 584, endPoint y: 155, distance: 14.4
click at [584, 155] on div "PLD hmvPukTeBRsQcHjGoyoeTNMy 1636864785 MLM Riesgo PLD: HIGH Creado el: 12/09/2…" at bounding box center [552, 149] width 552 height 58
click at [583, 151] on div "PLD hmvPukTeBRsQcHjGoyoeTNMy 1636864785 MLM Riesgo PLD: HIGH Creado el: 12/09/2…" at bounding box center [552, 149] width 552 height 58
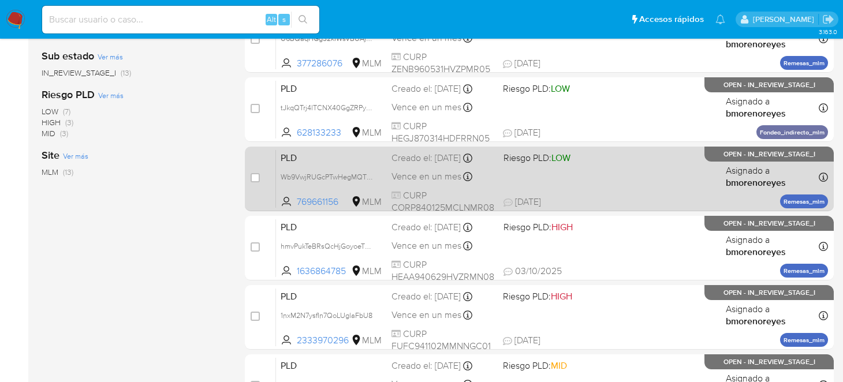
scroll to position [288, 0]
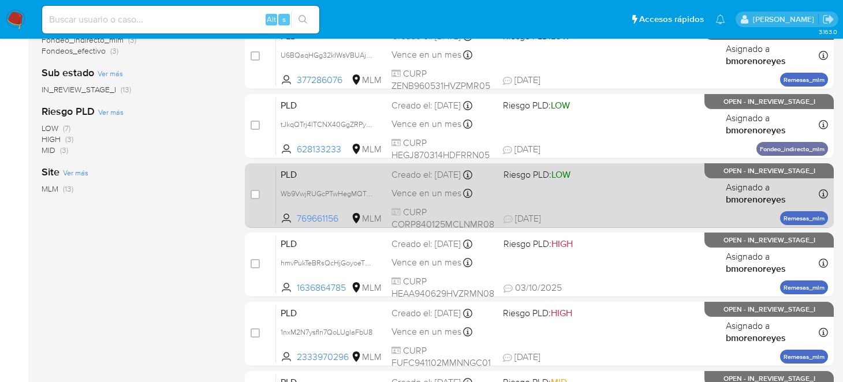
click at [589, 187] on div "PLD Wb9VwjRUGcPTwHegMQTM5SHO 769661156 MLM Riesgo PLD: LOW Creado el: 12/09/202…" at bounding box center [552, 195] width 552 height 58
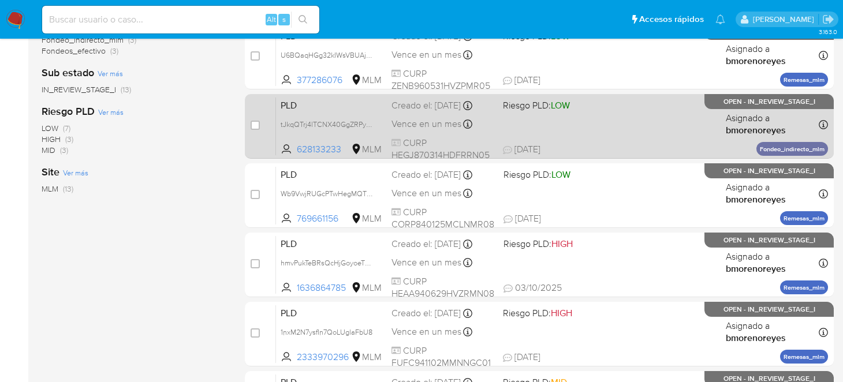
click at [605, 131] on div "PLD tJkqQTrj4lTCNX40GgZRPyMw 628133233 MLM Riesgo PLD: LOW Creado el: 12/09/202…" at bounding box center [552, 126] width 552 height 58
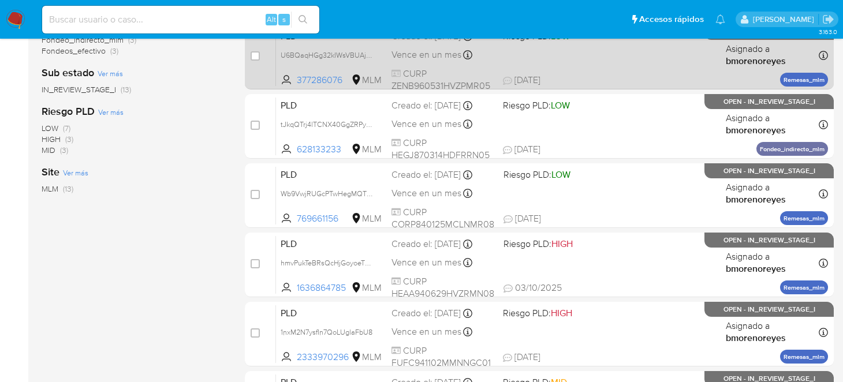
scroll to position [173, 0]
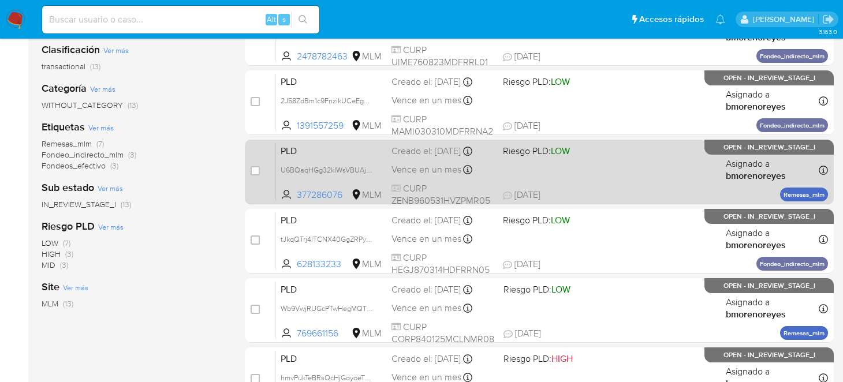
click at [599, 180] on div "PLD U6BQaqHGg32kIWsVBUAj7p5N 377286076 MLM Riesgo PLD: LOW Creado el: 12/09/202…" at bounding box center [552, 172] width 552 height 58
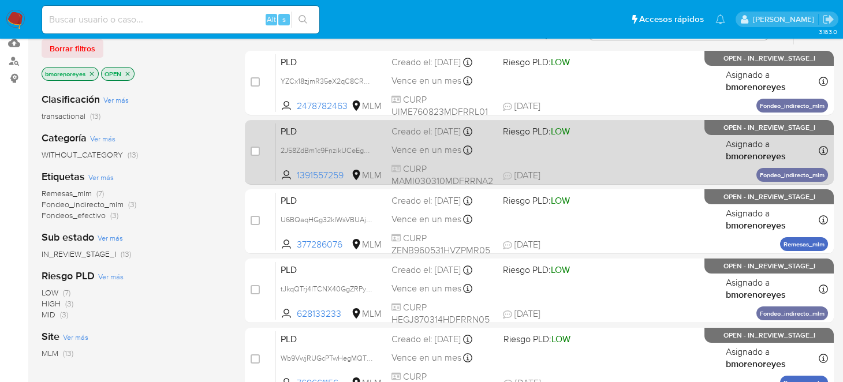
scroll to position [57, 0]
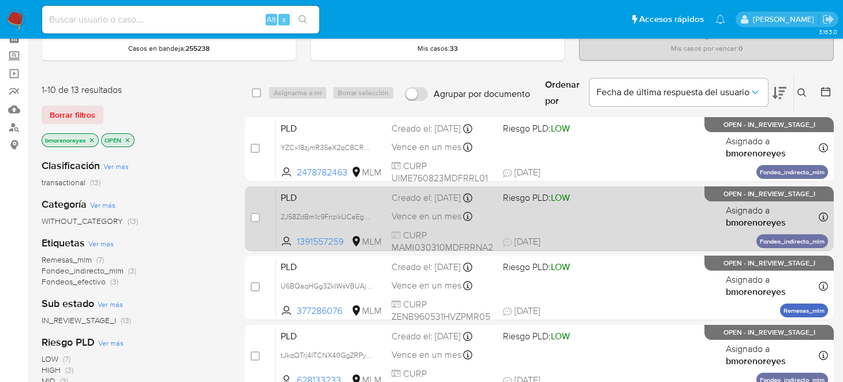
click at [603, 220] on div "PLD 2J58ZdBm1c9FnzikUCeEg8KH 1391557259 MLM Riesgo PLD: LOW Creado el: 12/09/20…" at bounding box center [552, 218] width 552 height 58
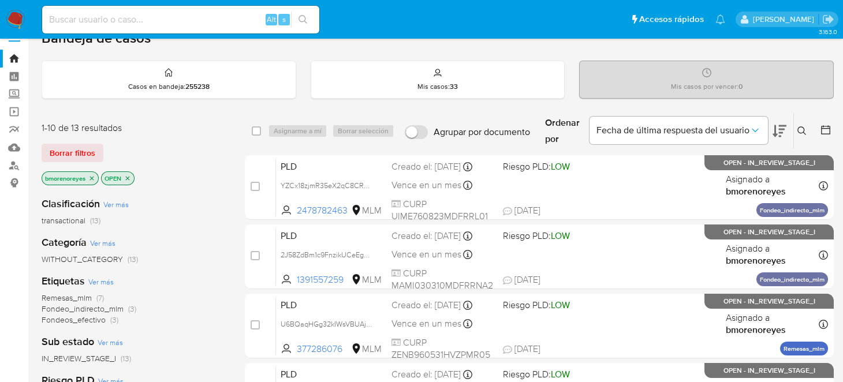
scroll to position [0, 0]
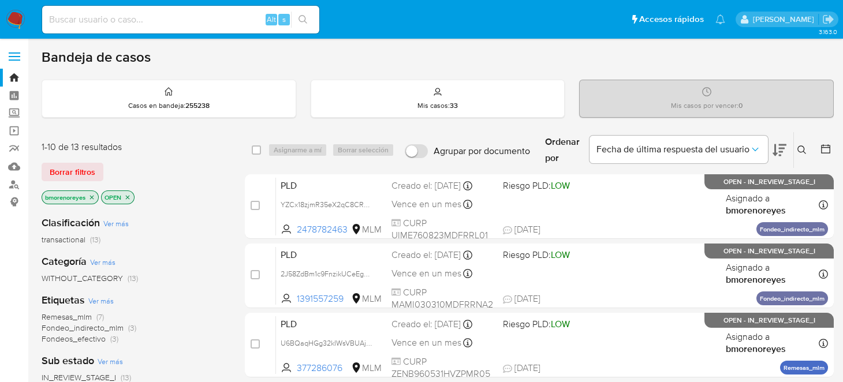
click at [432, 107] on p "Mis casos : 33" at bounding box center [437, 105] width 40 height 9
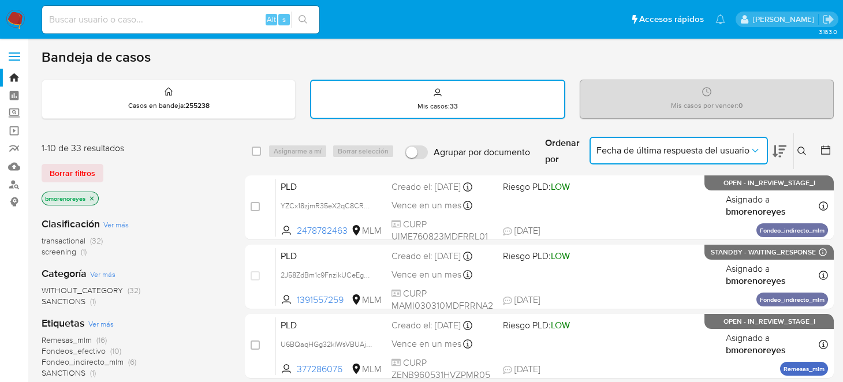
click at [693, 153] on span "Fecha de última respuesta del usuario" at bounding box center [672, 151] width 153 height 12
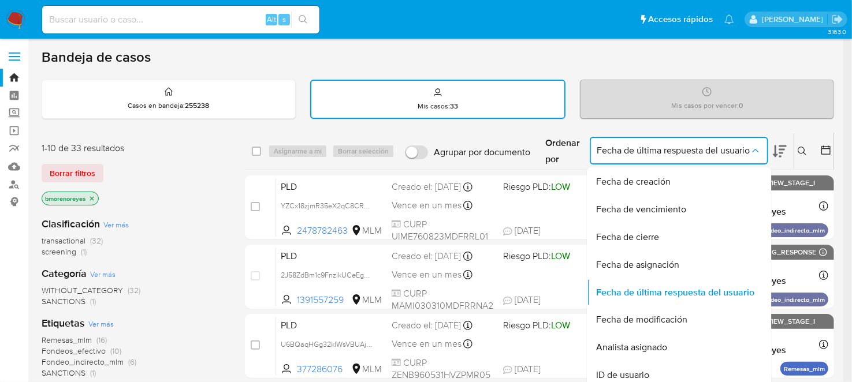
click at [811, 149] on button at bounding box center [803, 151] width 19 height 14
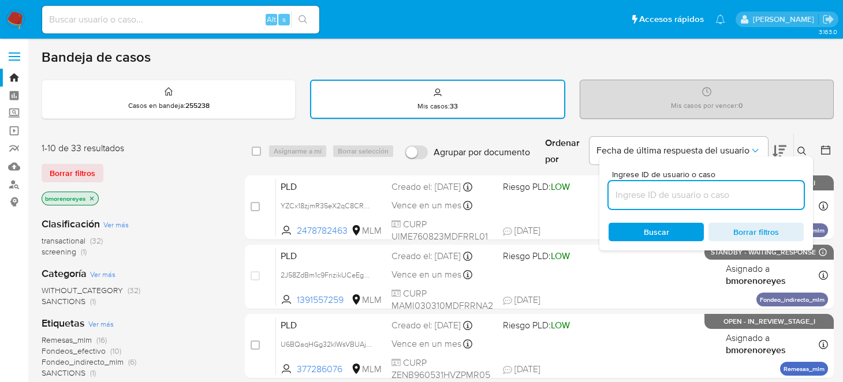
drag, startPoint x: 661, startPoint y: 186, endPoint x: 645, endPoint y: 196, distance: 18.4
click at [661, 188] on input at bounding box center [705, 195] width 195 height 15
paste input "775100927"
type input "775100927"
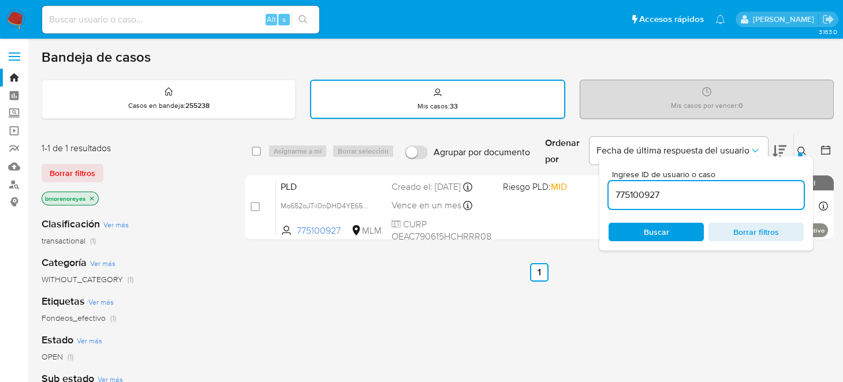
click at [644, 230] on span "Buscar" at bounding box center [656, 232] width 25 height 18
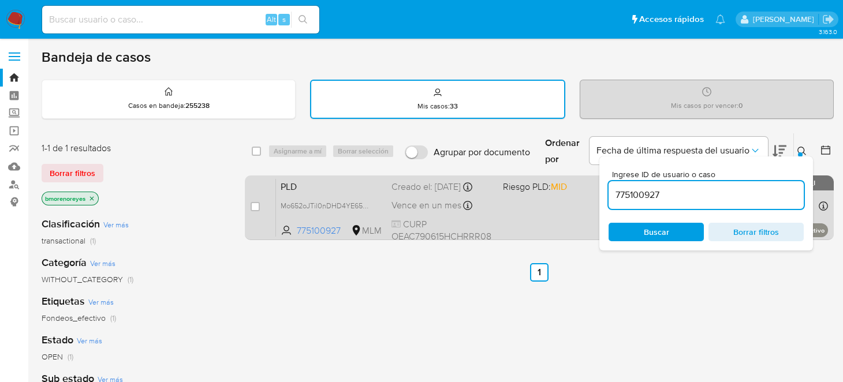
click at [570, 225] on div "PLD Mo652oJTil0nDHD4YE65M9kR 775100927 MLM Riesgo PLD: MID Creado el: 12/09/202…" at bounding box center [552, 207] width 552 height 58
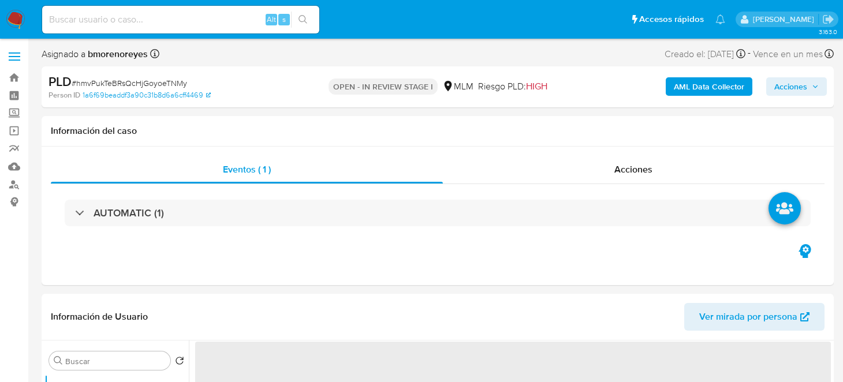
select select "10"
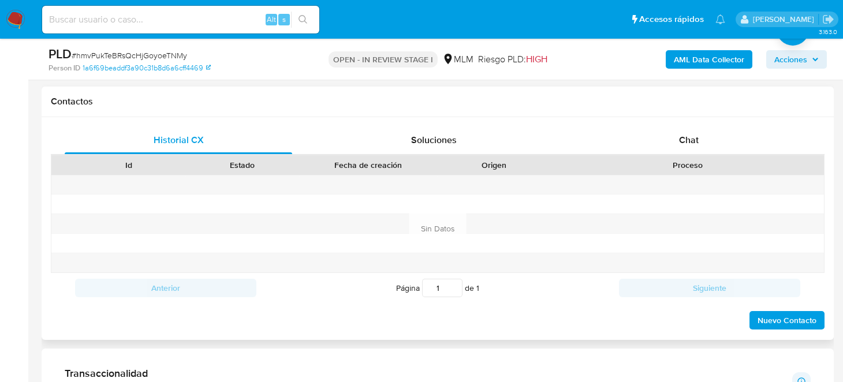
scroll to position [520, 0]
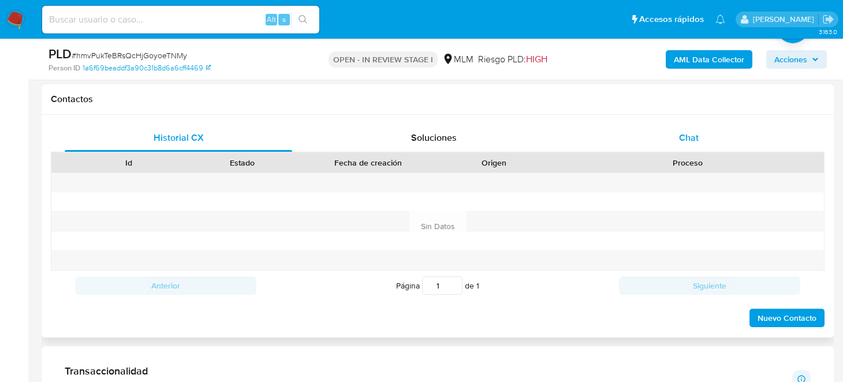
click at [708, 132] on div "Chat" at bounding box center [688, 138] width 227 height 28
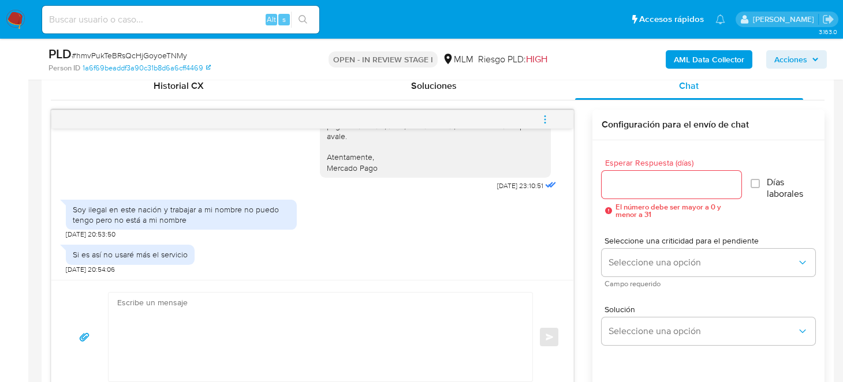
scroll to position [577, 0]
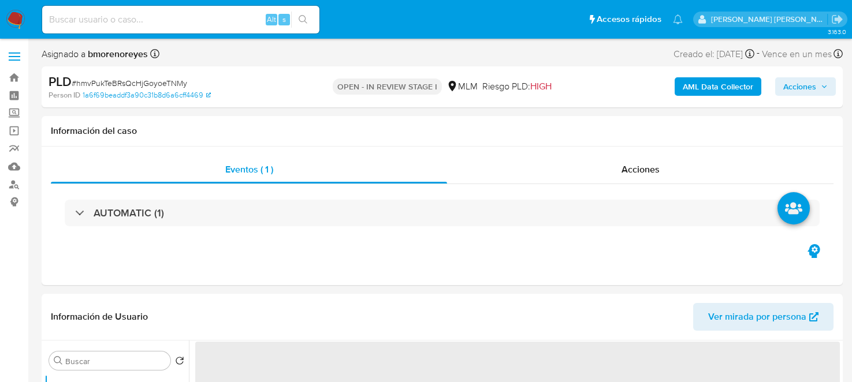
select select "10"
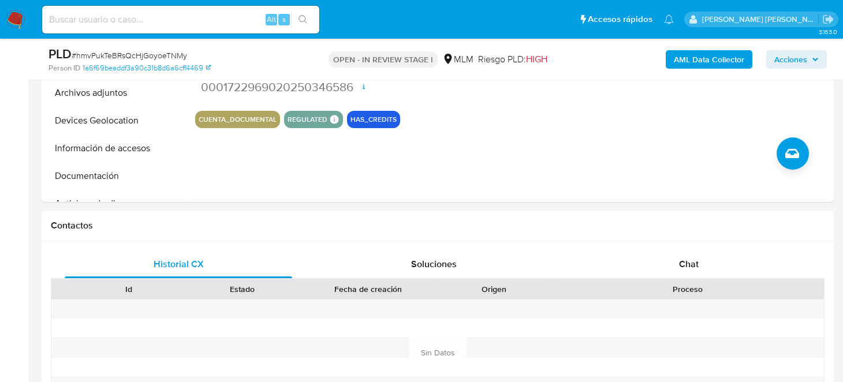
scroll to position [404, 0]
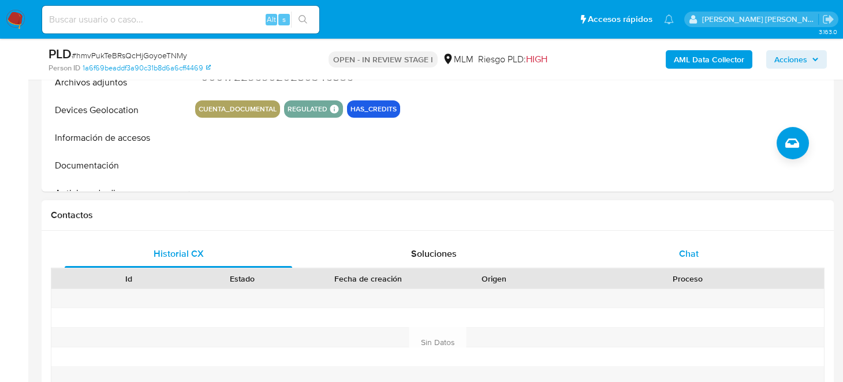
click at [693, 249] on span "Chat" at bounding box center [689, 253] width 20 height 13
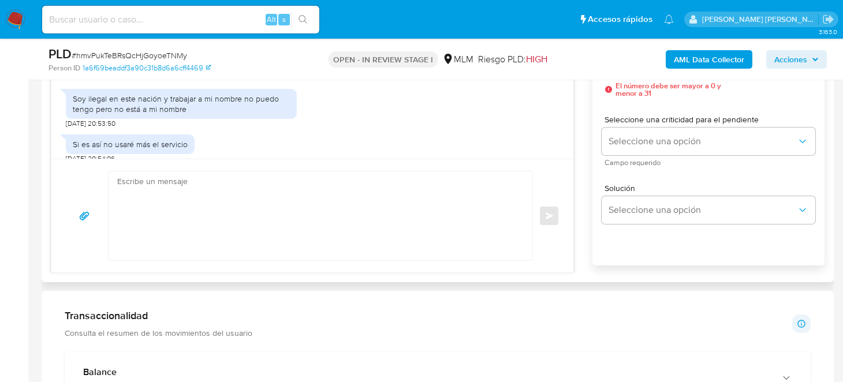
scroll to position [634, 0]
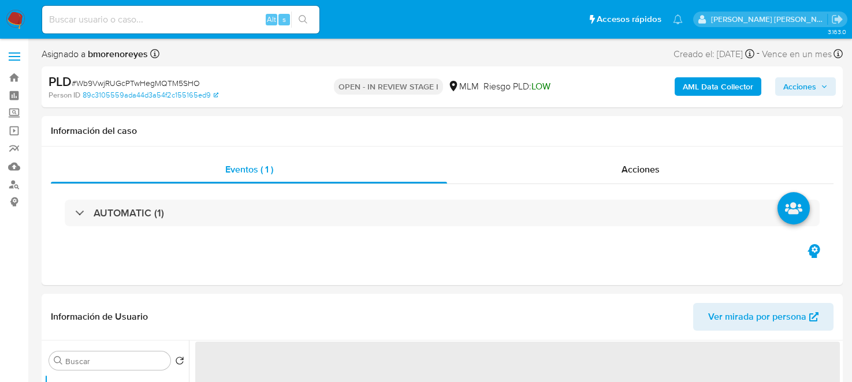
select select "10"
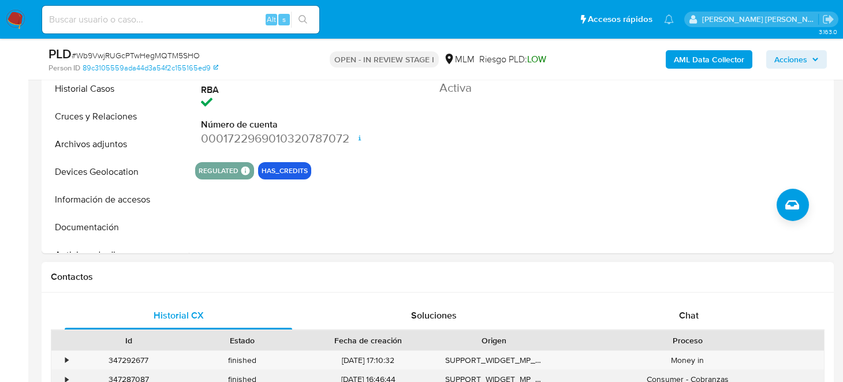
scroll to position [462, 0]
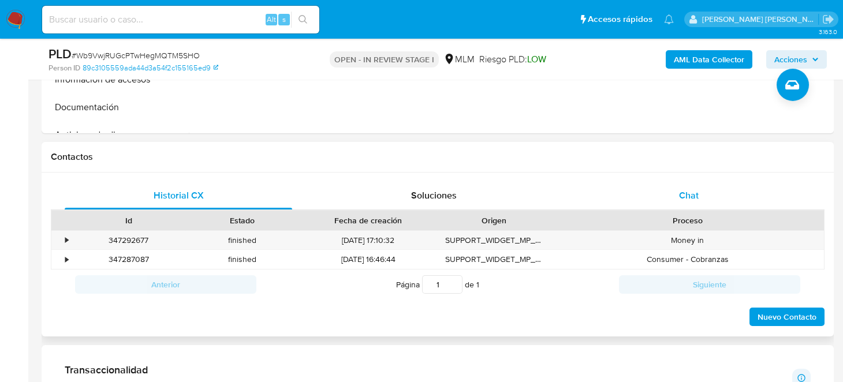
click at [695, 190] on span "Chat" at bounding box center [689, 195] width 20 height 13
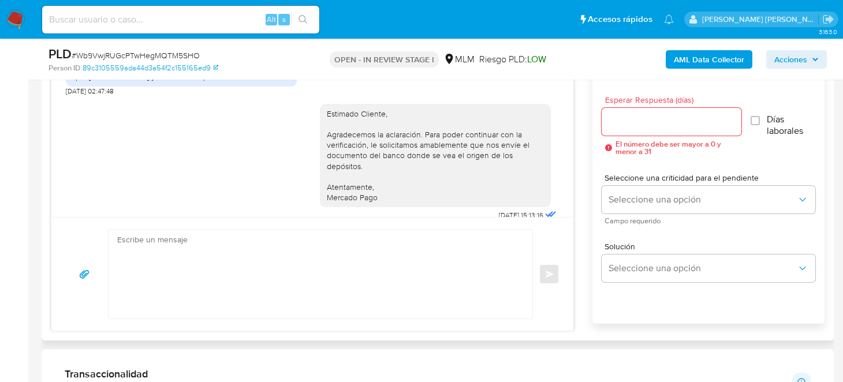
scroll to position [428, 0]
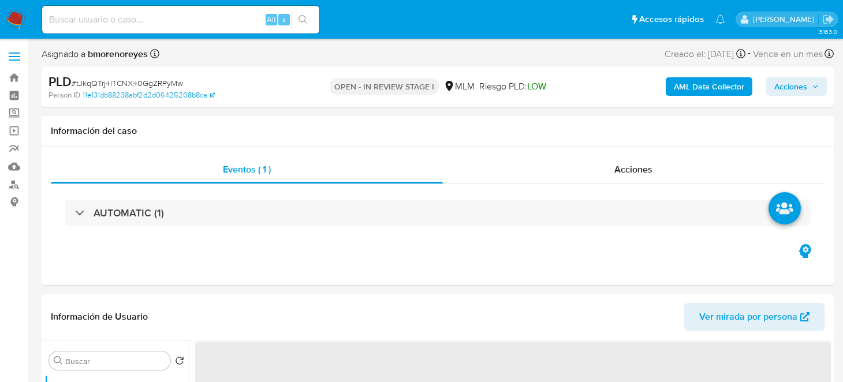
select select "10"
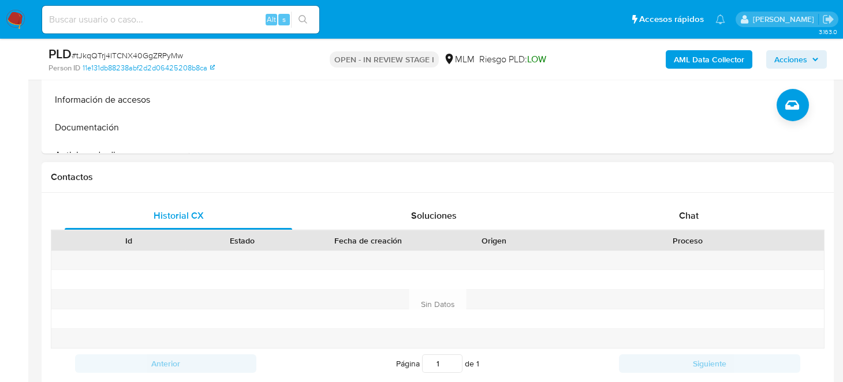
scroll to position [462, 0]
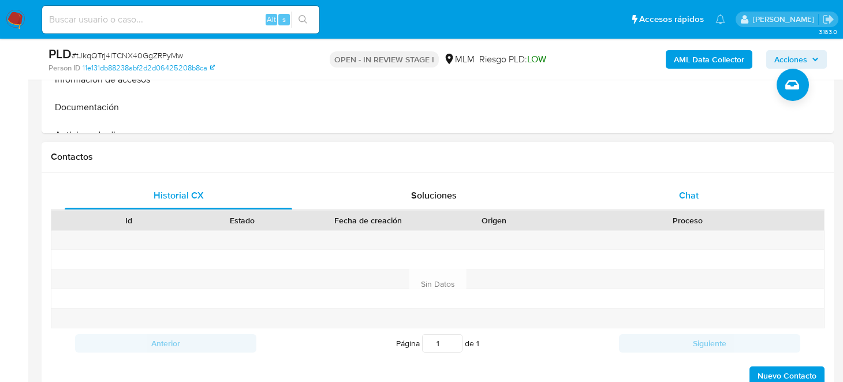
click at [707, 185] on div "Chat" at bounding box center [688, 196] width 227 height 28
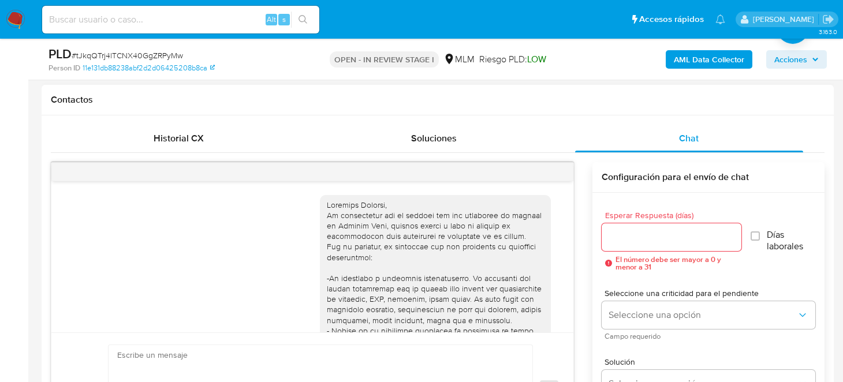
scroll to position [581, 0]
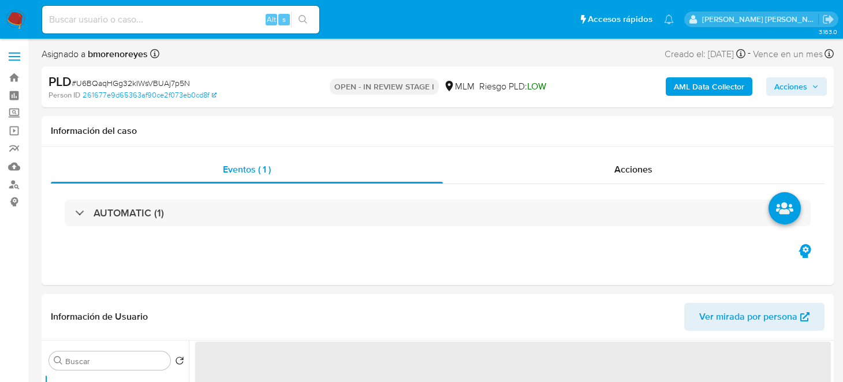
select select "10"
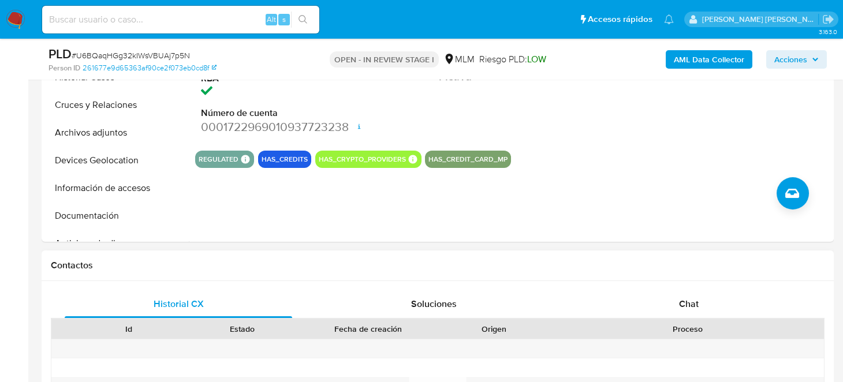
scroll to position [404, 0]
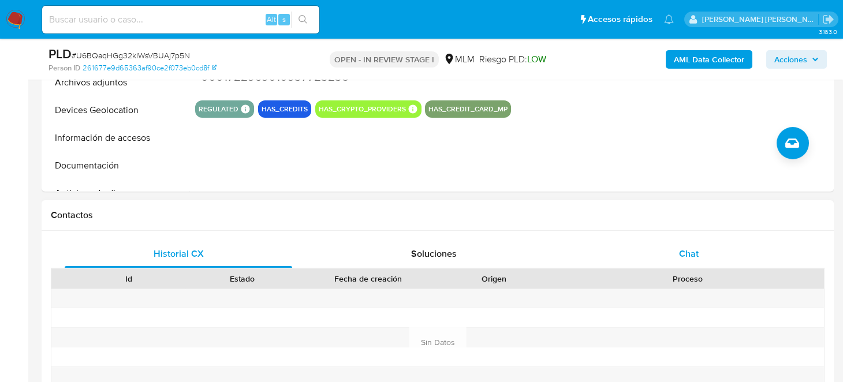
click at [691, 255] on span "Chat" at bounding box center [689, 253] width 20 height 13
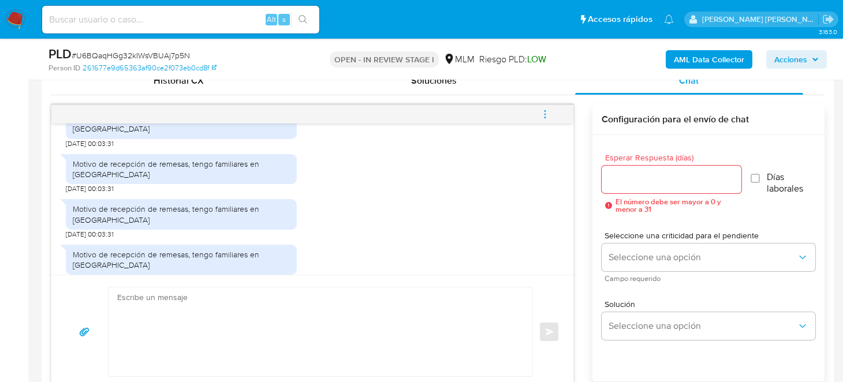
scroll to position [437, 0]
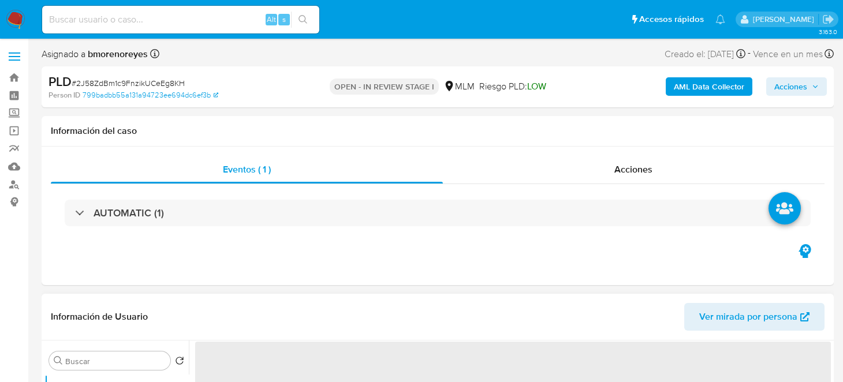
select select "10"
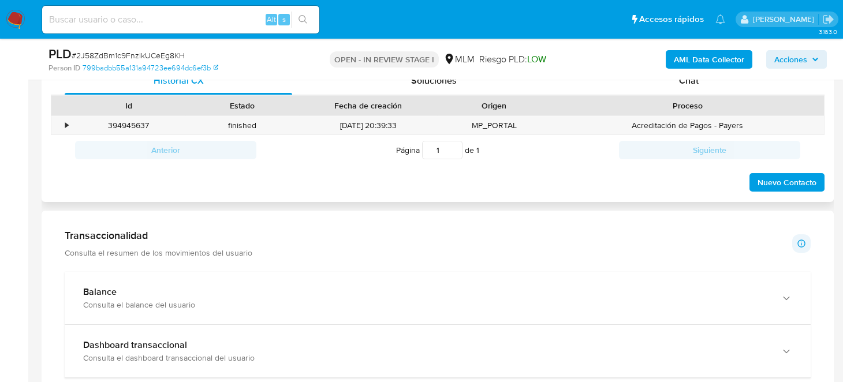
scroll to position [520, 0]
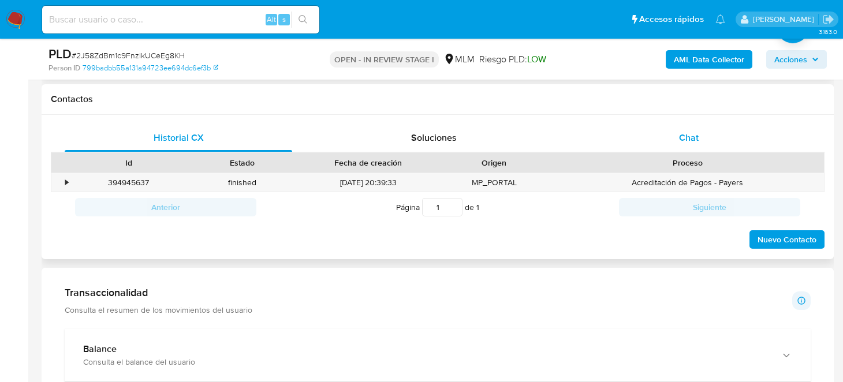
click at [670, 141] on div "Chat" at bounding box center [688, 138] width 227 height 28
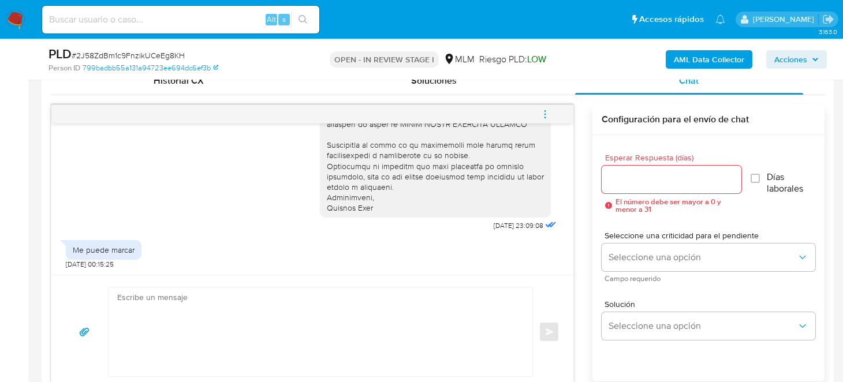
scroll to position [634, 0]
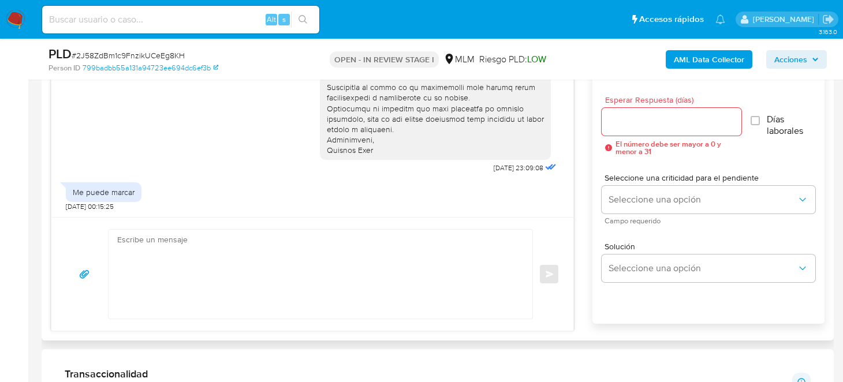
click at [626, 129] on div at bounding box center [672, 122] width 140 height 28
click at [655, 123] on input "Esperar Respuesta (días)" at bounding box center [672, 121] width 140 height 15
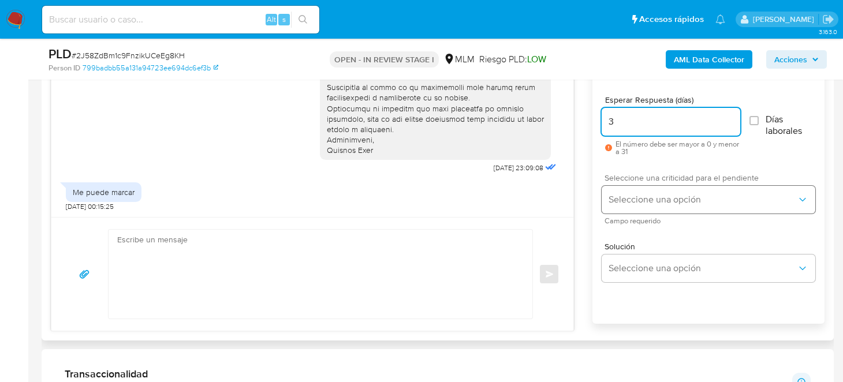
type input "3"
click at [638, 192] on button "Seleccione una opción" at bounding box center [709, 200] width 214 height 28
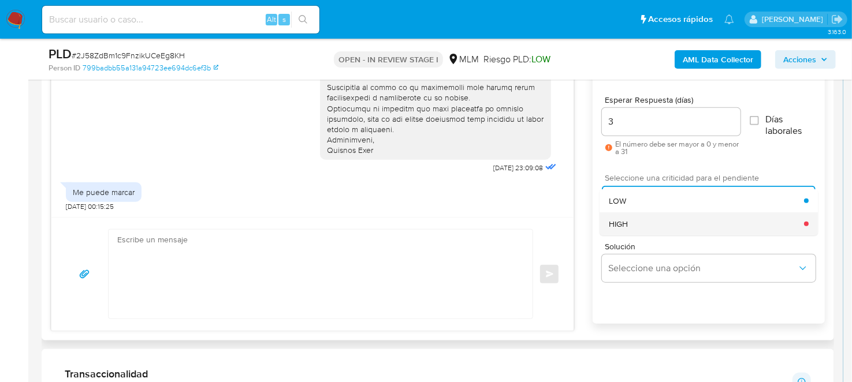
click at [659, 222] on div "HIGH" at bounding box center [705, 223] width 195 height 23
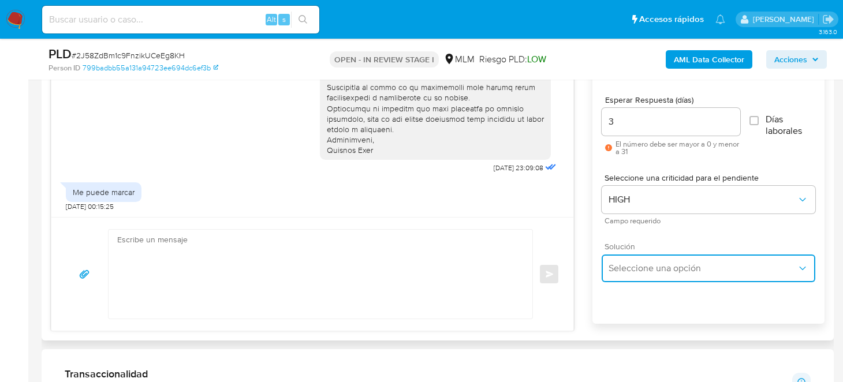
click at [660, 260] on button "Seleccione una opción" at bounding box center [709, 269] width 214 height 28
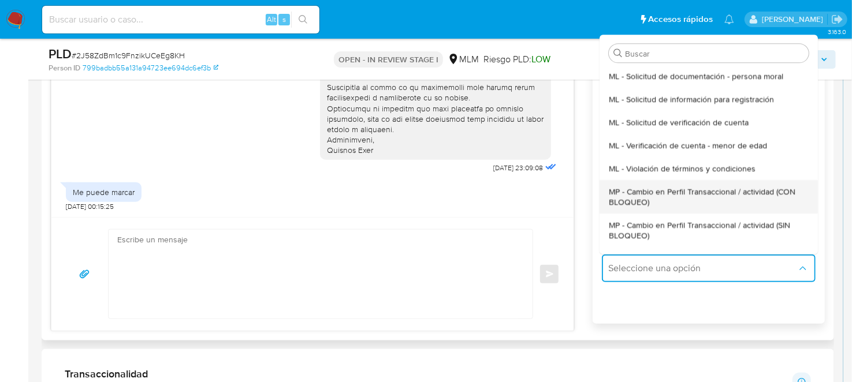
click at [656, 201] on span "MP - Cambio en Perfil Transaccional / actividad (CON BLOQUEO)" at bounding box center [708, 196] width 200 height 21
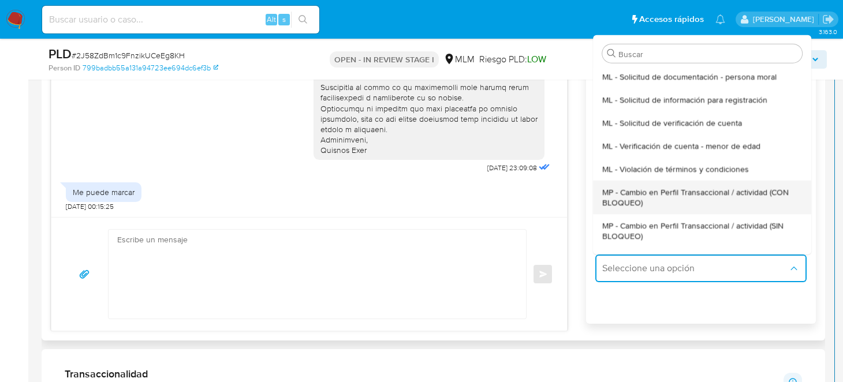
type textarea "Estimado ,Te comunicamos que se ha identificado un cambio en el uso habitual de…"
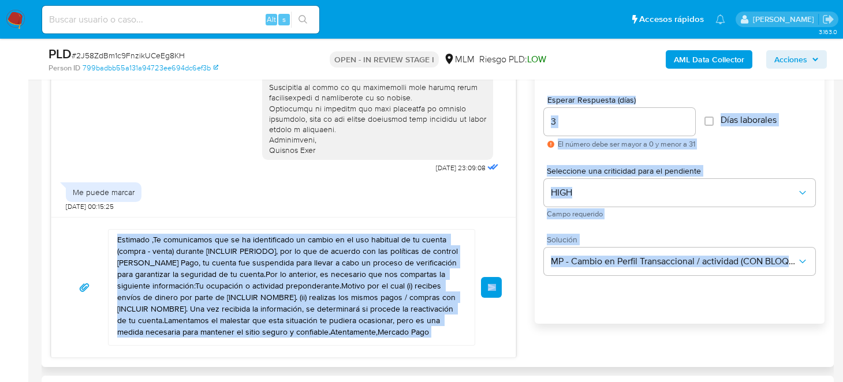
drag, startPoint x: 116, startPoint y: 236, endPoint x: 189, endPoint y: 357, distance: 141.9
click at [189, 357] on div "Historial CX Soluciones Chat Id Estado Fecha de creación Origen Proceso • 39494…" at bounding box center [438, 183] width 792 height 367
click at [167, 337] on textarea "Estimado ,Te comunicamos que se ha identificado un cambio en el uso habitual de…" at bounding box center [288, 287] width 343 height 115
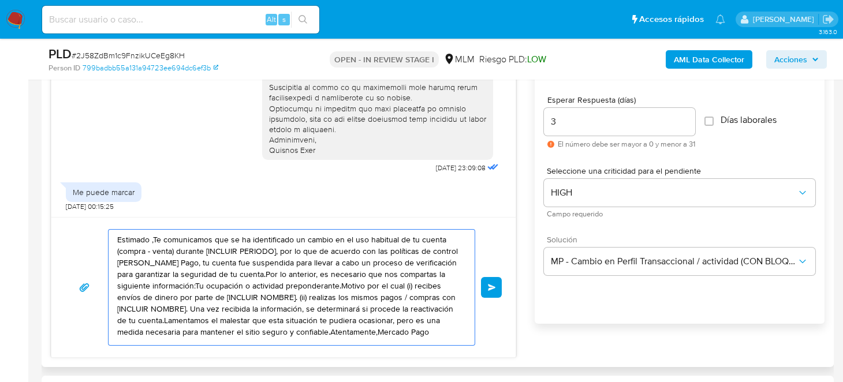
scroll to position [0, 0]
drag, startPoint x: 141, startPoint y: 328, endPoint x: 112, endPoint y: 218, distance: 114.5
click at [112, 218] on div "Estimado ,Te comunicamos que se ha identificado un cambio en el uso habitual de…" at bounding box center [283, 287] width 464 height 140
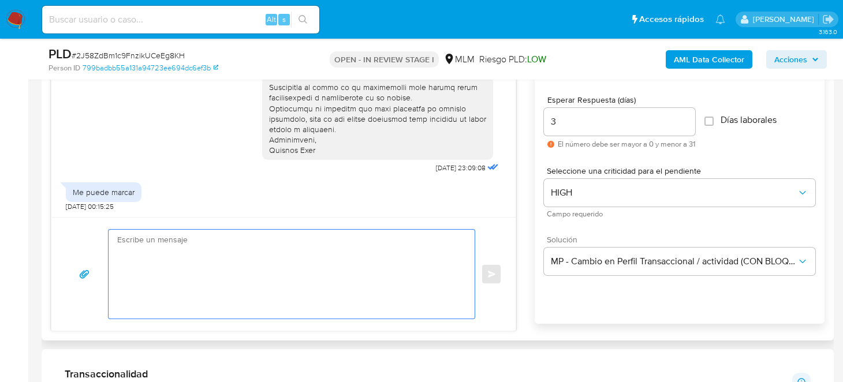
paste textarea "Estimado Cliente, Te comunicamos que de acuerdo con las políticas de control de…"
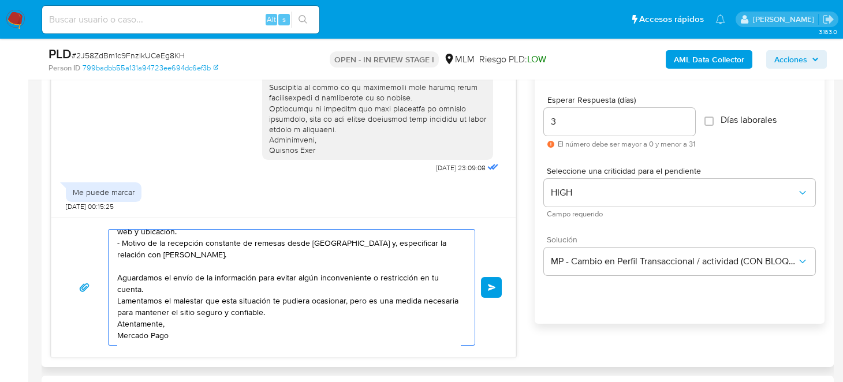
scroll to position [135, 0]
drag, startPoint x: 119, startPoint y: 249, endPoint x: 240, endPoint y: 306, distance: 134.0
click at [240, 306] on textarea "Estimado Cliente, Te comunicamos que de acuerdo con las políticas de control de…" at bounding box center [288, 287] width 343 height 115
click at [316, 307] on textarea "Estimado Cliente, Te comunicamos que de acuerdo con las políticas de control de…" at bounding box center [288, 287] width 343 height 115
click at [311, 294] on textarea "Estimado Cliente, Te comunicamos que de acuerdo con las políticas de control de…" at bounding box center [288, 287] width 343 height 115
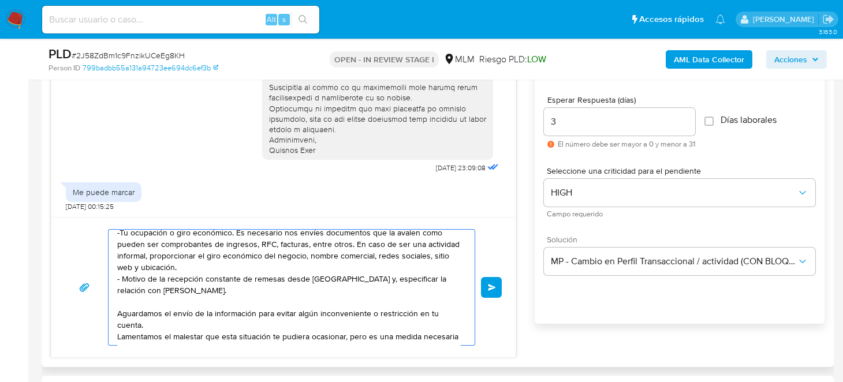
scroll to position [0, 0]
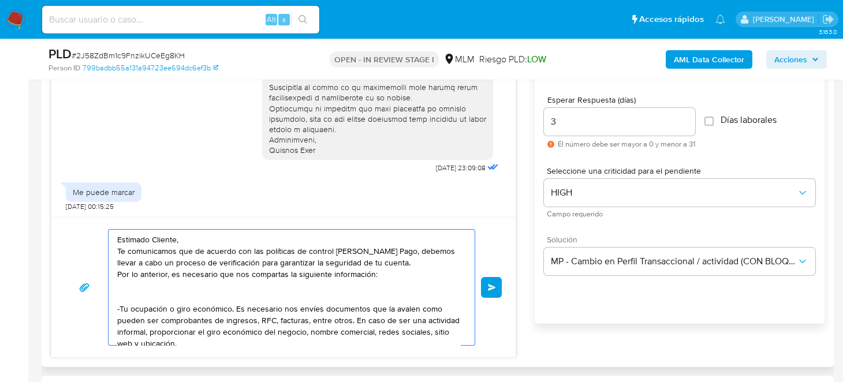
drag, startPoint x: 309, startPoint y: 290, endPoint x: 114, endPoint y: 250, distance: 199.7
click at [114, 250] on div "Estimado Cliente, Te comunicamos que de acuerdo con las políticas de control de…" at bounding box center [289, 287] width 360 height 115
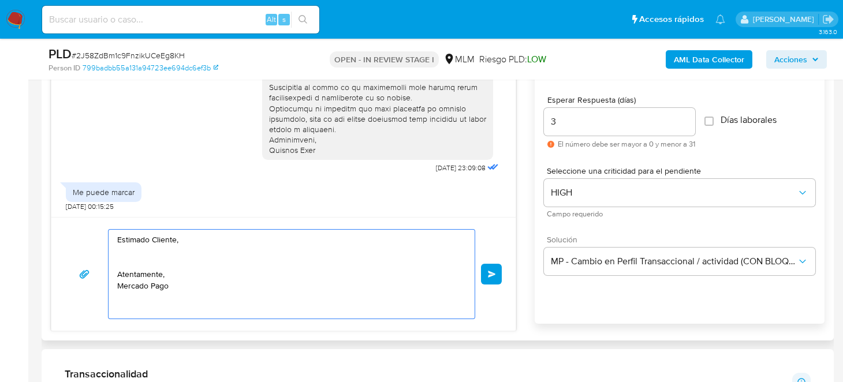
click at [155, 249] on textarea "Estimado Cliente, Atentamente, Mercado Pago" at bounding box center [288, 274] width 343 height 89
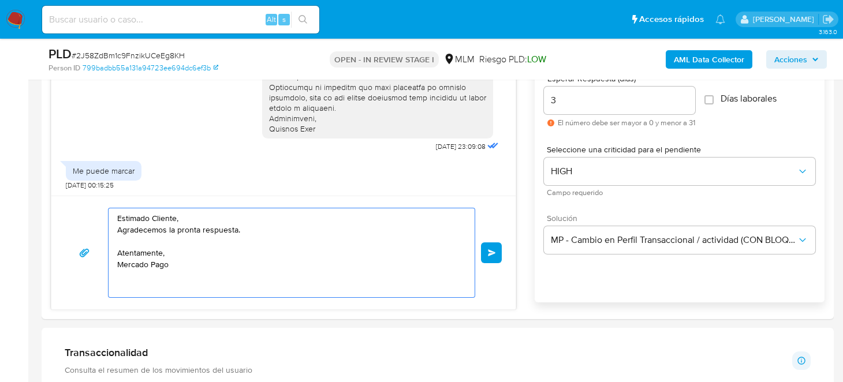
scroll to position [693, 0]
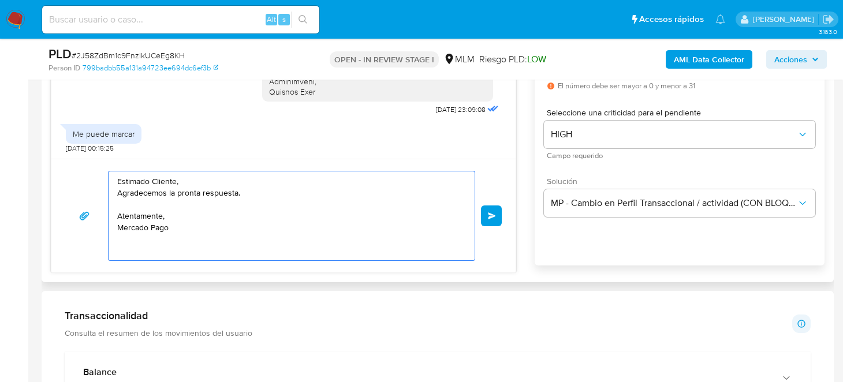
drag, startPoint x: 195, startPoint y: 232, endPoint x: 91, endPoint y: 183, distance: 114.9
click at [91, 183] on div "Estimado Cliente, Agradecemos la pronta respuesta. Atentamente, Mercado Pago En…" at bounding box center [283, 216] width 436 height 90
paste textarea "Agradezco su pronta respuesta. Sin embargo, le solicito que plasme la informaci…"
click at [225, 222] on textarea "Estimado Cliente, Agradecemos la pronta respuesta. Atentamente, Mercado Pago" at bounding box center [288, 215] width 343 height 89
click at [266, 195] on textarea "Estimado Cliente, Agradecemos la pronta respuesta. Atentamente, Mercado Pago" at bounding box center [288, 215] width 343 height 89
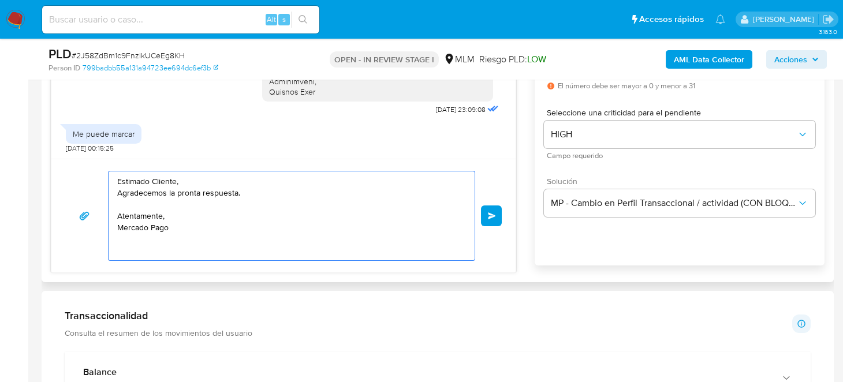
drag, startPoint x: 260, startPoint y: 194, endPoint x: 93, endPoint y: 194, distance: 166.8
click at [93, 194] on div "Estimado Cliente, Agradecemos la pronta respuesta. Atentamente, Mercado Pago En…" at bounding box center [283, 216] width 436 height 90
paste textarea "zco su pronta respuesta. Sin embargo, le solicito que plasme la información req…"
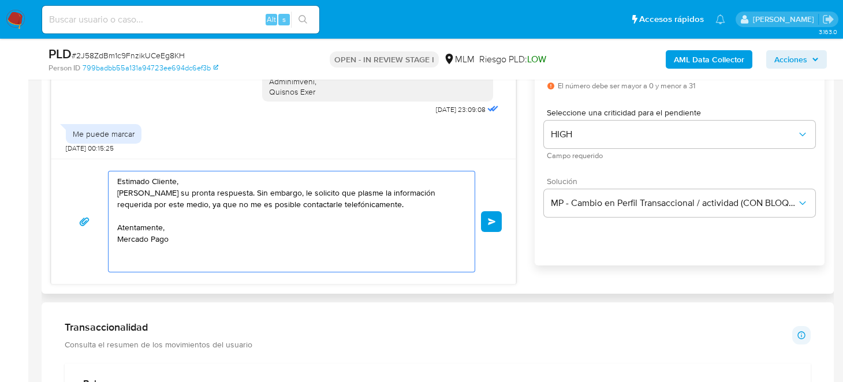
click at [308, 228] on textarea "Estimado Cliente, Agradezco su pronta respuesta. Sin embargo, le solicito que p…" at bounding box center [288, 221] width 343 height 100
click at [268, 236] on textarea "Estimado Cliente, Agradezco su pronta respuesta. Sin embargo, le solicito que p…" at bounding box center [288, 221] width 343 height 100
click at [267, 236] on textarea "Estimado Cliente, Agradezco su pronta respuesta. Sin embargo, le solicito que p…" at bounding box center [288, 221] width 343 height 100
click at [445, 228] on textarea "Estimado Cliente, Agradezco su pronta respuesta. Sin embargo, le solicito que p…" at bounding box center [288, 221] width 343 height 100
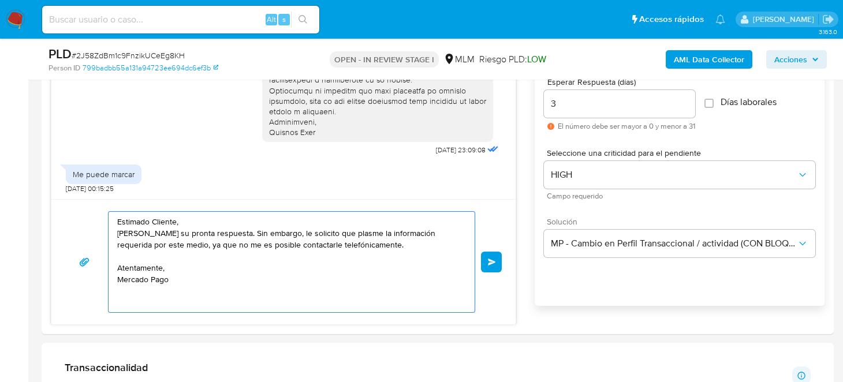
scroll to position [634, 0]
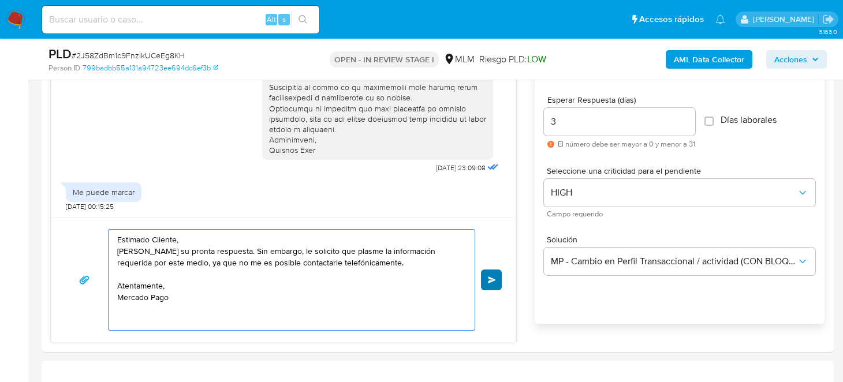
type textarea "Estimado Cliente, Agradezco su pronta respuesta. Sin embargo, le solicito que p…"
click at [486, 283] on button "Enviar" at bounding box center [491, 280] width 21 height 21
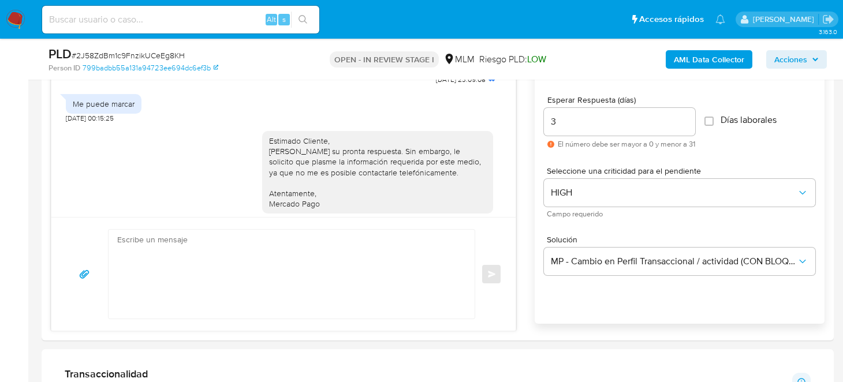
scroll to position [319, 0]
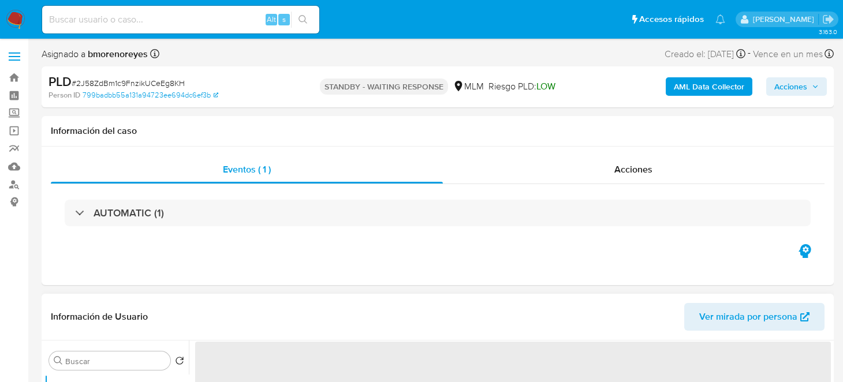
select select "10"
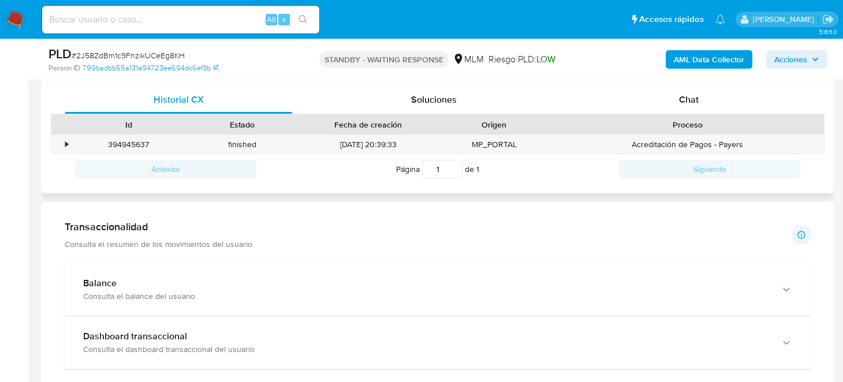
scroll to position [577, 0]
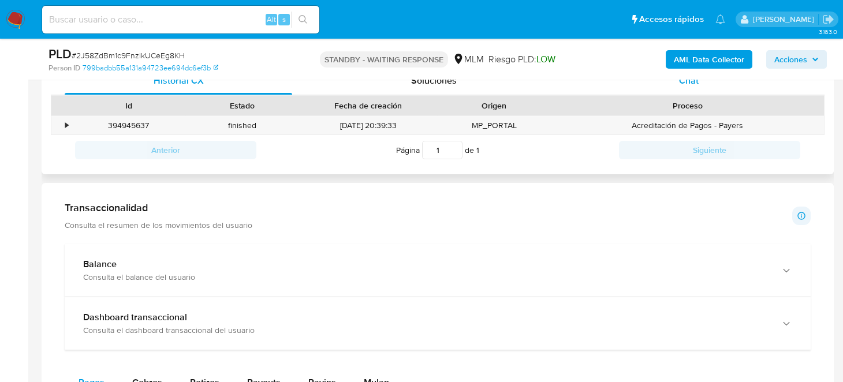
click at [680, 79] on div "PLD # 2J58ZdBm1c9FnzikUCeEg8KH Person ID 799badbb55a131a94723ee694dc6ef3b STAND…" at bounding box center [438, 59] width 792 height 41
click at [688, 80] on span "Chat" at bounding box center [689, 80] width 20 height 13
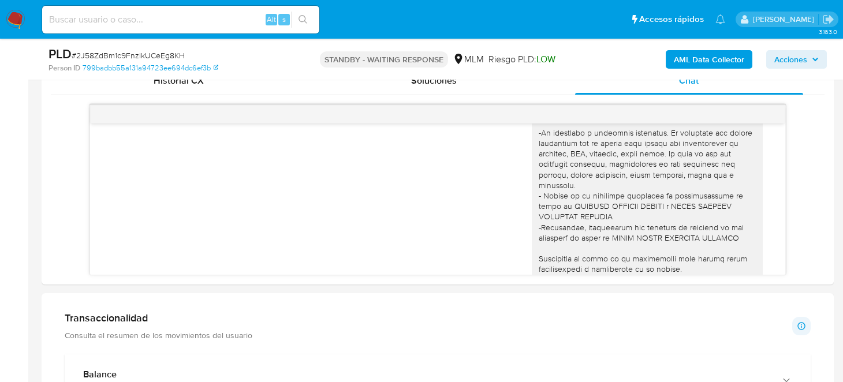
scroll to position [346, 0]
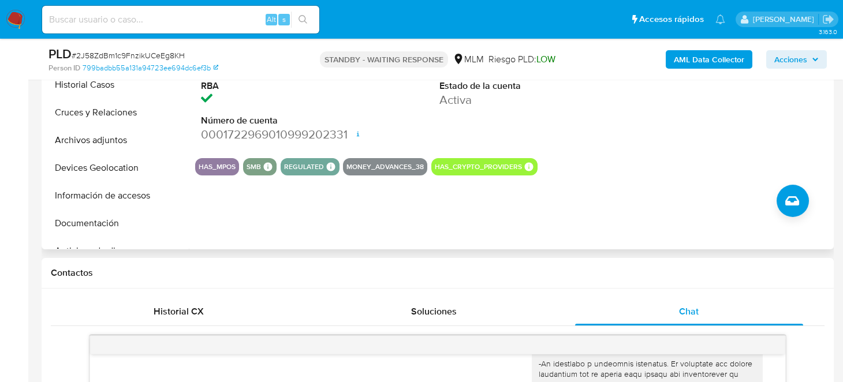
click at [21, 17] on img at bounding box center [16, 20] width 20 height 20
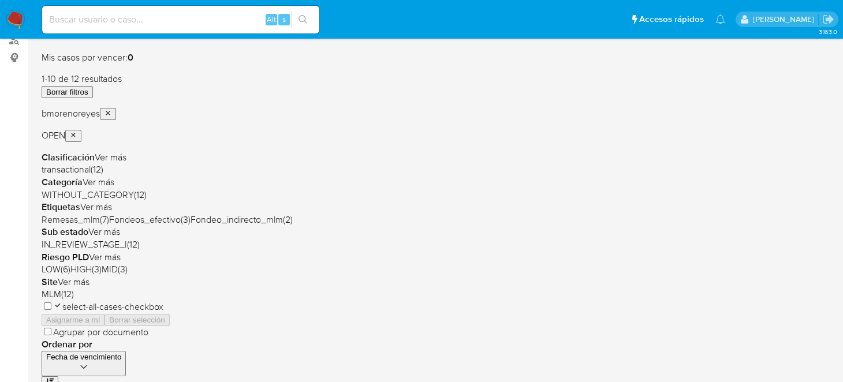
scroll to position [57, 0]
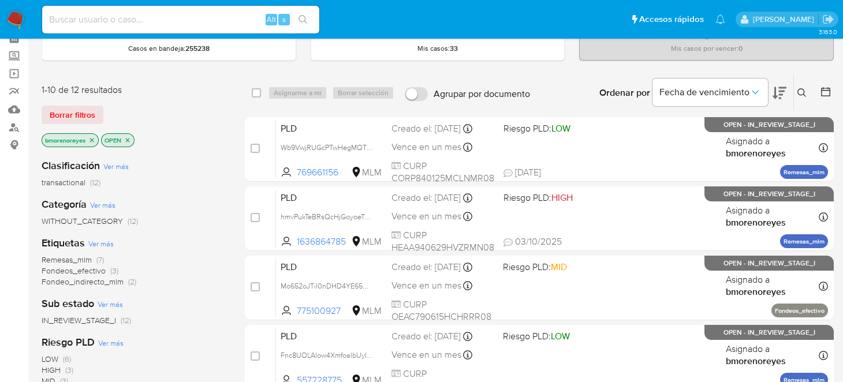
click at [132, 138] on p "OPEN" at bounding box center [118, 140] width 32 height 13
click at [126, 140] on icon "close-filter" at bounding box center [128, 140] width 4 height 4
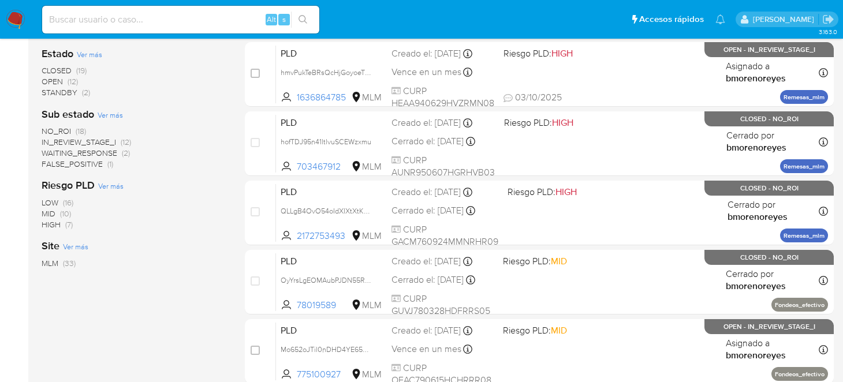
scroll to position [339, 0]
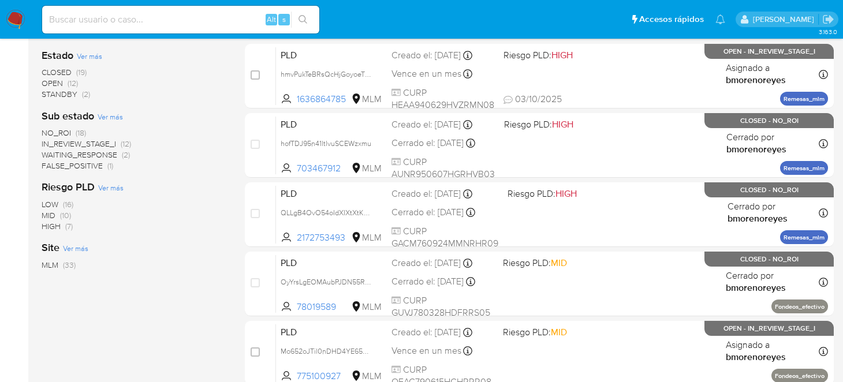
click at [58, 81] on span "OPEN" at bounding box center [52, 83] width 21 height 12
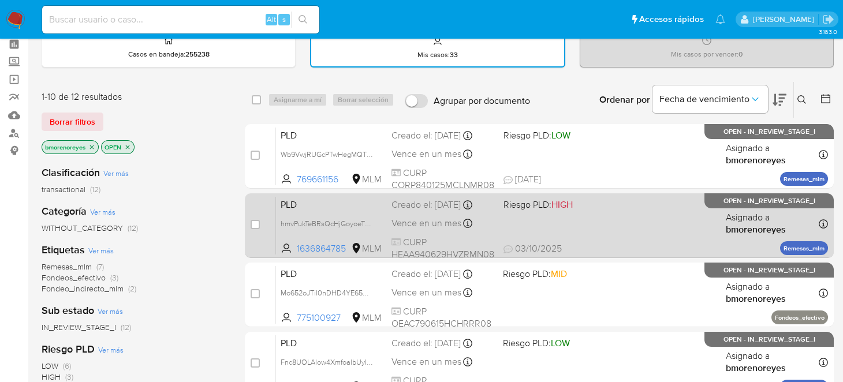
scroll to position [51, 0]
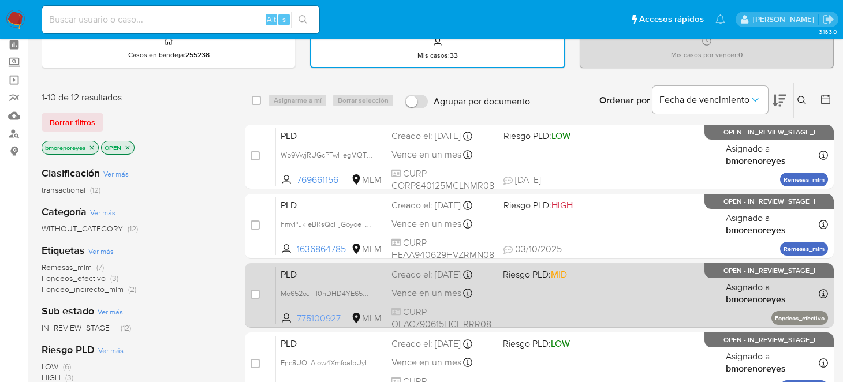
drag, startPoint x: 345, startPoint y: 313, endPoint x: 297, endPoint y: 316, distance: 47.4
click at [297, 316] on span "775100927" at bounding box center [323, 318] width 52 height 13
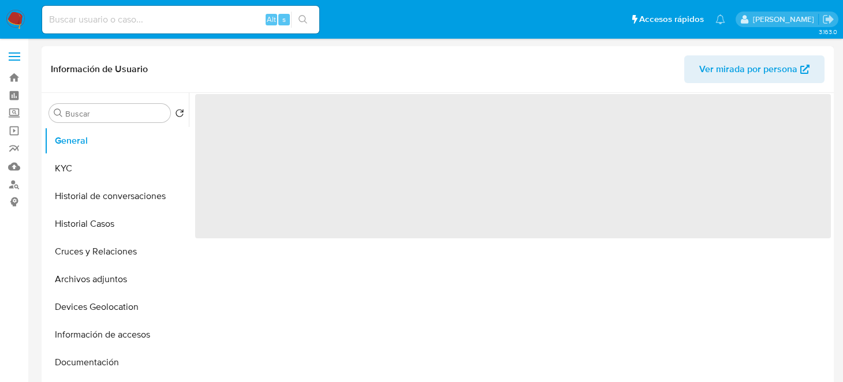
select select "10"
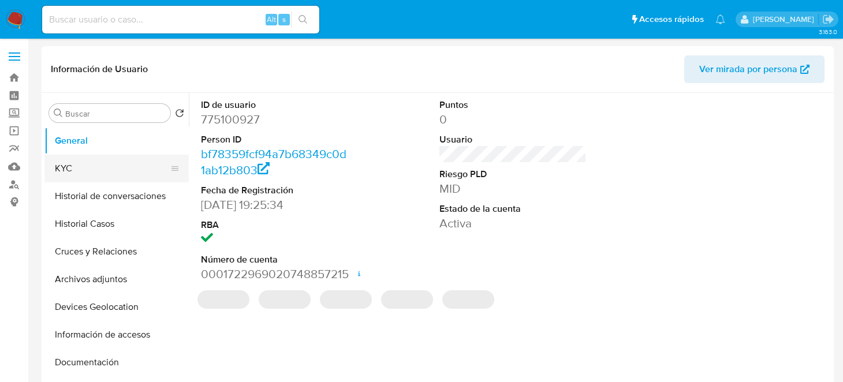
click at [94, 173] on button "KYC" at bounding box center [111, 169] width 135 height 28
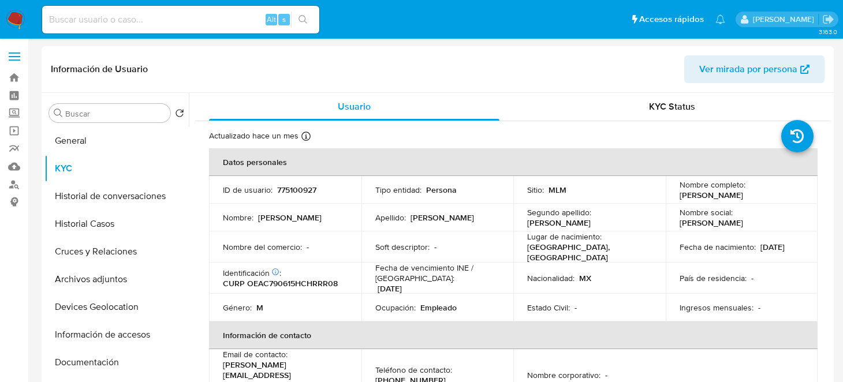
click at [294, 188] on p "775100927" at bounding box center [296, 190] width 39 height 10
click at [293, 188] on p "775100927" at bounding box center [296, 190] width 39 height 10
copy p "775100927"
click at [298, 186] on p "775100927" at bounding box center [296, 190] width 39 height 10
click at [297, 186] on p "775100927" at bounding box center [296, 190] width 39 height 10
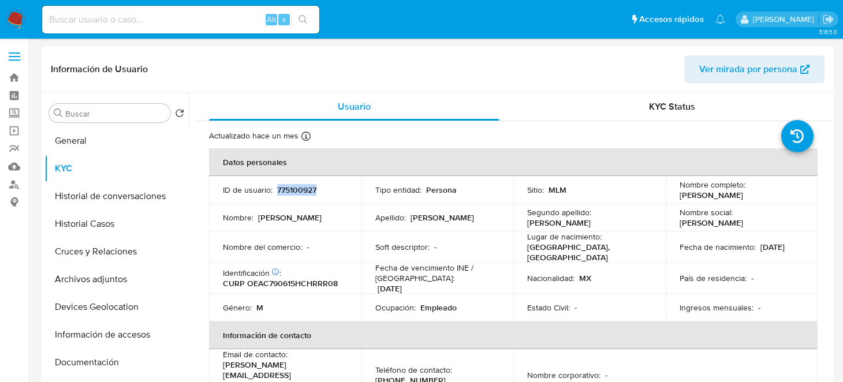
click at [312, 195] on p "775100927" at bounding box center [296, 190] width 39 height 10
drag, startPoint x: 292, startPoint y: 195, endPoint x: 282, endPoint y: 189, distance: 10.6
click at [286, 192] on p "775100927" at bounding box center [296, 190] width 39 height 10
click at [282, 189] on p "775100927" at bounding box center [296, 190] width 39 height 10
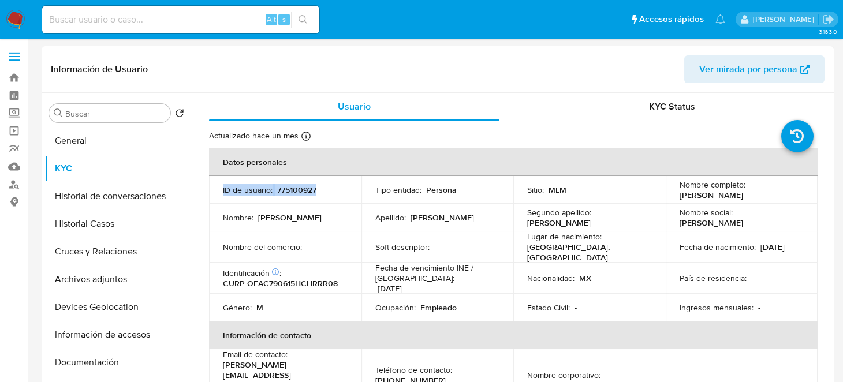
click at [282, 189] on p "775100927" at bounding box center [296, 190] width 39 height 10
click at [328, 197] on td "ID de usuario : 775100927" at bounding box center [285, 190] width 152 height 28
drag, startPoint x: 338, startPoint y: 196, endPoint x: 276, endPoint y: 193, distance: 61.8
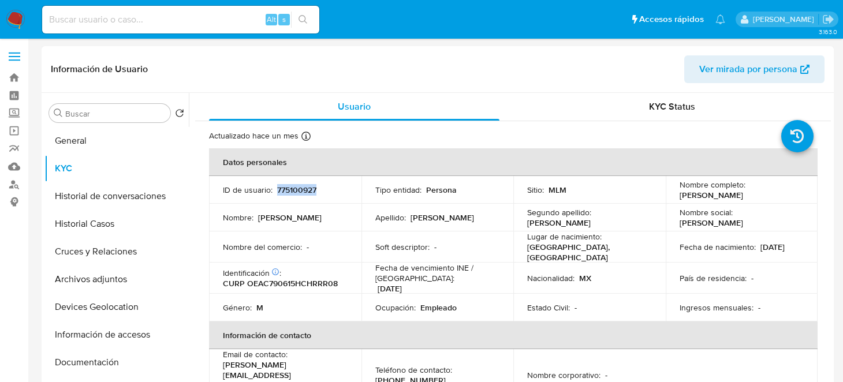
click at [276, 193] on div "ID de usuario : 775100927" at bounding box center [285, 190] width 125 height 10
copy p "775100927"
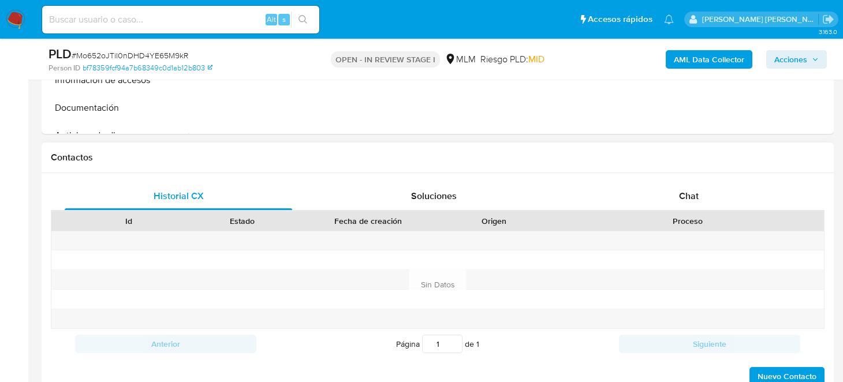
scroll to position [462, 0]
click at [692, 199] on span "Chat" at bounding box center [689, 195] width 20 height 13
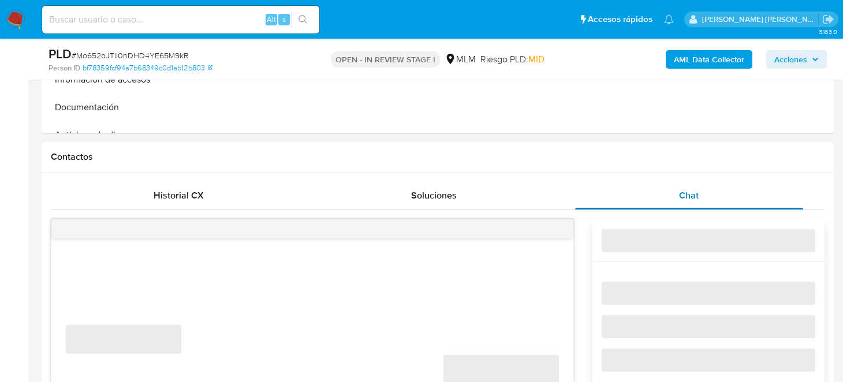
select select "10"
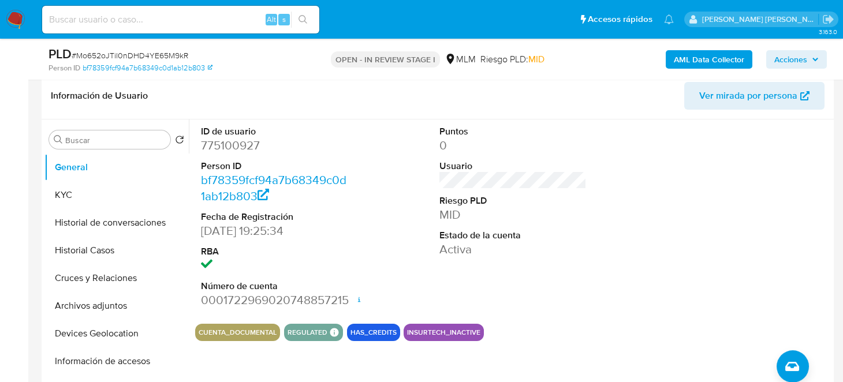
scroll to position [115, 0]
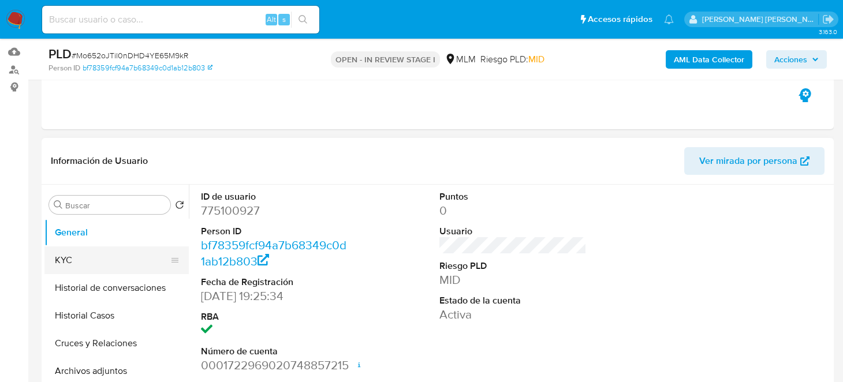
click at [98, 266] on button "KYC" at bounding box center [111, 261] width 135 height 28
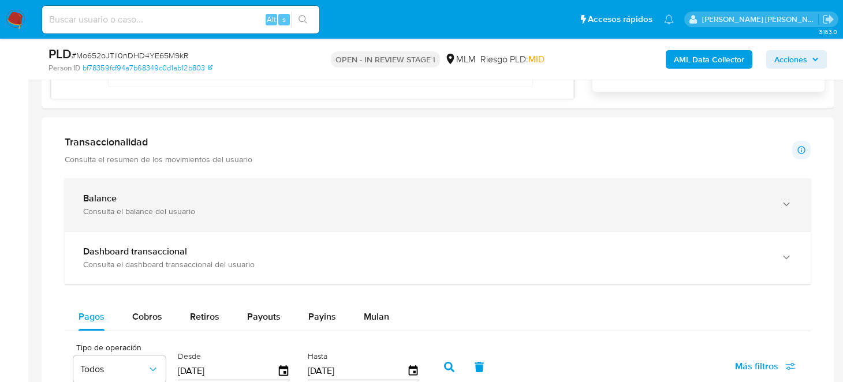
scroll to position [865, 0]
click at [186, 197] on div "Balance" at bounding box center [426, 200] width 686 height 12
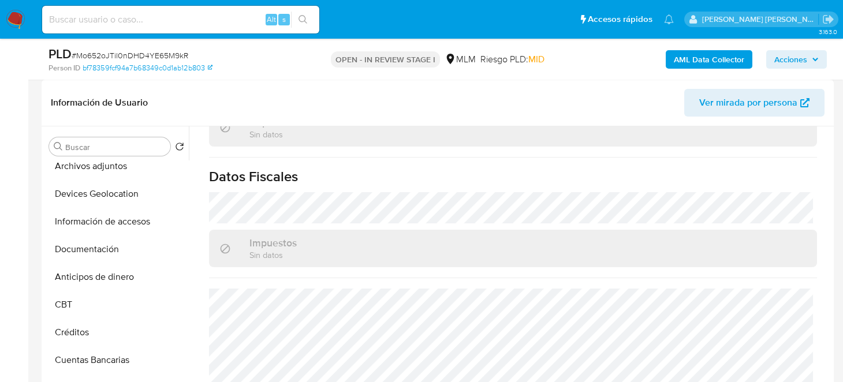
scroll to position [115, 0]
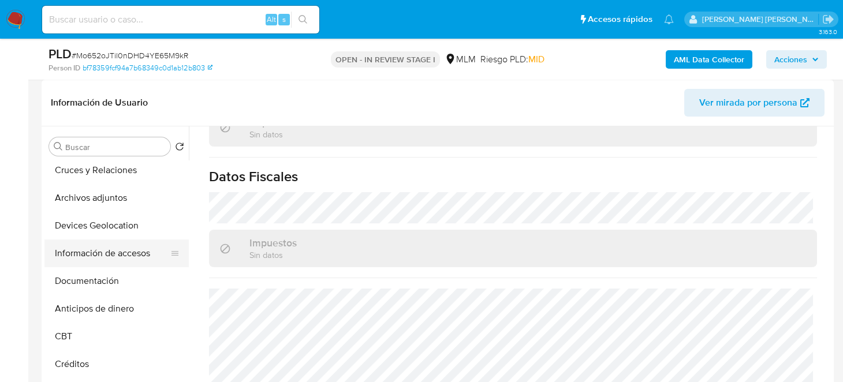
click at [115, 253] on button "Información de accesos" at bounding box center [111, 254] width 135 height 28
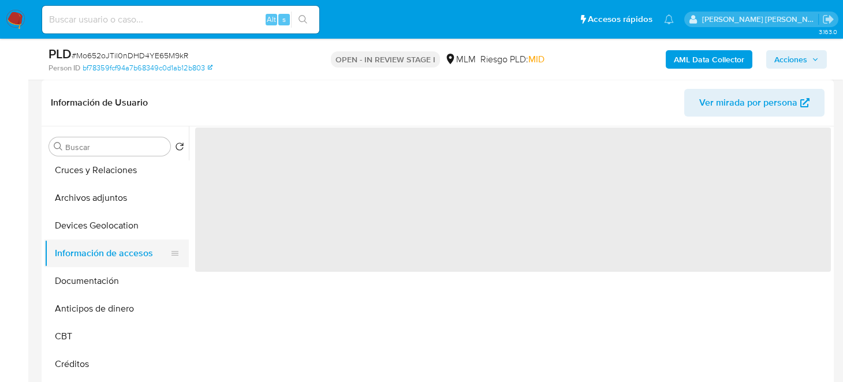
scroll to position [0, 0]
click at [114, 222] on button "Devices Geolocation" at bounding box center [111, 226] width 135 height 28
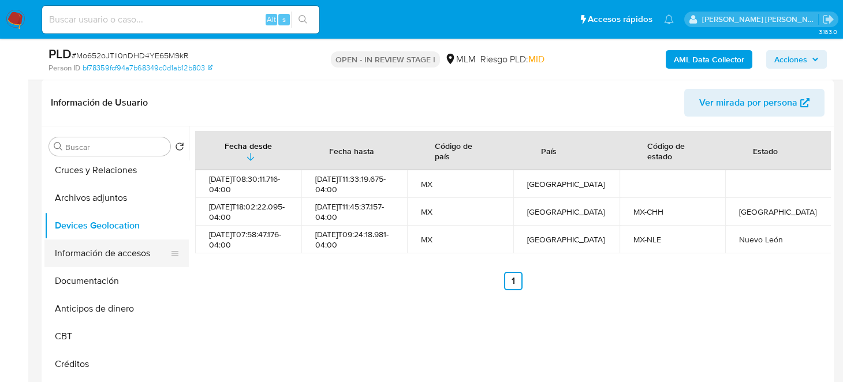
click at [102, 242] on button "Información de accesos" at bounding box center [111, 254] width 135 height 28
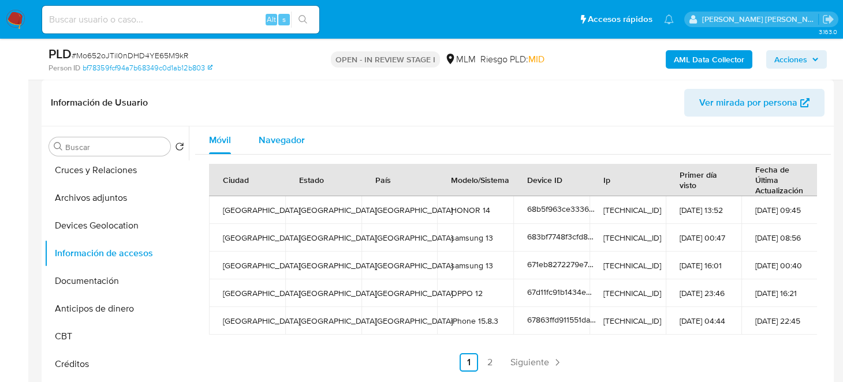
click at [292, 140] on span "Navegador" at bounding box center [282, 139] width 46 height 13
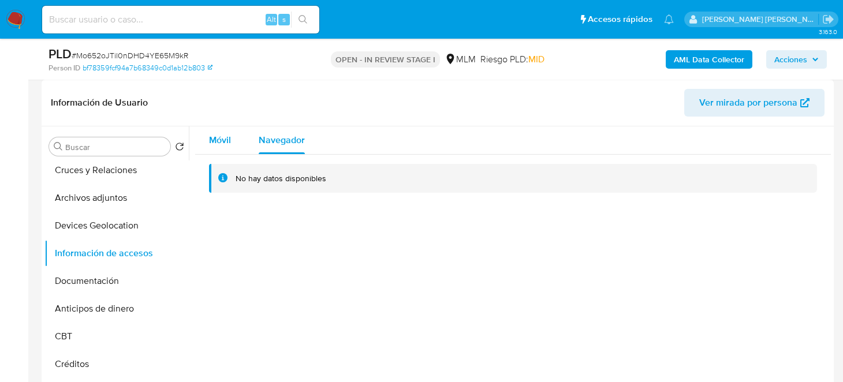
click at [214, 139] on span "Móvil" at bounding box center [220, 139] width 22 height 13
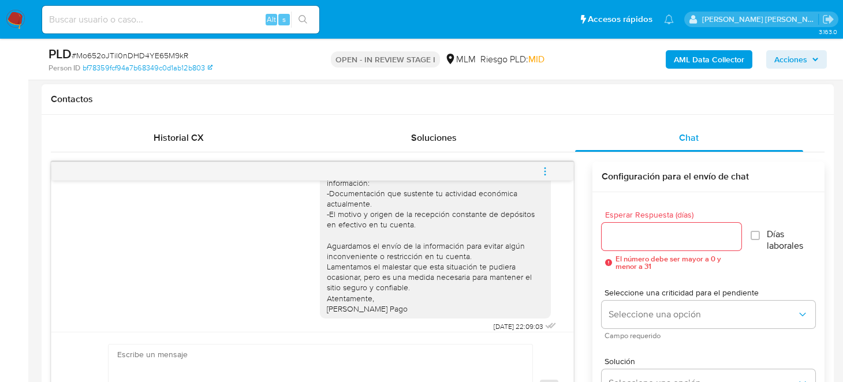
scroll to position [83, 0]
